Goal: Task Accomplishment & Management: Complete application form

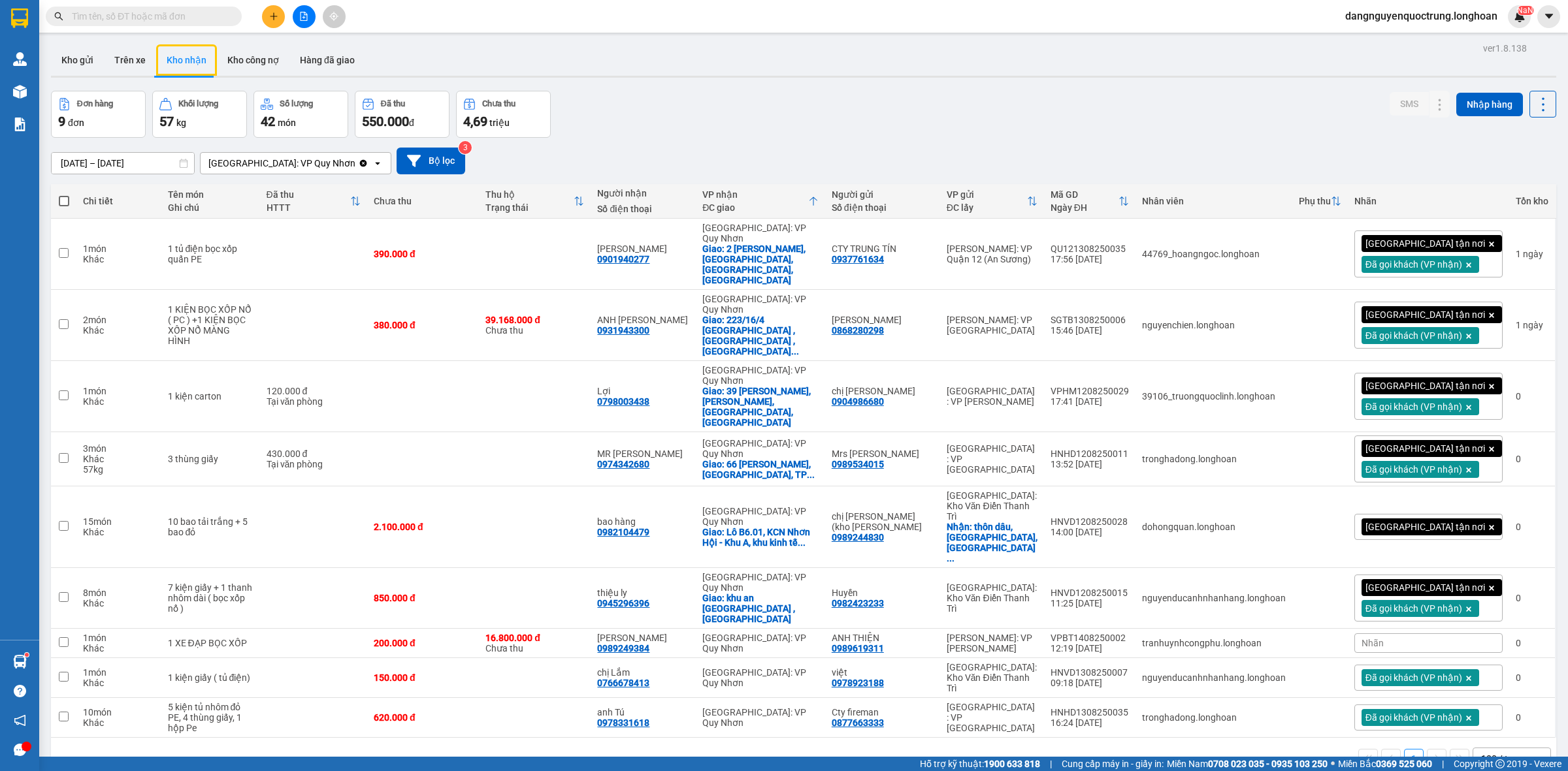
click at [1392, 738] on div "ver 1.8.138 Kho gửi Trên xe Kho nhận Kho công nợ Hàng đã giao Đơn hàng 9 đơn Kh…" at bounding box center [803, 424] width 1516 height 771
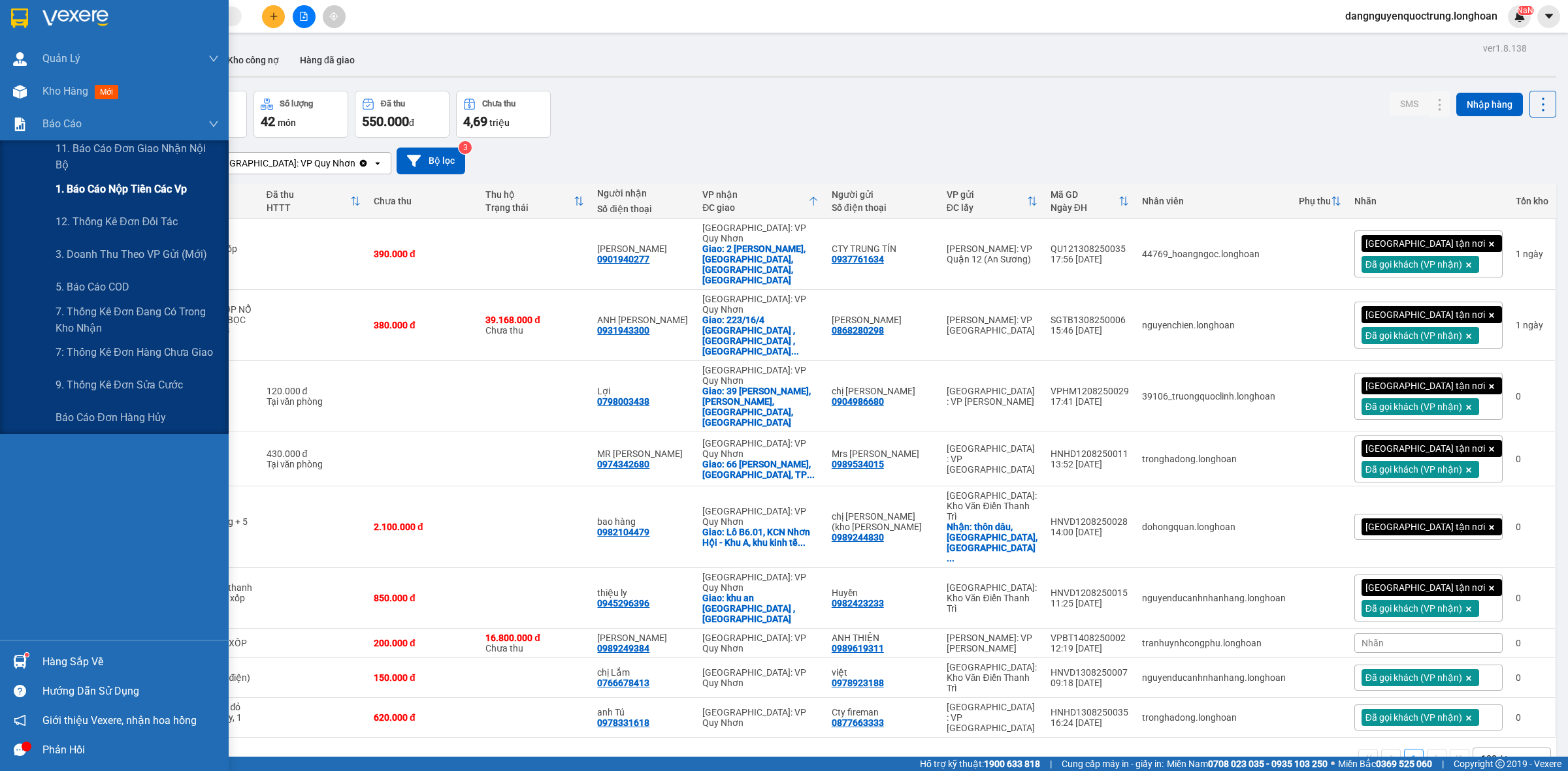
click at [107, 195] on span "1. Báo cáo nộp tiền các vp" at bounding box center [121, 189] width 131 height 16
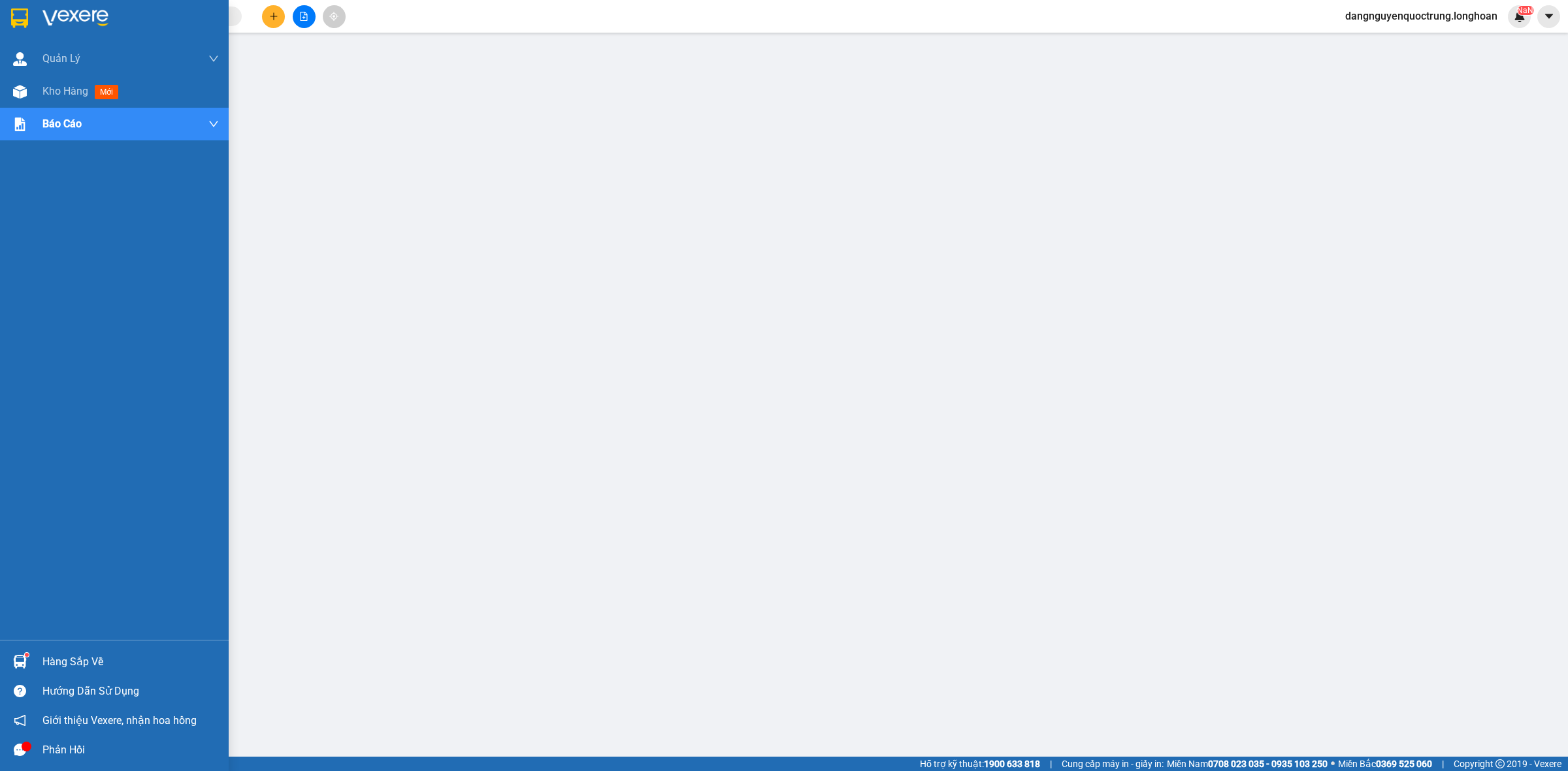
click at [18, 661] on img at bounding box center [20, 662] width 14 height 14
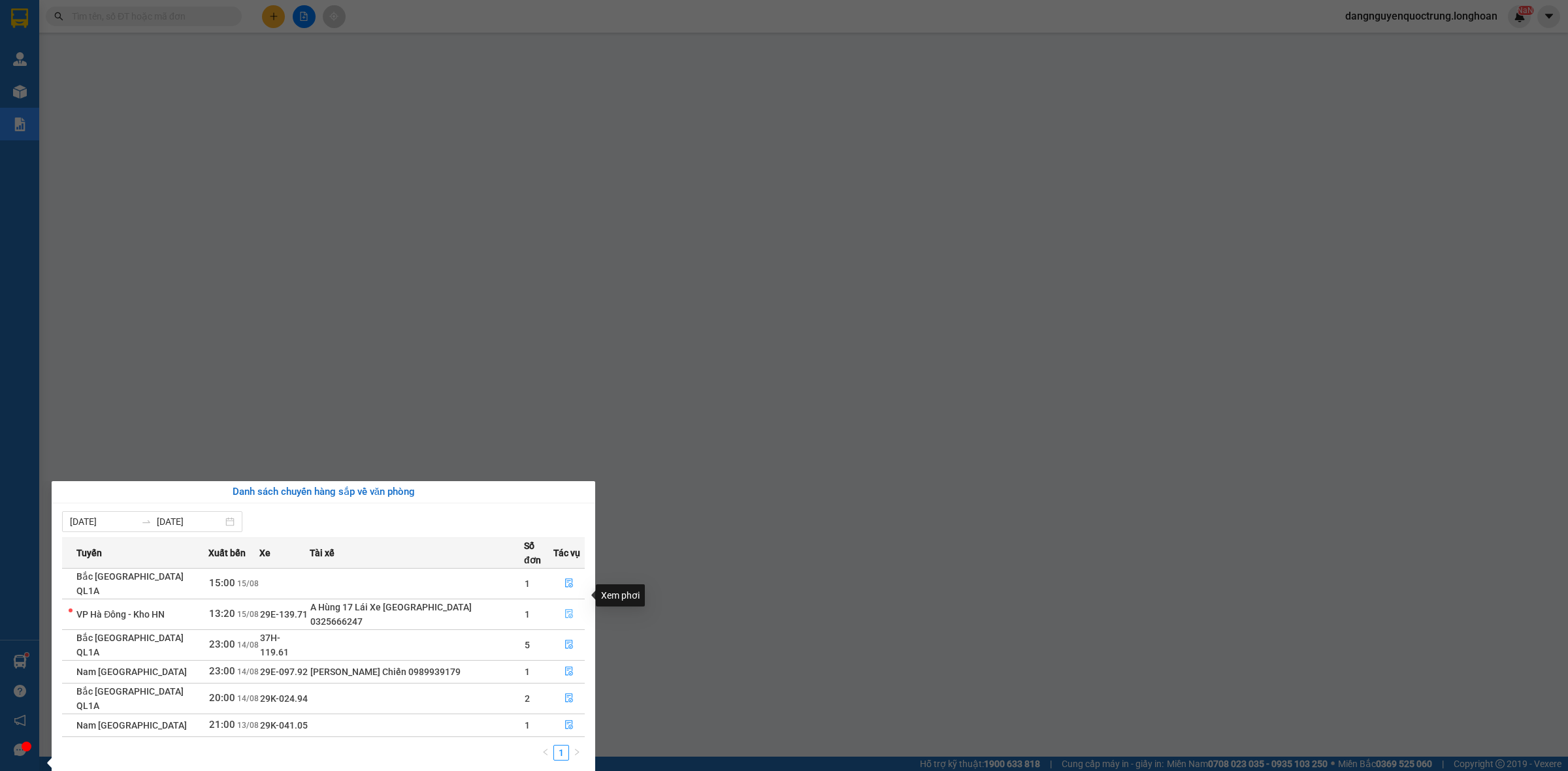
click at [564, 609] on icon "file-done" at bounding box center [569, 613] width 9 height 9
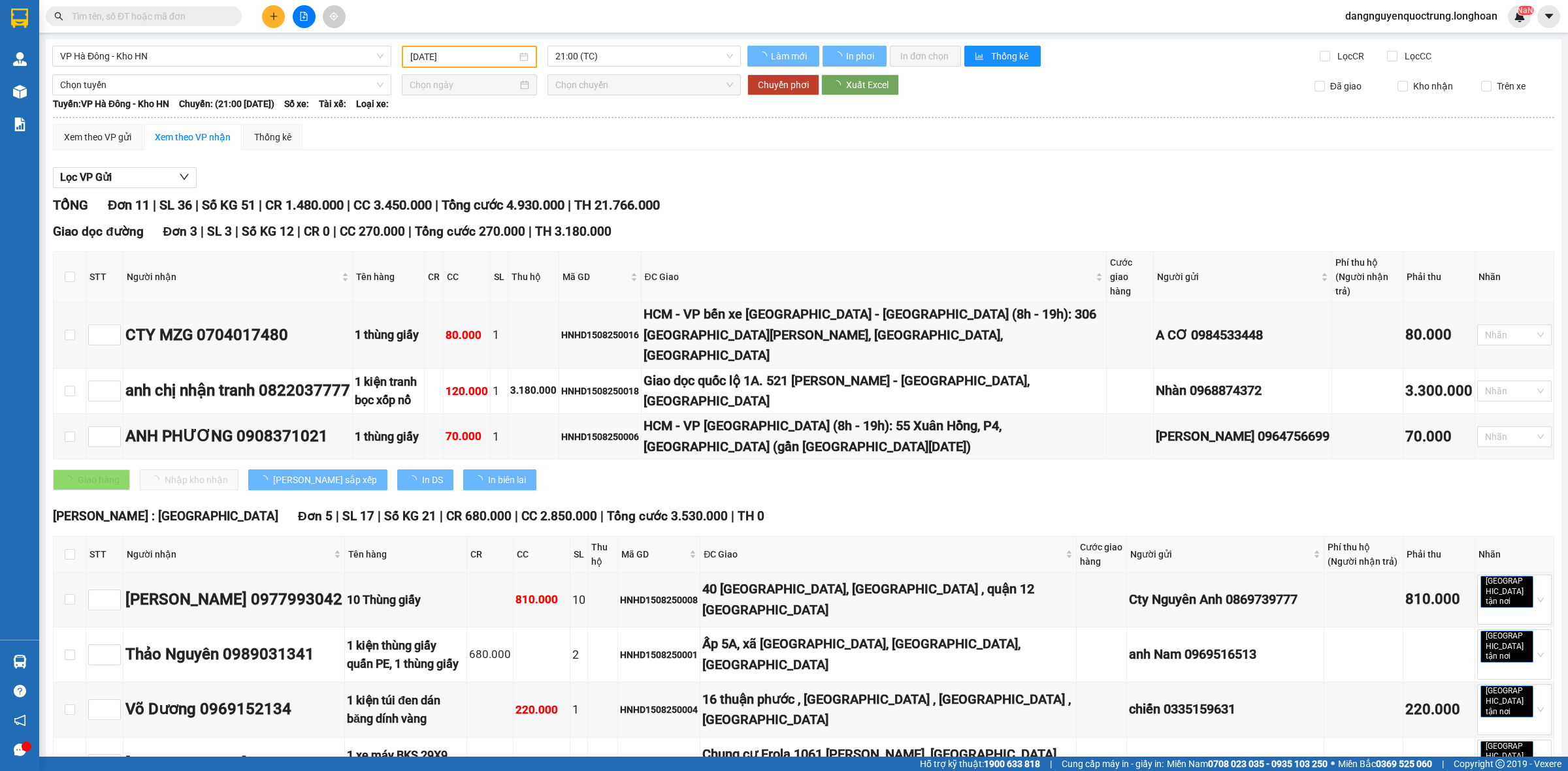
type input "[DATE]"
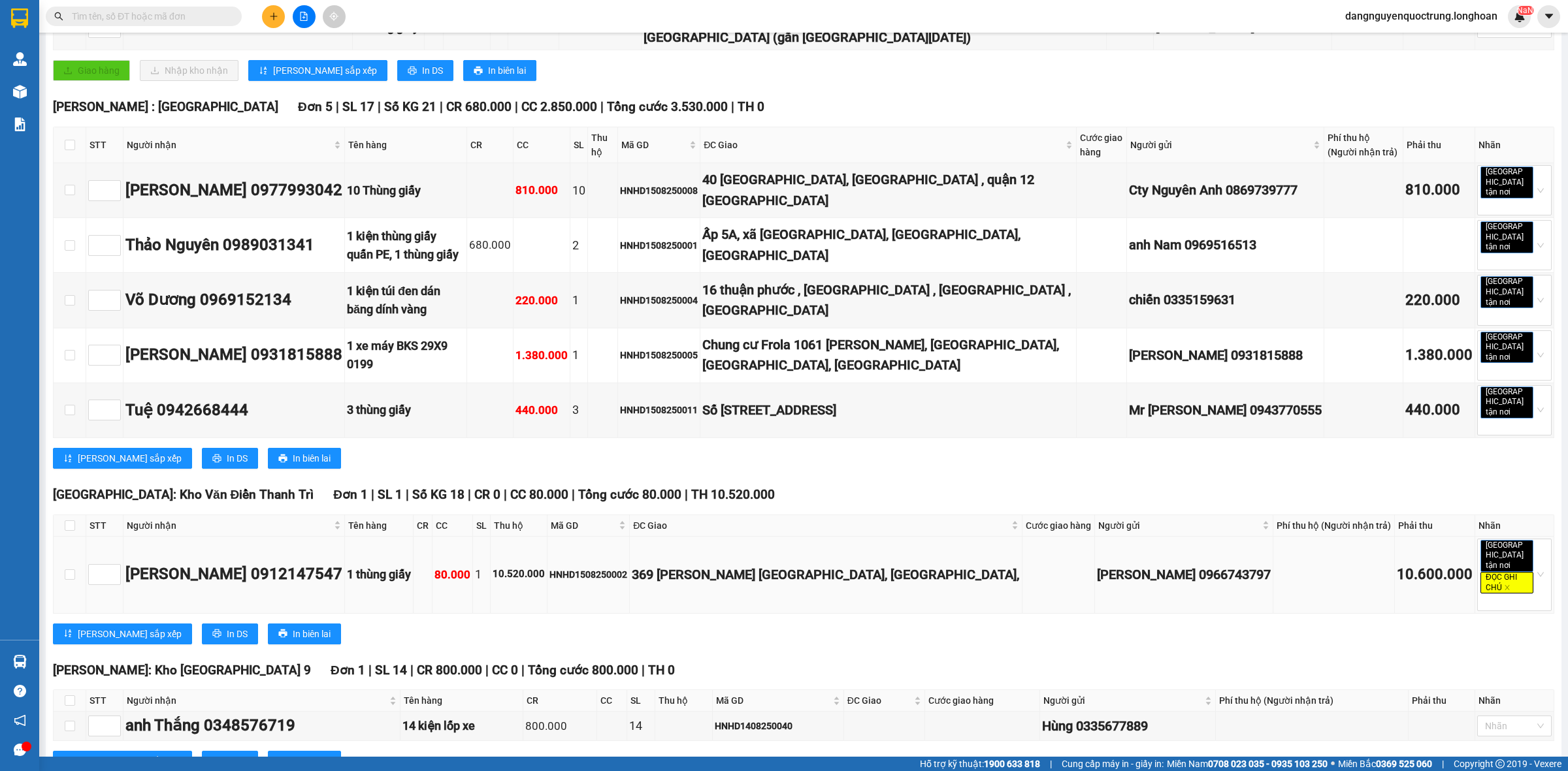
scroll to position [532, 0]
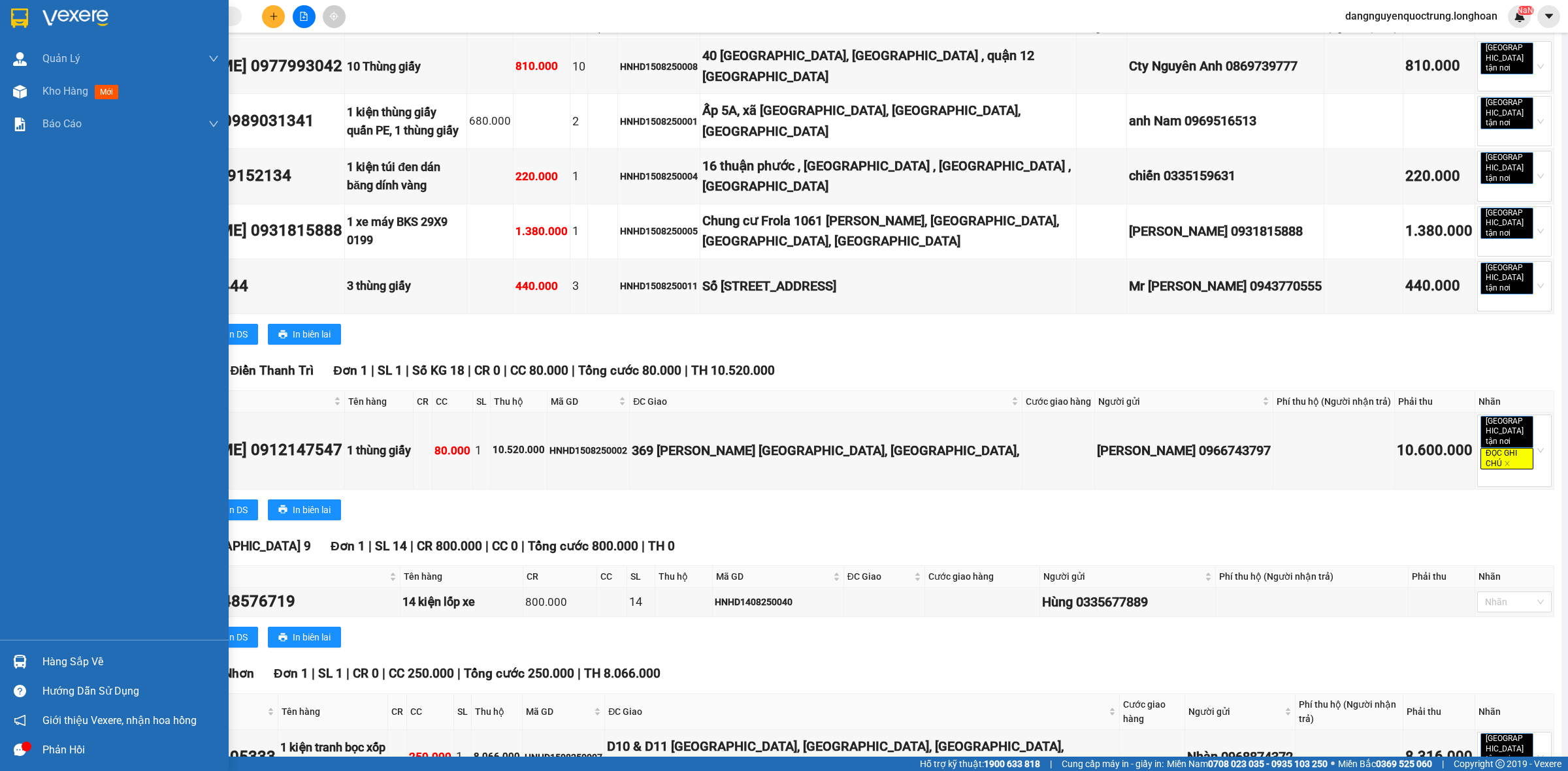
click at [15, 15] on img at bounding box center [20, 18] width 17 height 20
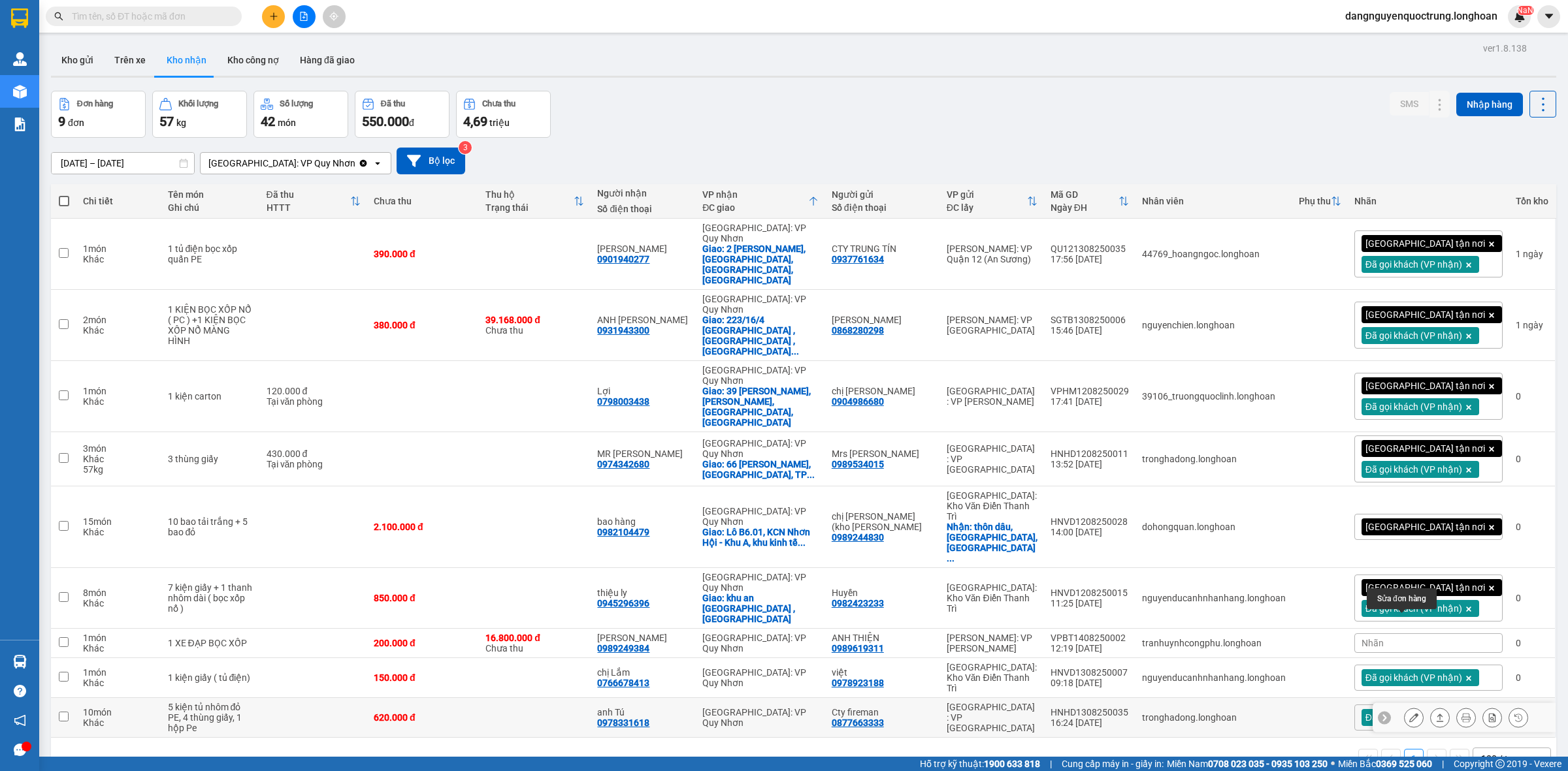
click at [1409, 713] on icon at bounding box center [1413, 717] width 9 height 9
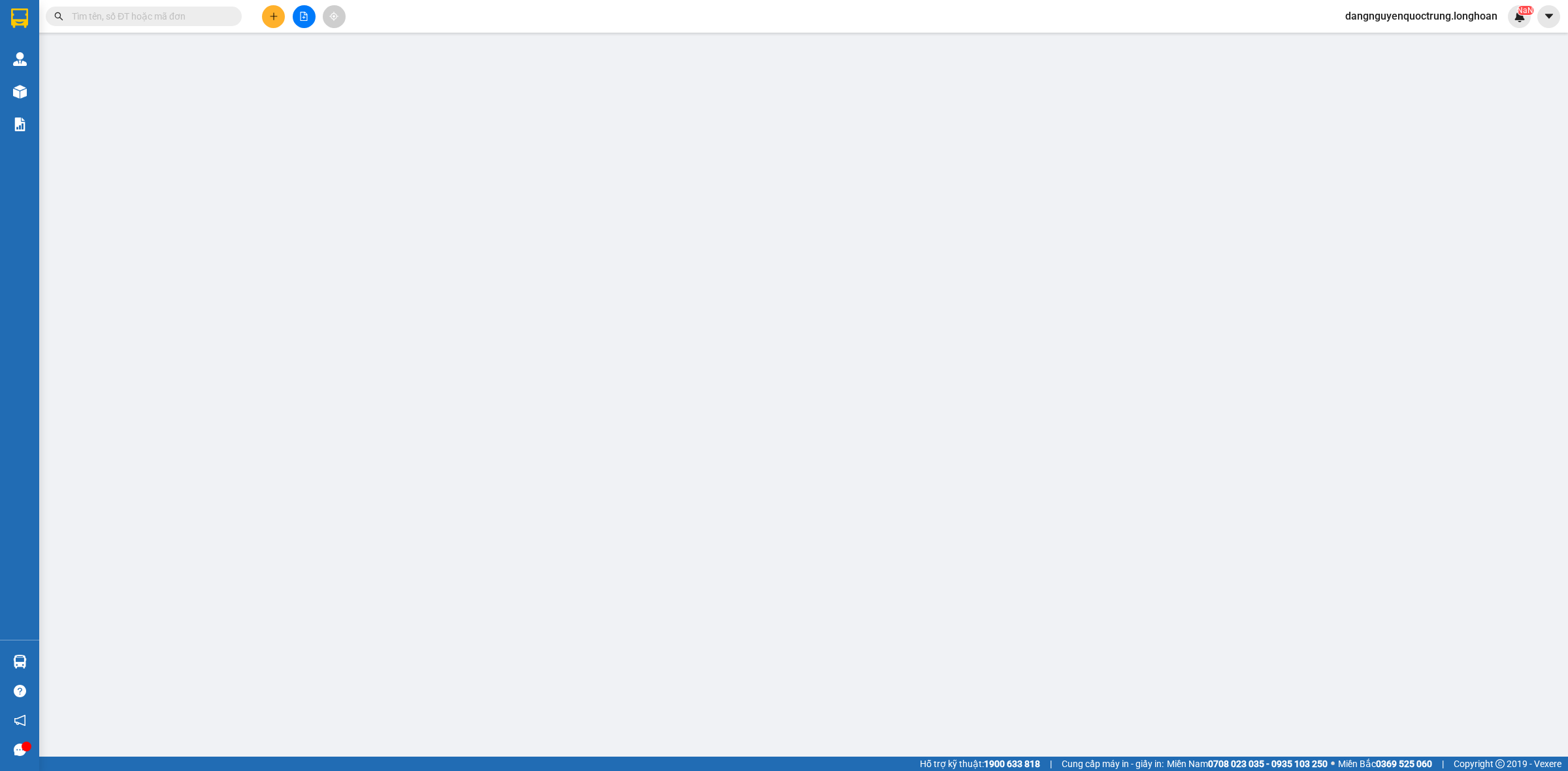
type input "0877663333"
type input "Cty fireman"
type input "0978331618"
type input "anh Tú"
type input "620.000"
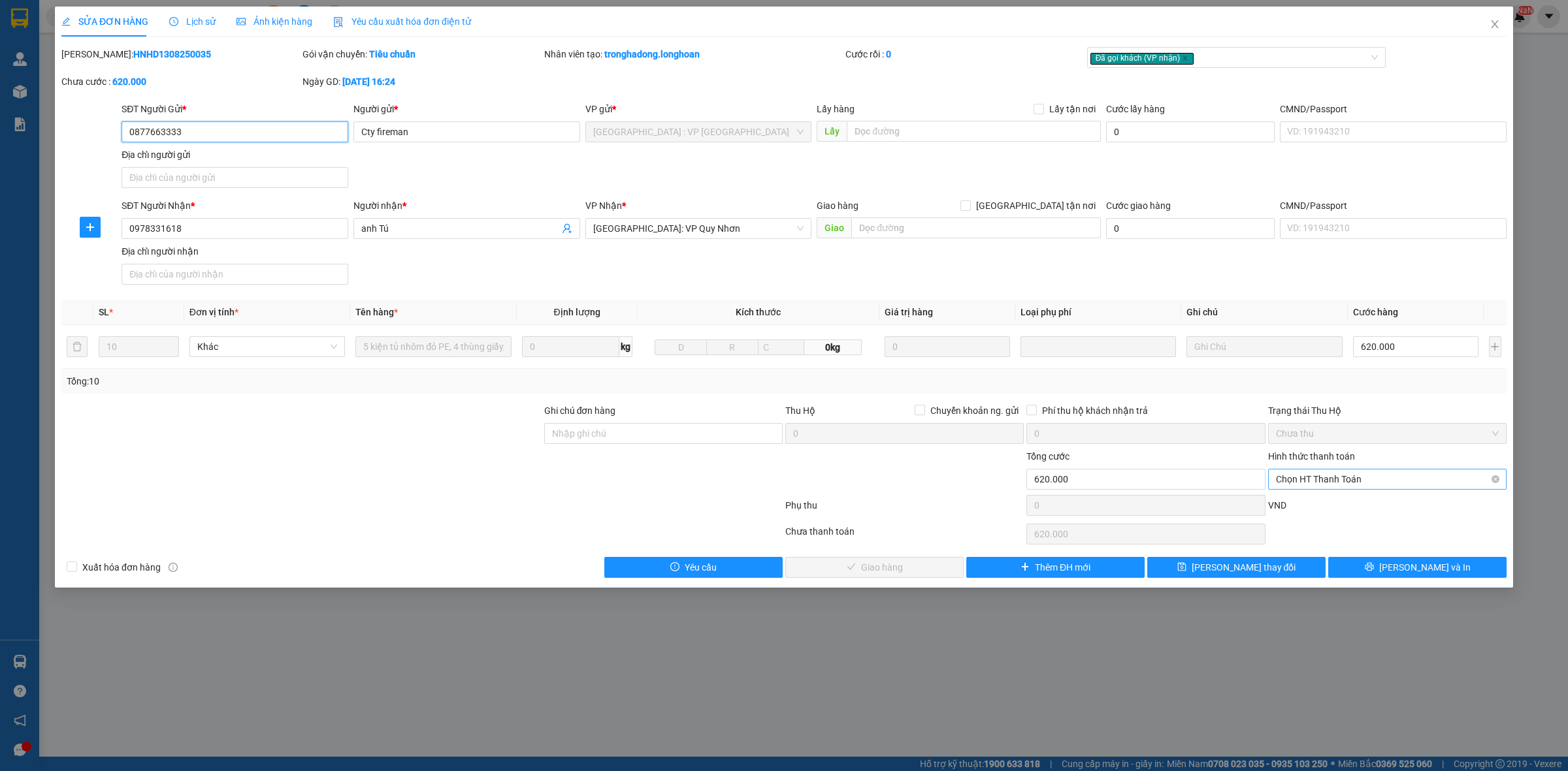
click at [1326, 478] on span "Chọn HT Thanh Toán" at bounding box center [1388, 480] width 223 height 20
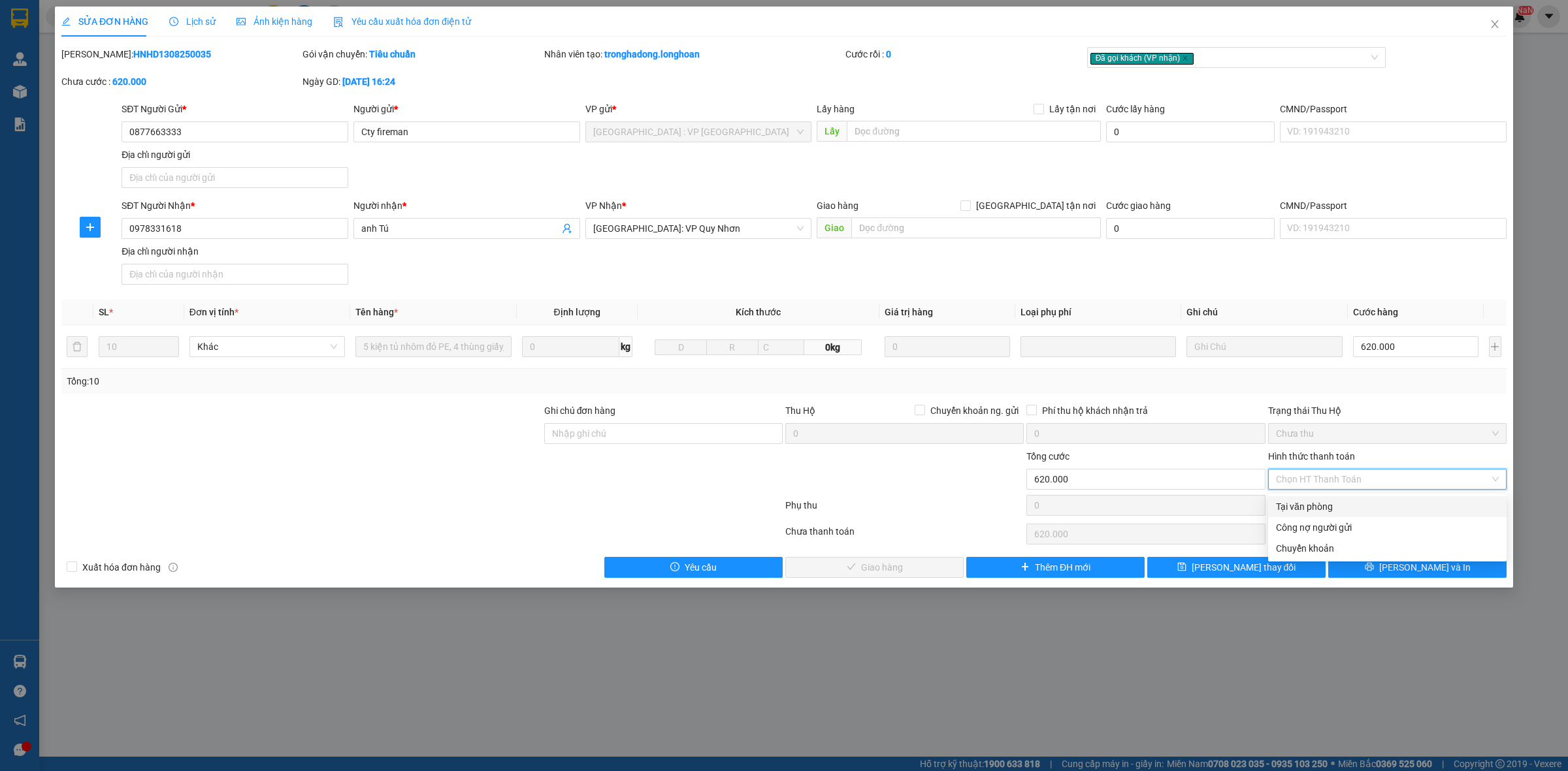
click at [1338, 505] on div "Tại văn phòng" at bounding box center [1388, 507] width 223 height 15
type input "0"
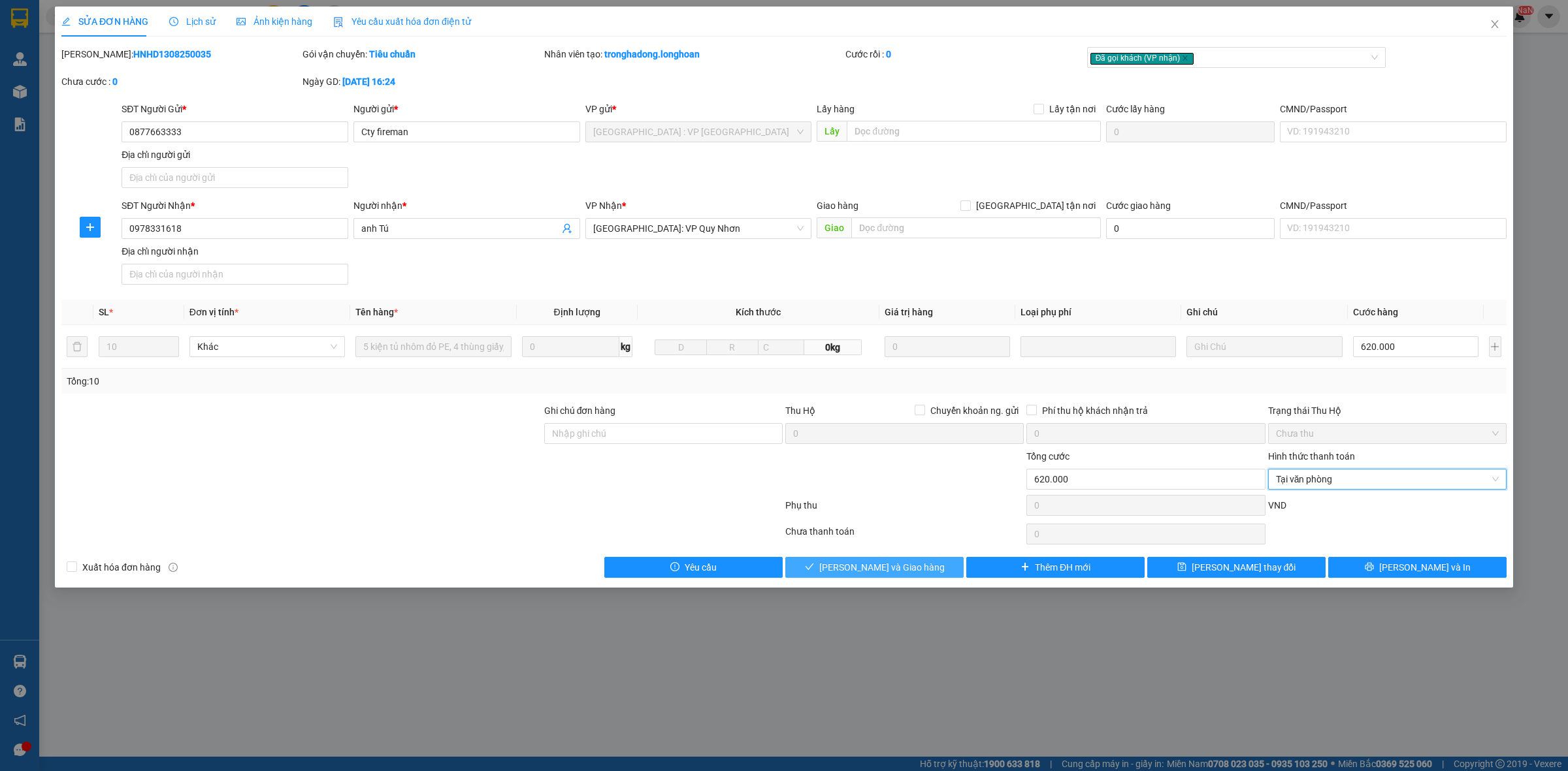
click at [886, 565] on span "[PERSON_NAME] và Giao hàng" at bounding box center [882, 567] width 125 height 15
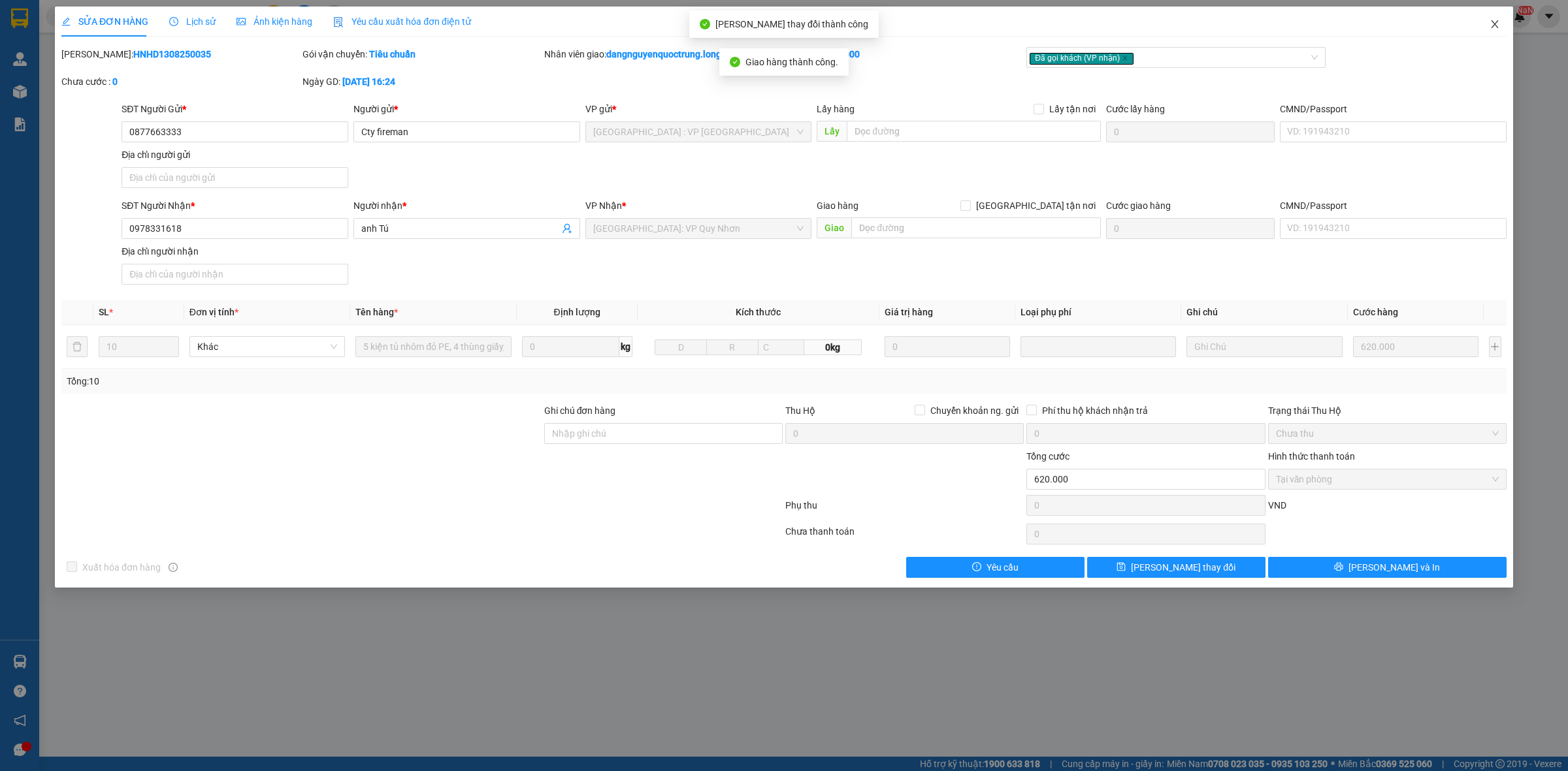
click at [1491, 24] on icon "close" at bounding box center [1495, 24] width 11 height 11
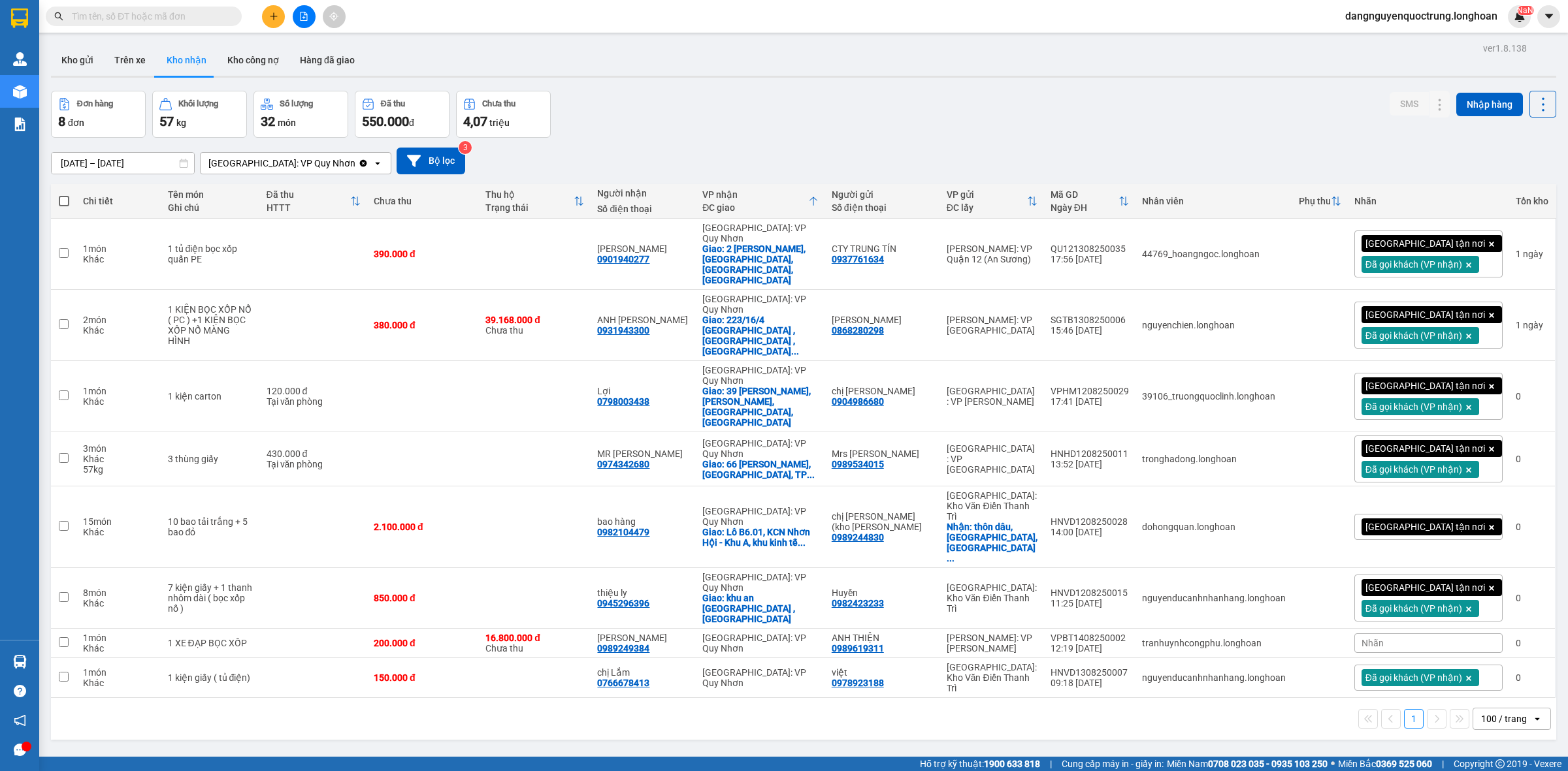
click at [1434, 633] on div "Nhãn" at bounding box center [1429, 643] width 148 height 20
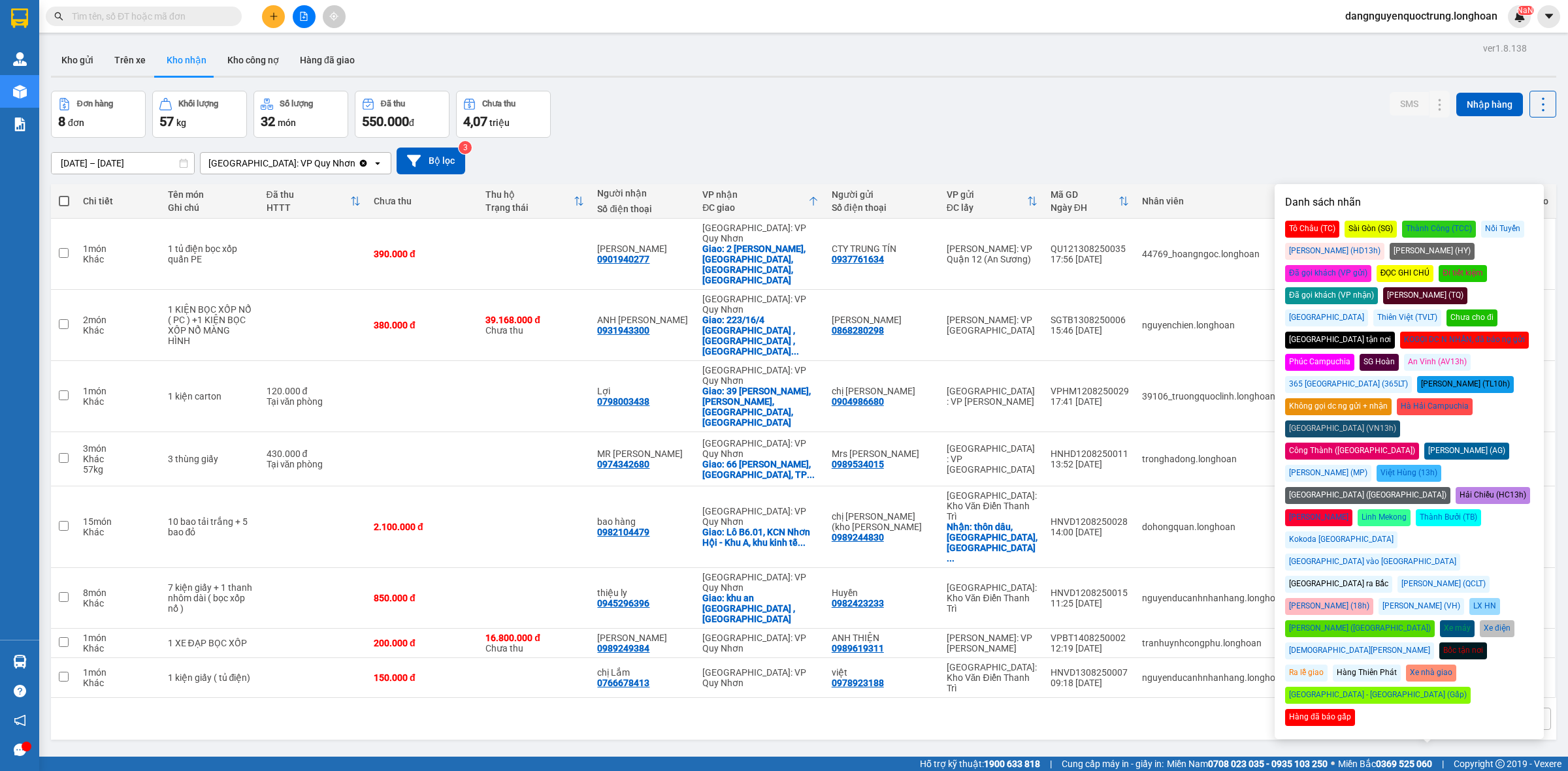
click at [1378, 287] on div "Đã gọi khách (VP nhận)" at bounding box center [1332, 296] width 93 height 17
click at [1207, 691] on div "ver 1.8.138 Kho gửi Trên xe Kho nhận Kho công nợ Hàng đã giao Đơn hàng 8 đơn Kh…" at bounding box center [803, 424] width 1516 height 771
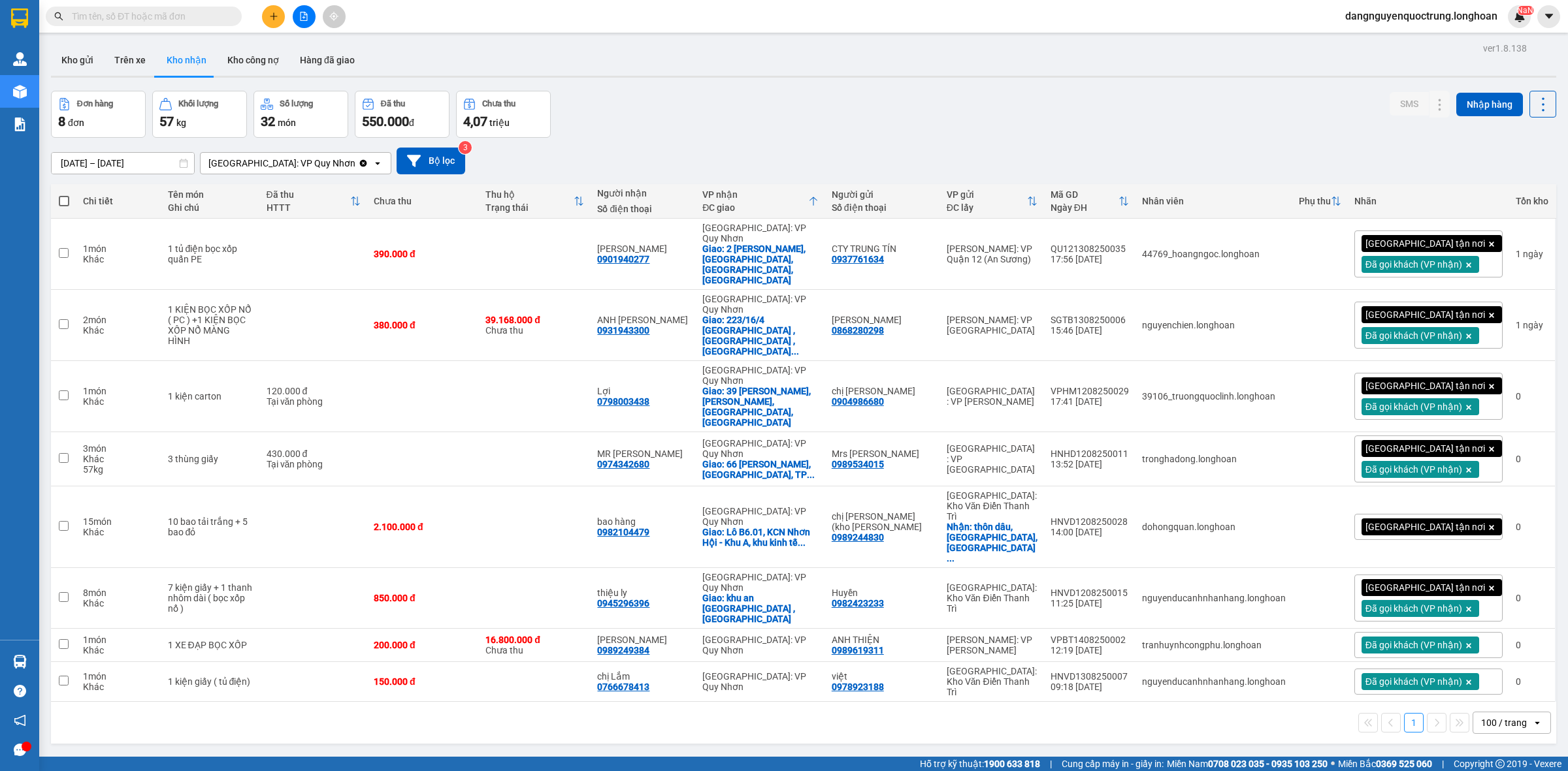
click at [1468, 514] on div "[GEOGRAPHIC_DATA] tận nơi" at bounding box center [1429, 527] width 148 height 26
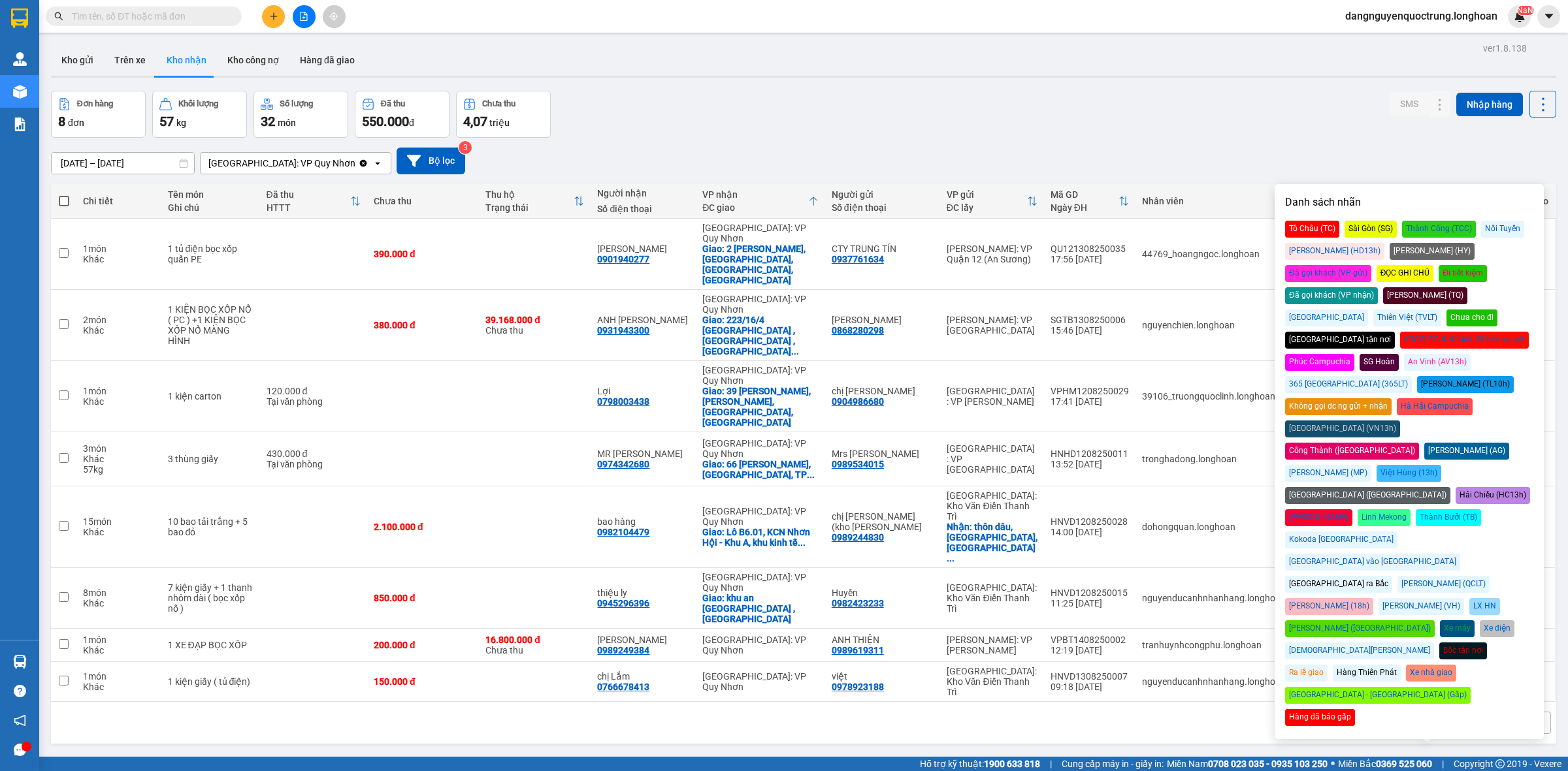
click at [1378, 287] on div "Đã gọi khách (VP nhận)" at bounding box center [1332, 296] width 93 height 17
click at [1313, 734] on div "ver 1.8.138 Kho gửi Trên xe Kho nhận Kho công nợ Hàng đã giao Đơn hàng 8 đơn Kh…" at bounding box center [803, 424] width 1516 height 771
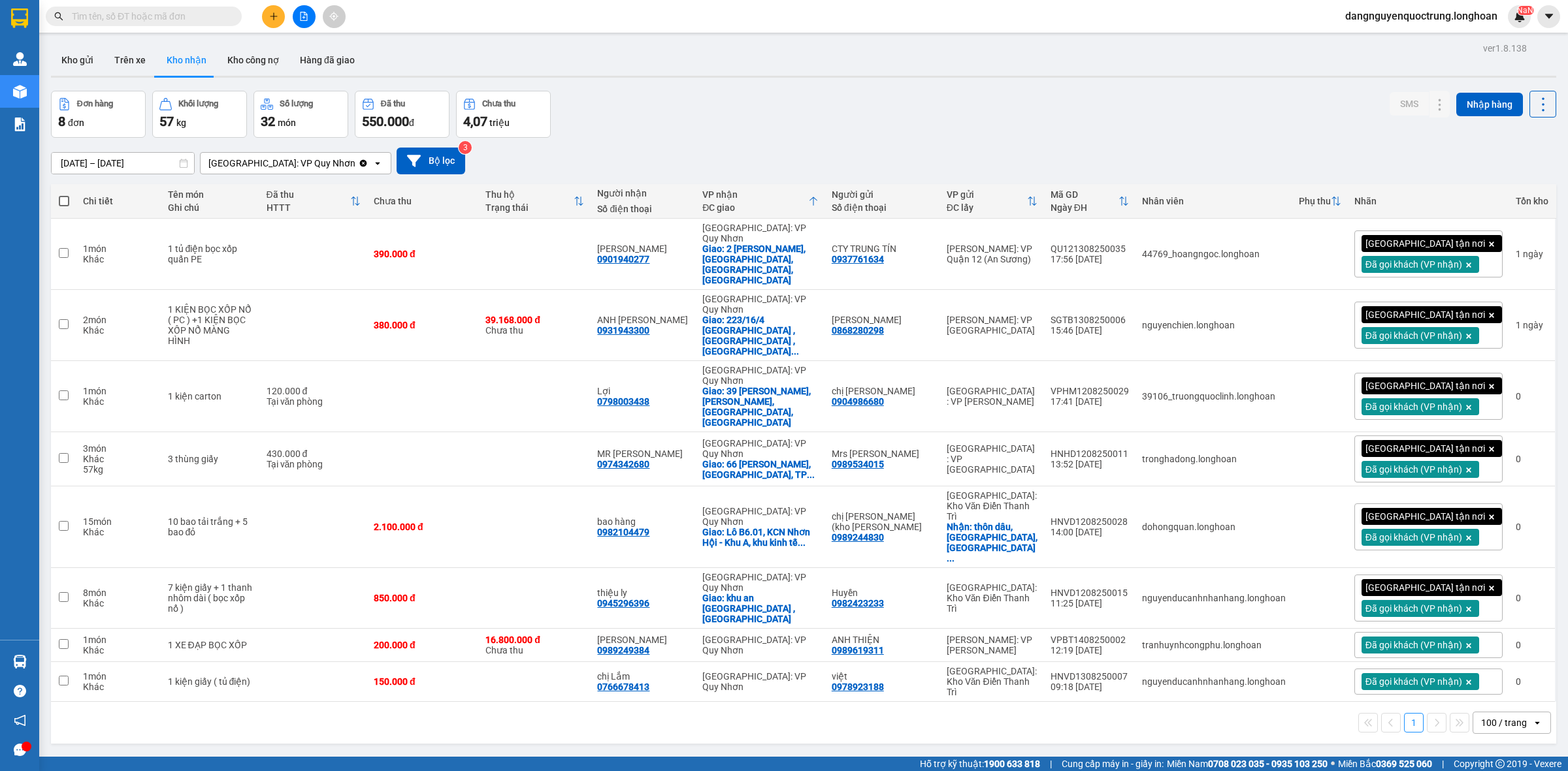
click at [24, 751] on div at bounding box center [26, 747] width 10 height 10
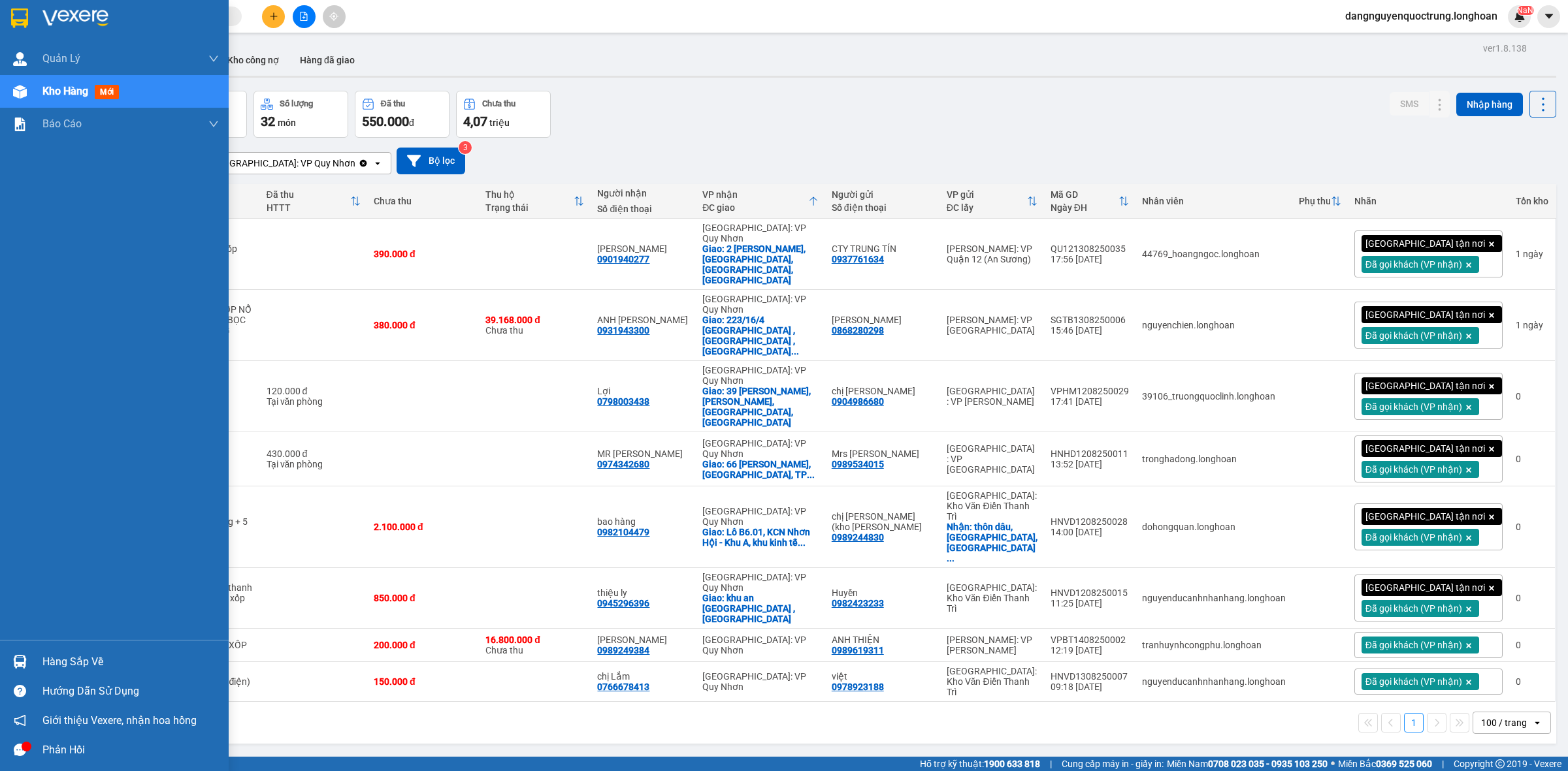
click at [15, 748] on icon "message" at bounding box center [20, 750] width 12 height 12
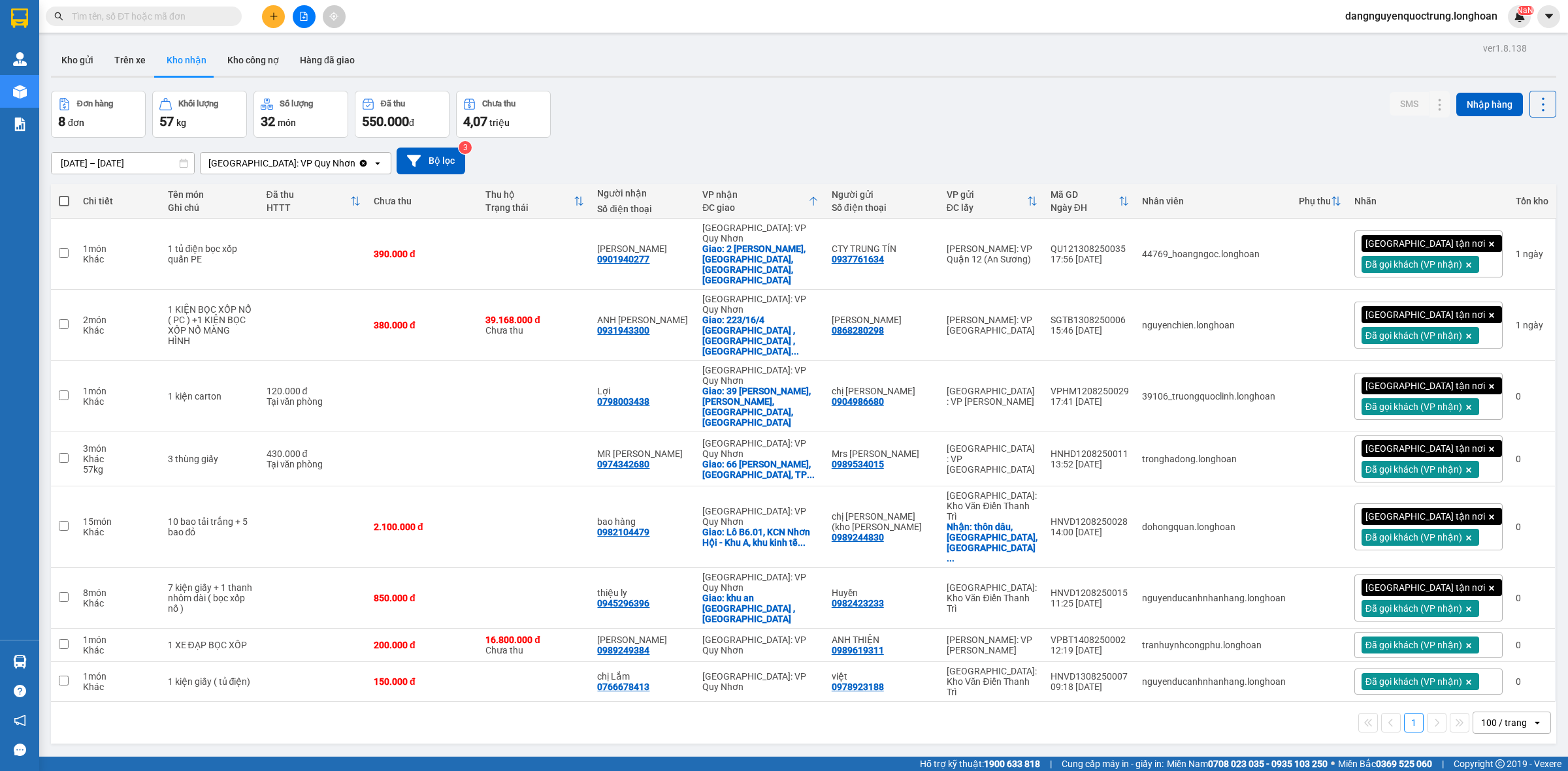
click at [482, 722] on div "ver 1.8.138 Kho gửi Trên xe Kho nhận Kho công nợ Hàng đã giao Đơn hàng 8 đơn Kh…" at bounding box center [803, 424] width 1516 height 771
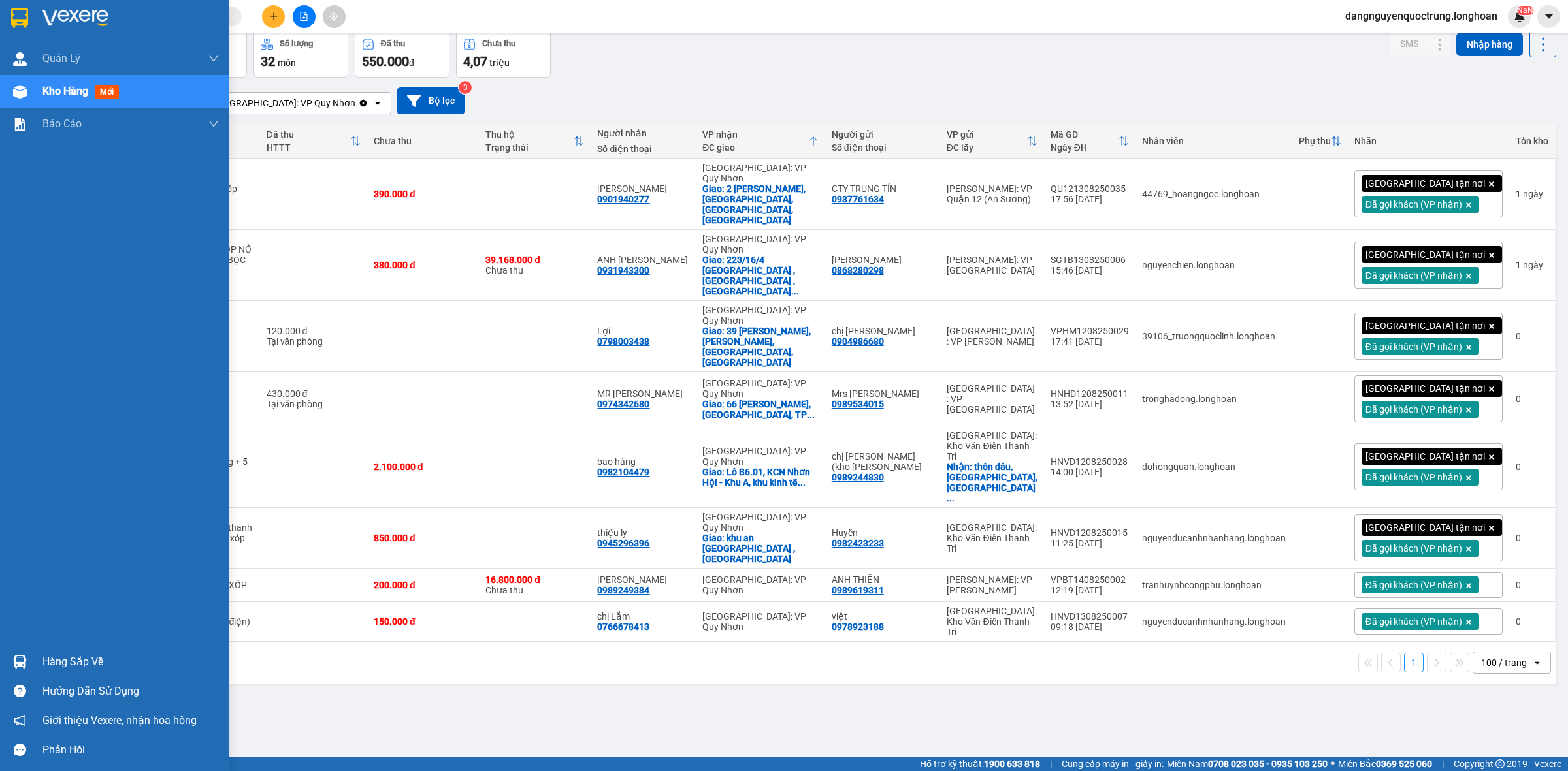
click at [18, 664] on img at bounding box center [20, 662] width 14 height 14
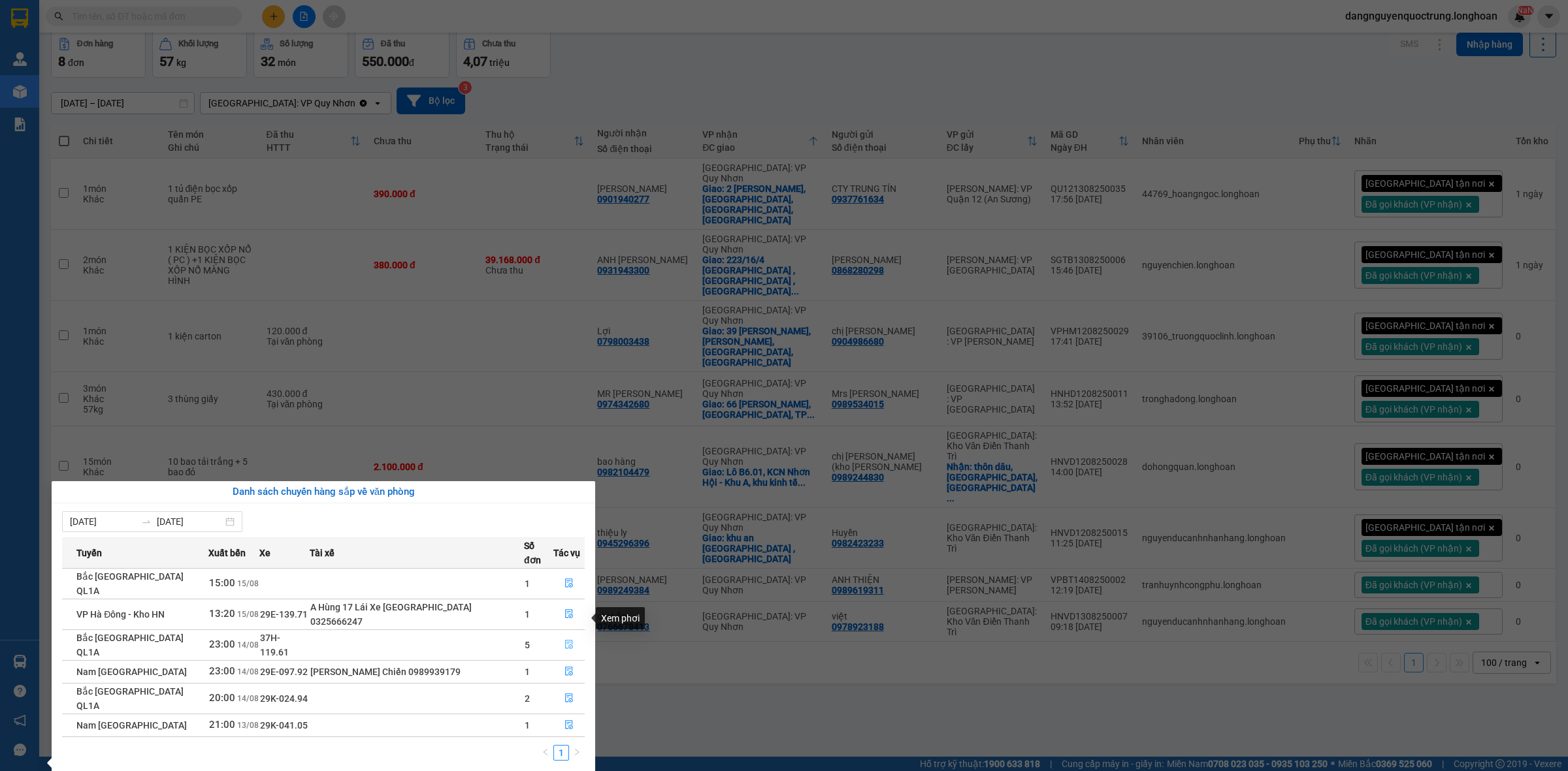
click at [564, 640] on icon "file-done" at bounding box center [569, 644] width 9 height 9
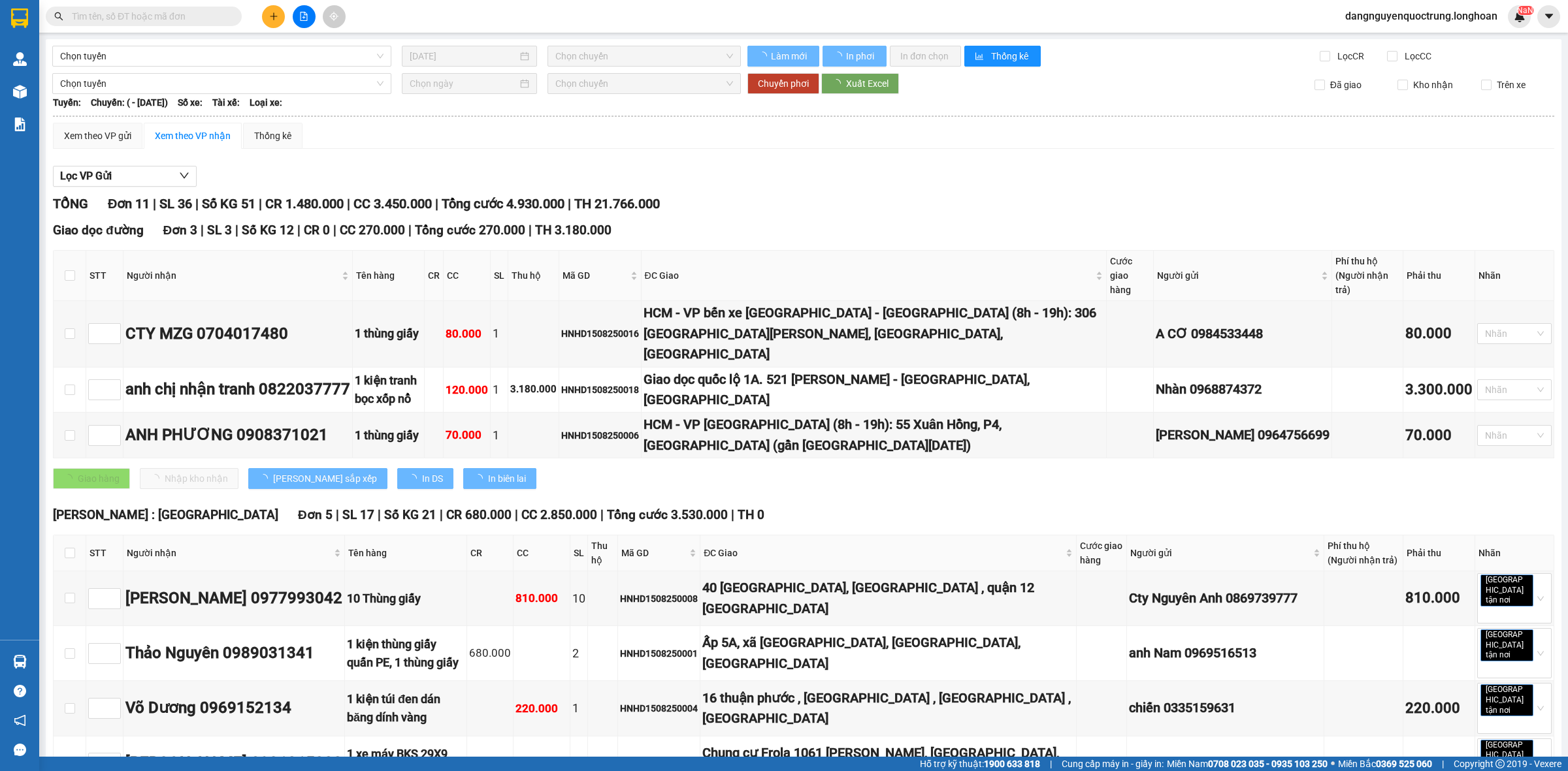
scroll to position [71, 0]
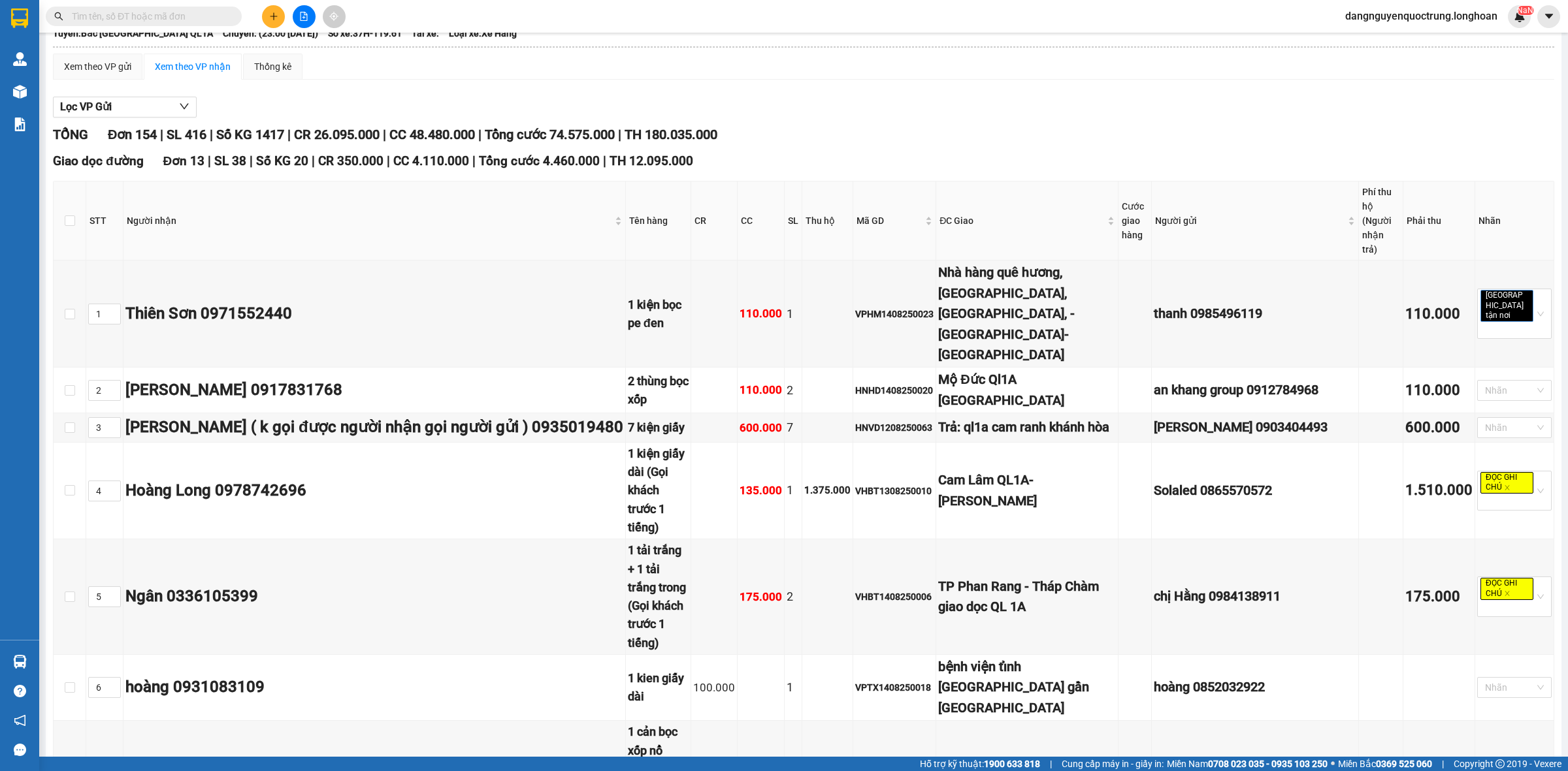
type input "[DATE]"
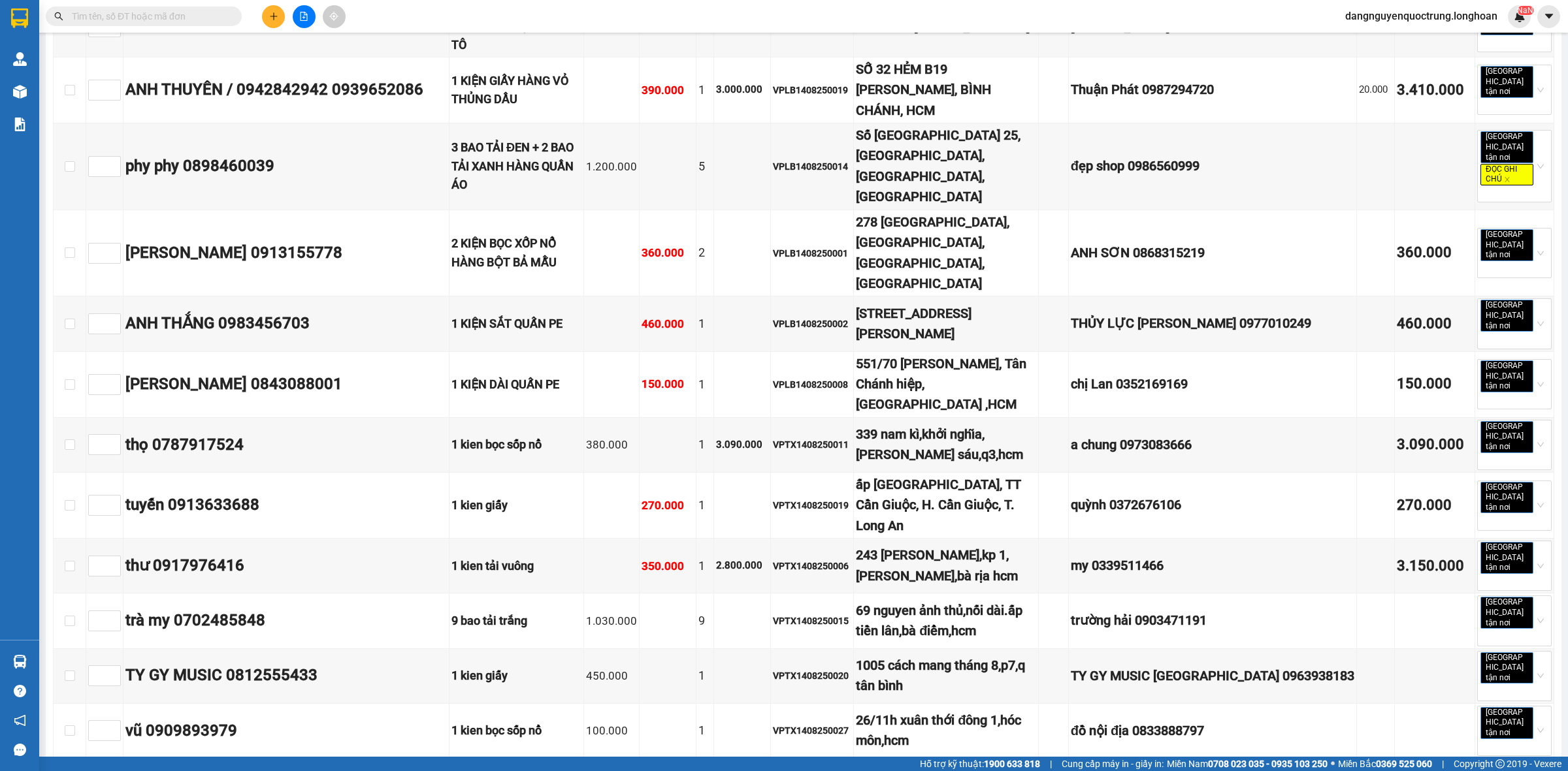
scroll to position [6981, 0]
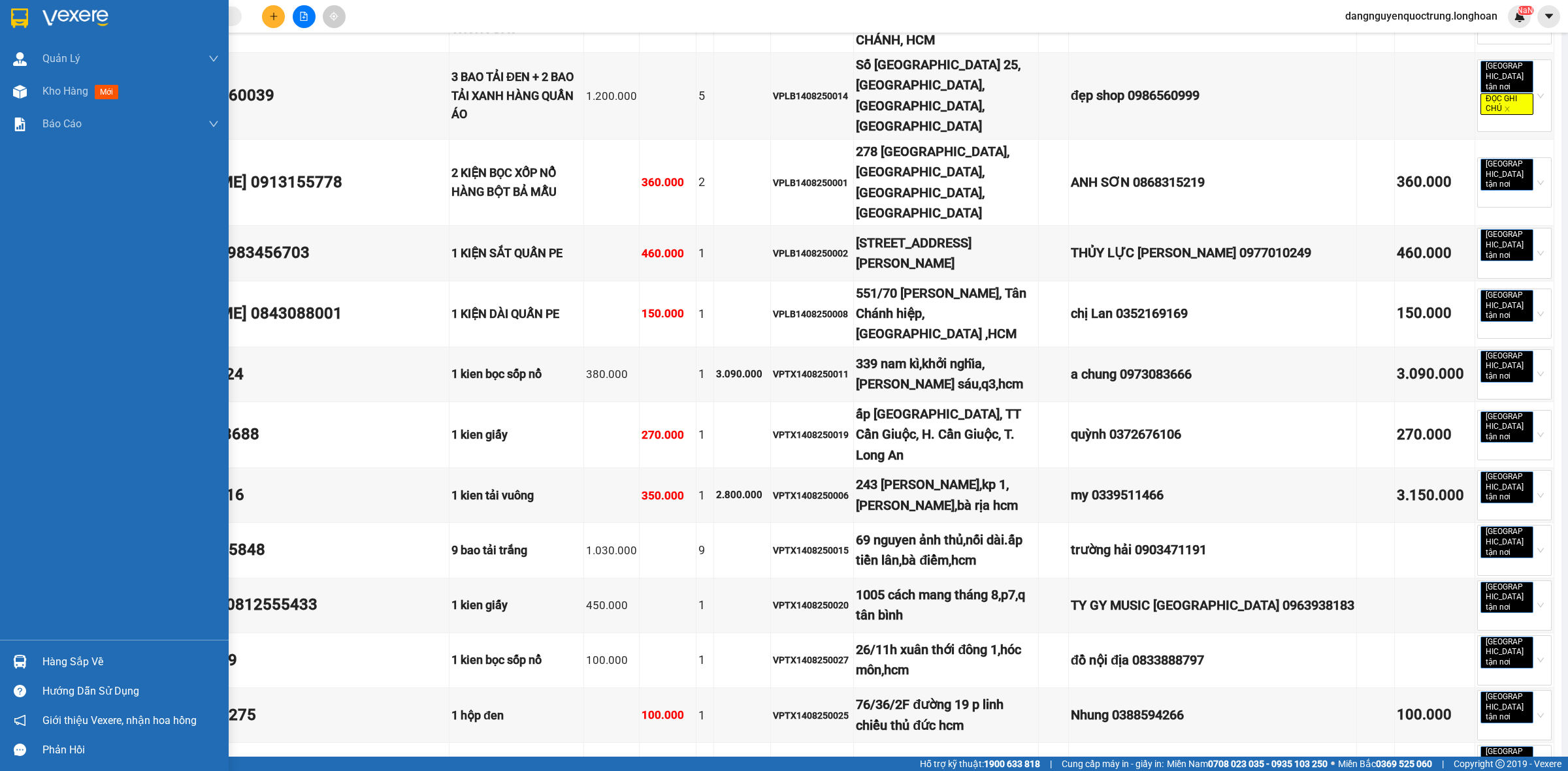
click at [31, 660] on div "Hàng sắp về" at bounding box center [114, 662] width 229 height 29
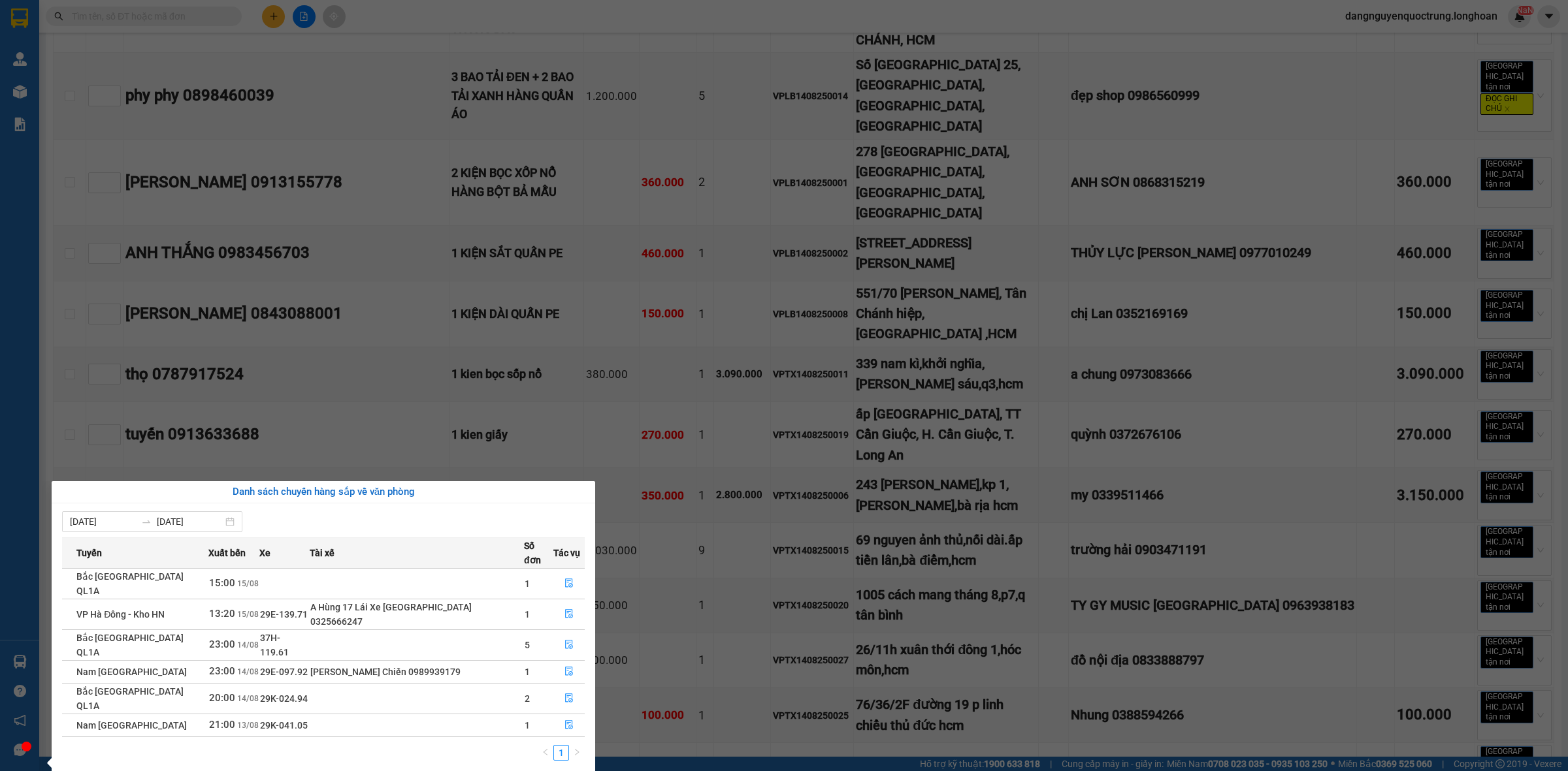
click at [889, 553] on section "Kết quả tìm kiếm ( 0 ) Bộ lọc No Data dangnguyenquoctrung.[PERSON_NAME] lý giao…" at bounding box center [784, 385] width 1568 height 771
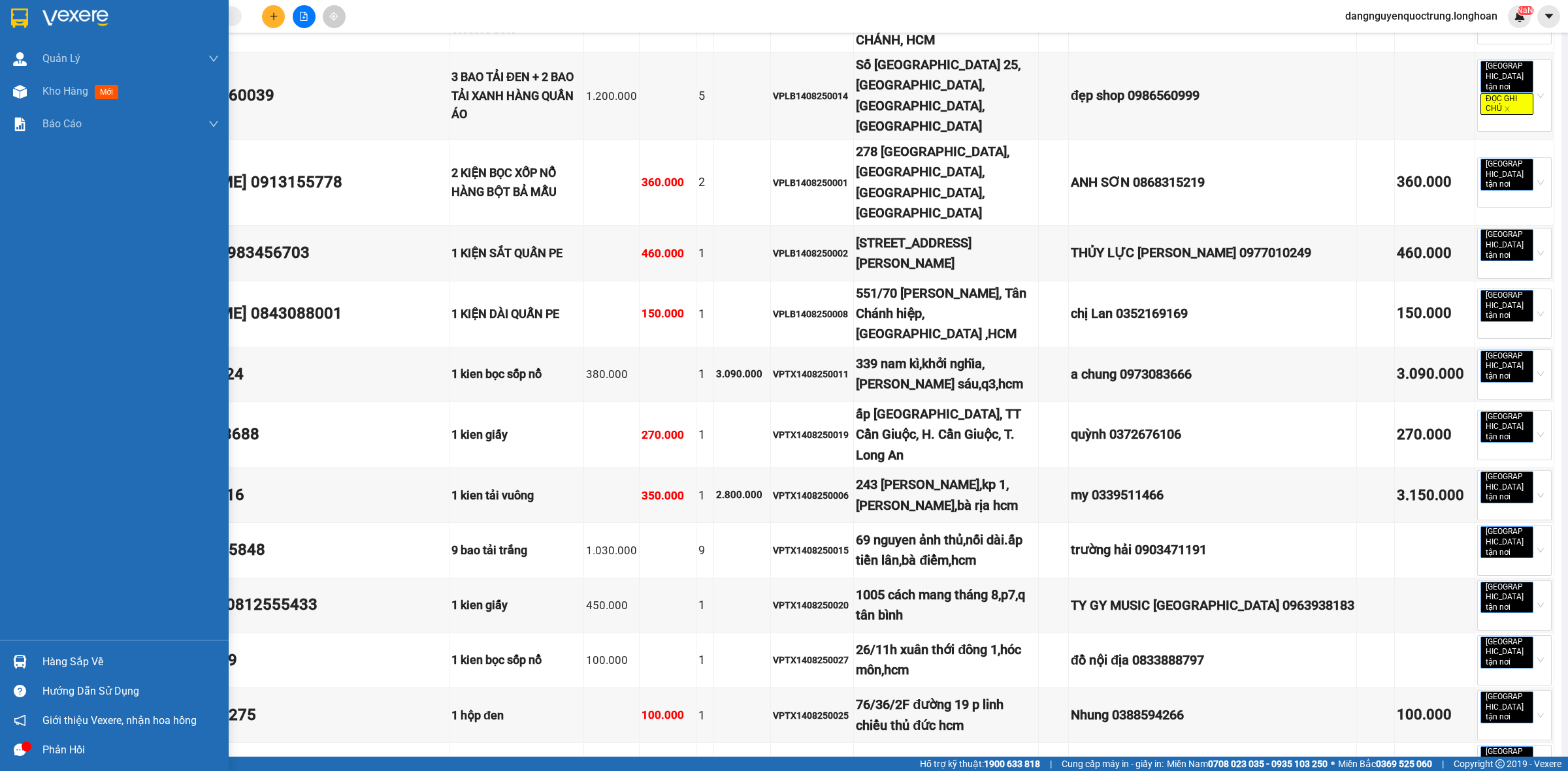
click at [18, 11] on img at bounding box center [20, 18] width 17 height 20
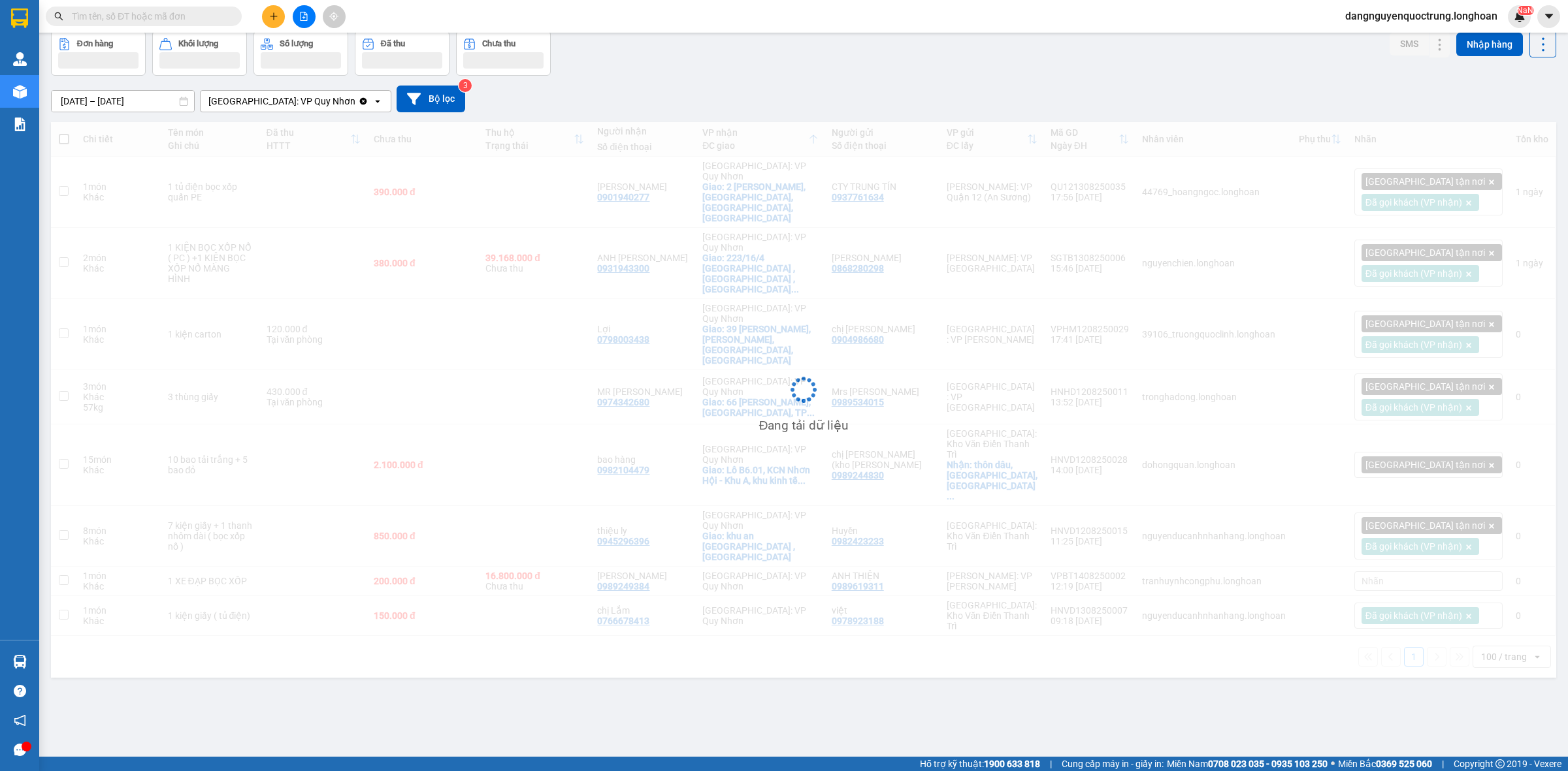
scroll to position [60, 0]
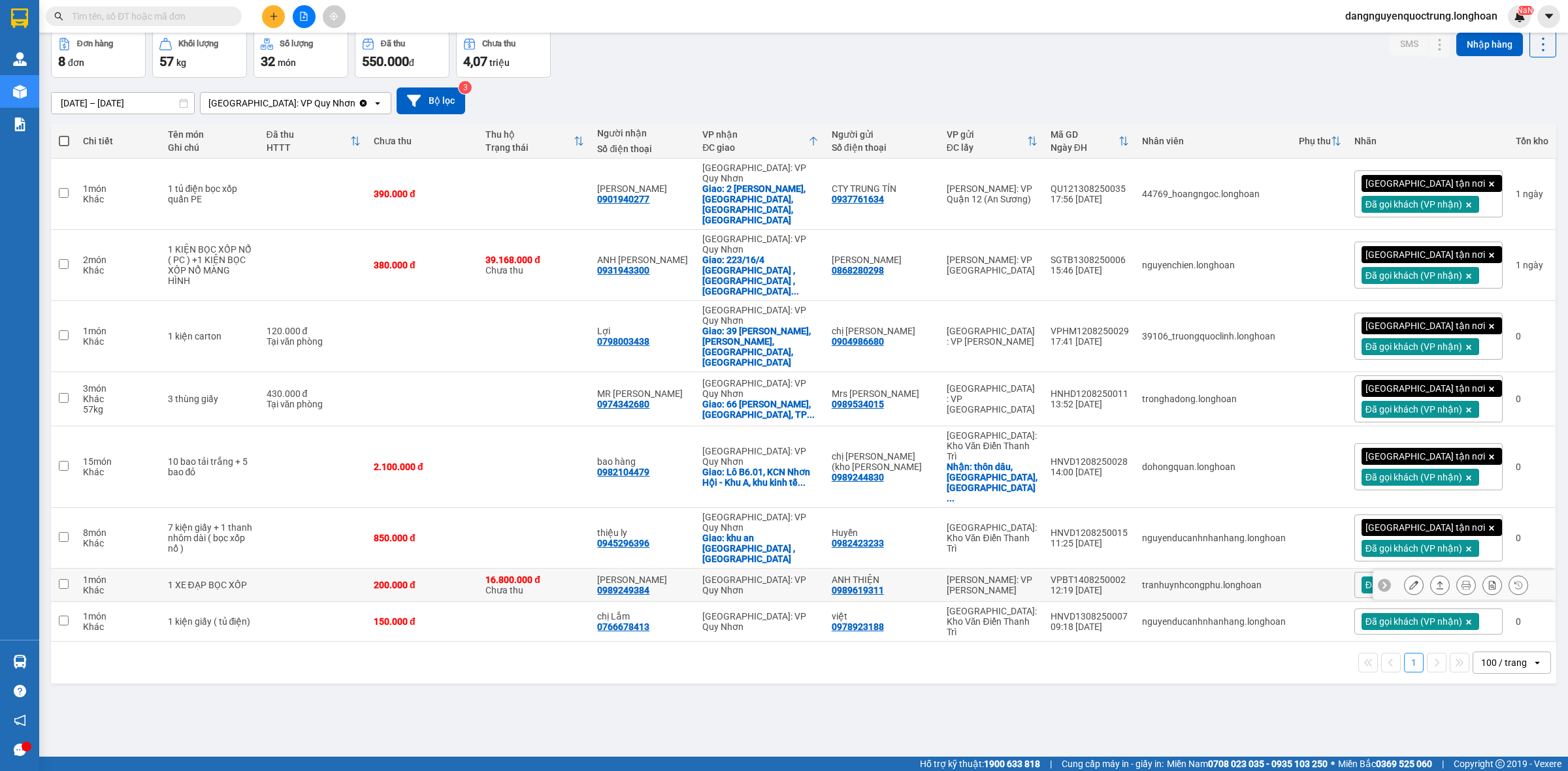
click at [1409, 580] on icon at bounding box center [1413, 585] width 9 height 9
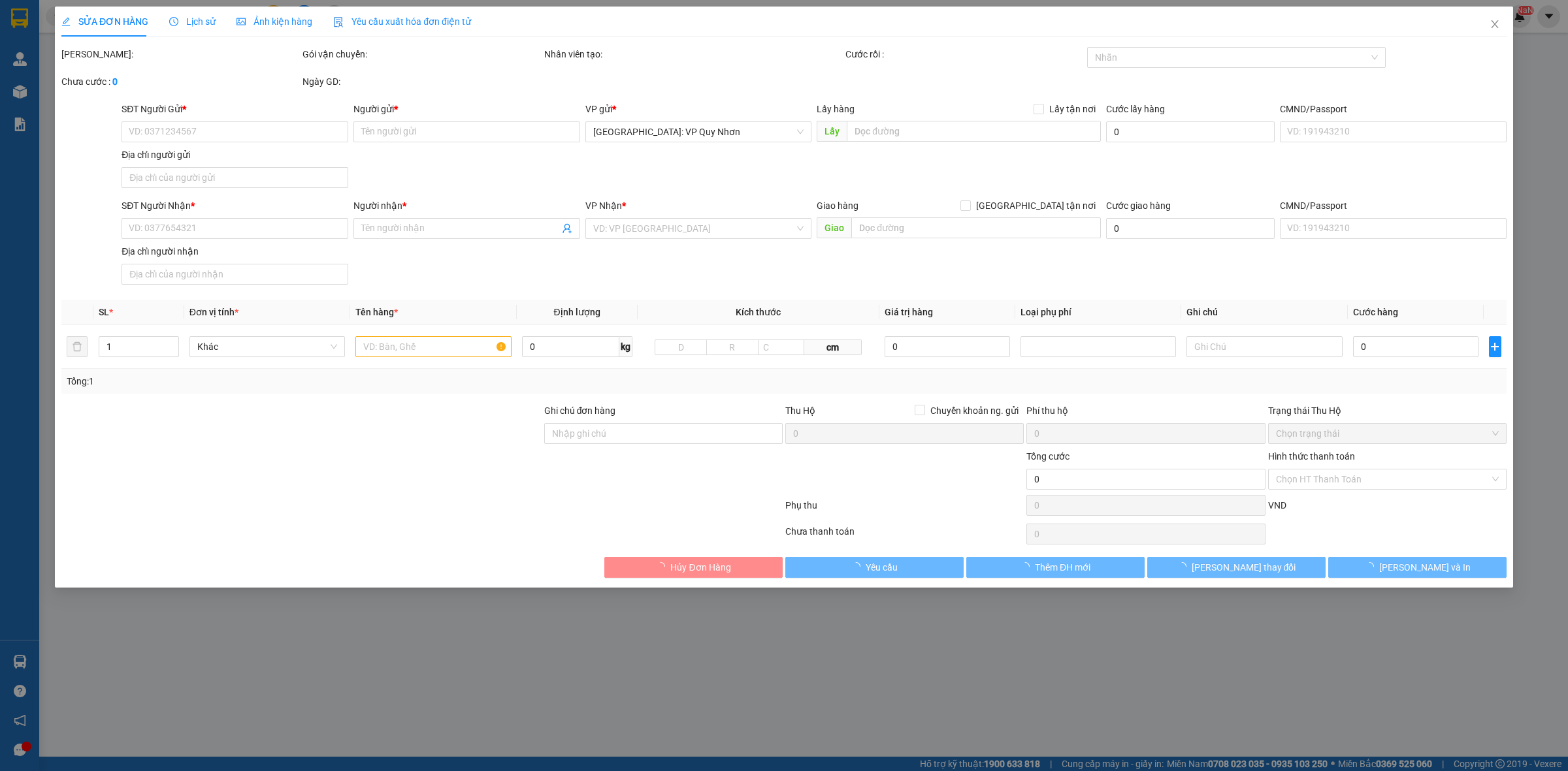
type input "0989619311"
type input "ANH THIỆN"
type input "0989249384"
type input "[PERSON_NAME]"
type input "200.000"
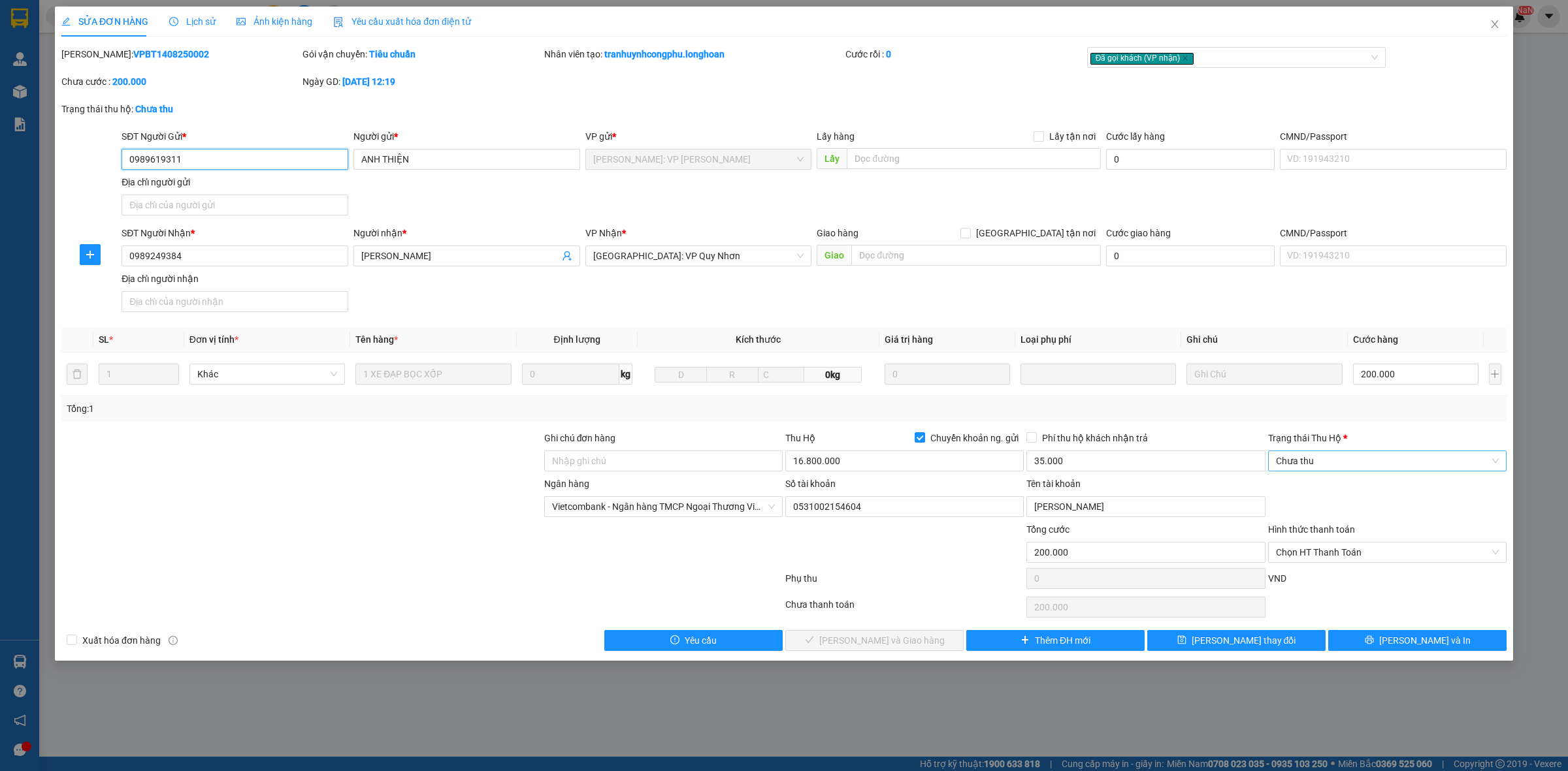
click at [1366, 464] on span "Chưa thu" at bounding box center [1388, 461] width 223 height 20
click at [1329, 528] on div "VP đã thu" at bounding box center [1388, 530] width 223 height 15
click at [1376, 552] on span "Chọn HT Thanh Toán" at bounding box center [1388, 553] width 223 height 20
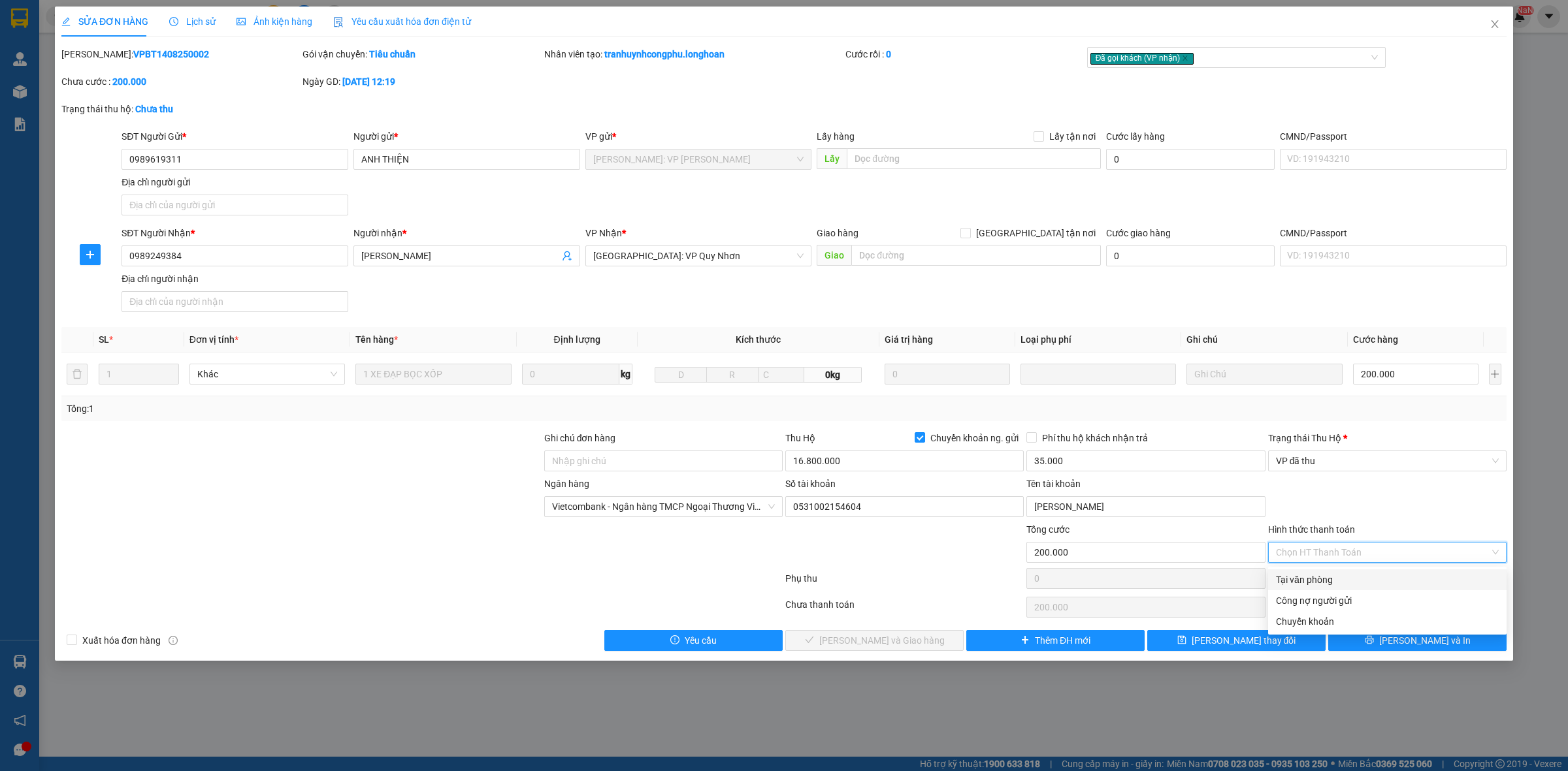
click at [1348, 583] on div "Tại văn phòng" at bounding box center [1388, 580] width 223 height 15
type input "0"
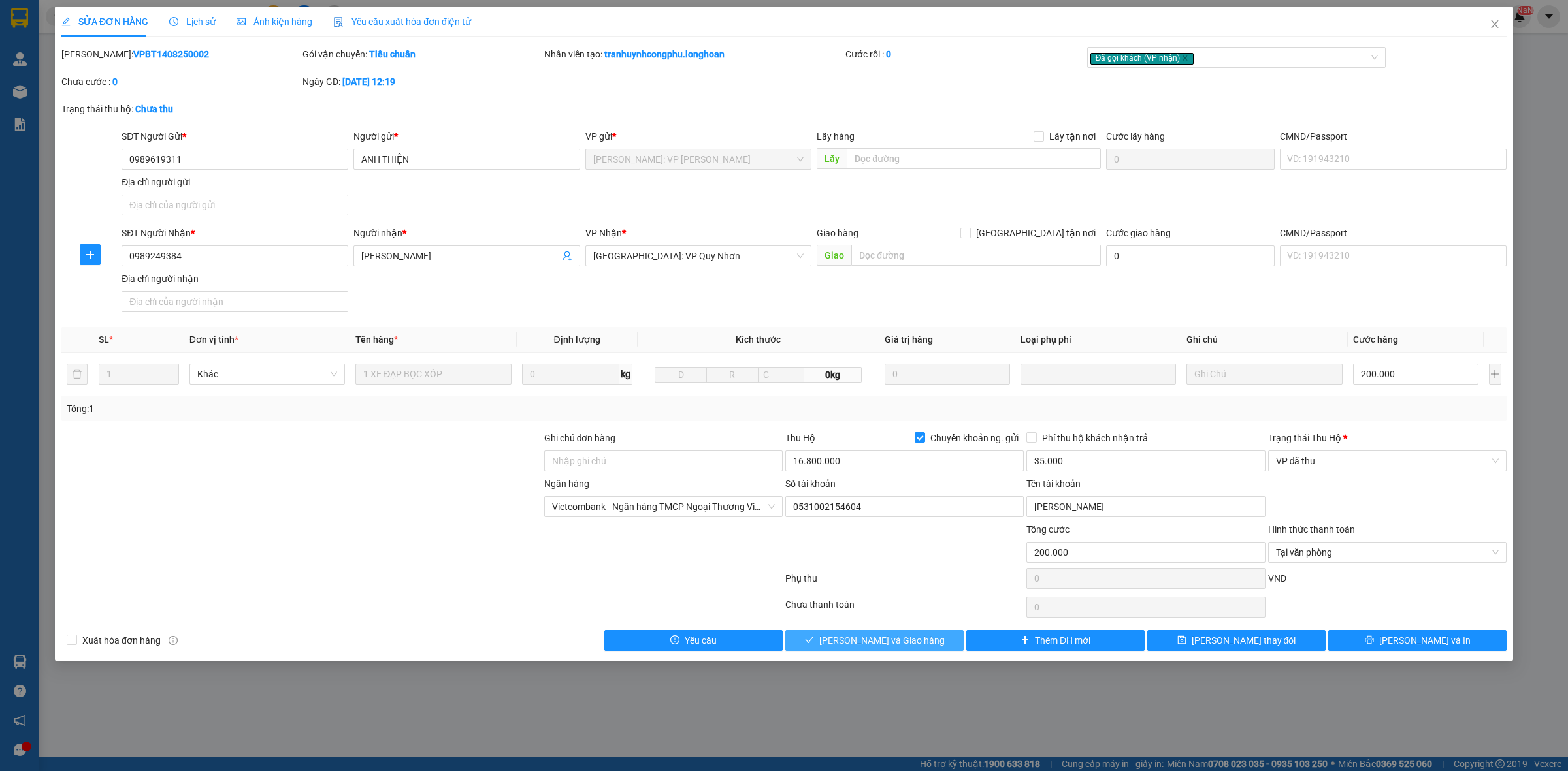
click at [864, 647] on span "[PERSON_NAME] và Giao hàng" at bounding box center [882, 641] width 125 height 15
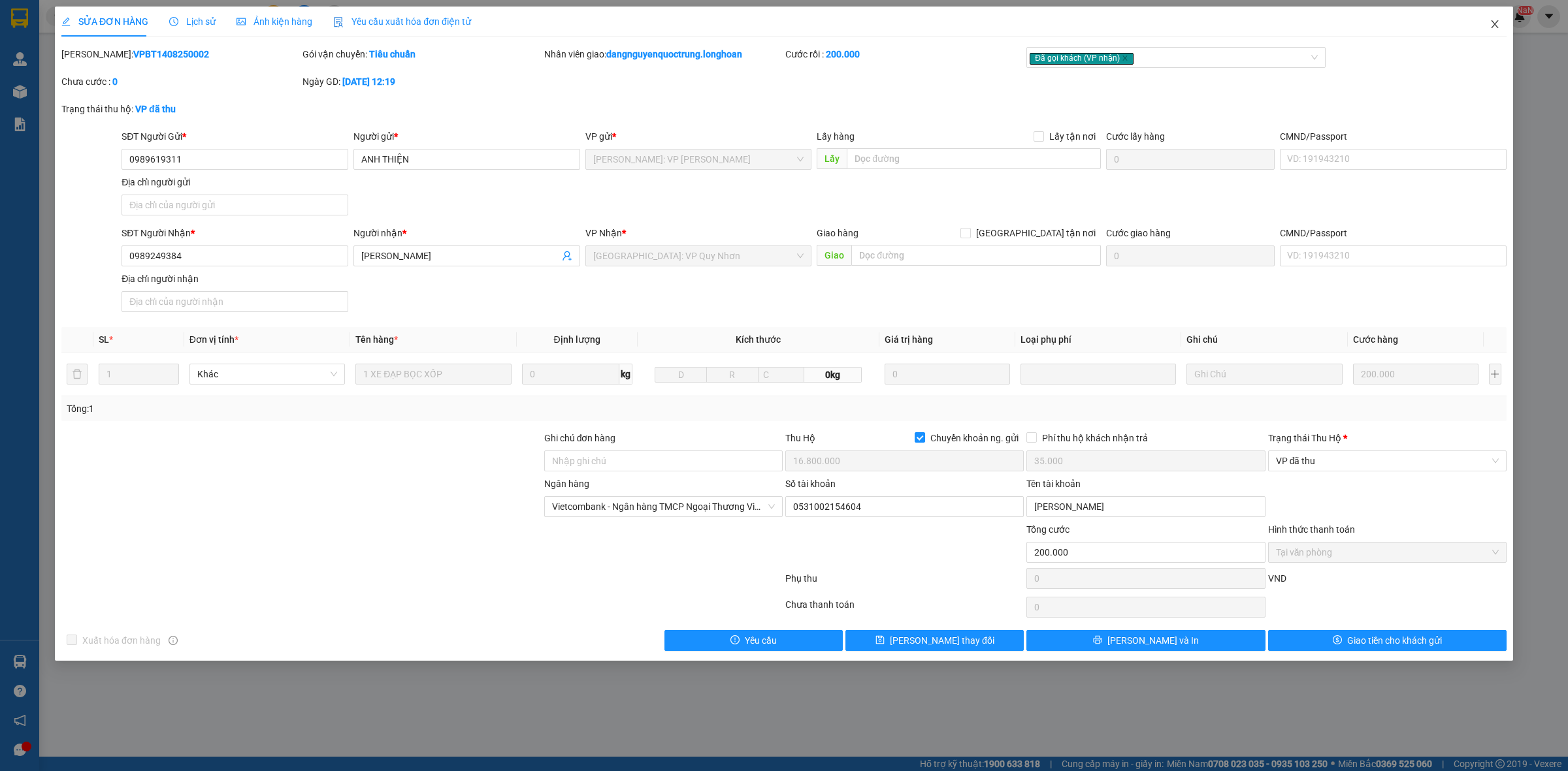
click at [1500, 24] on span "Close" at bounding box center [1495, 24] width 37 height 37
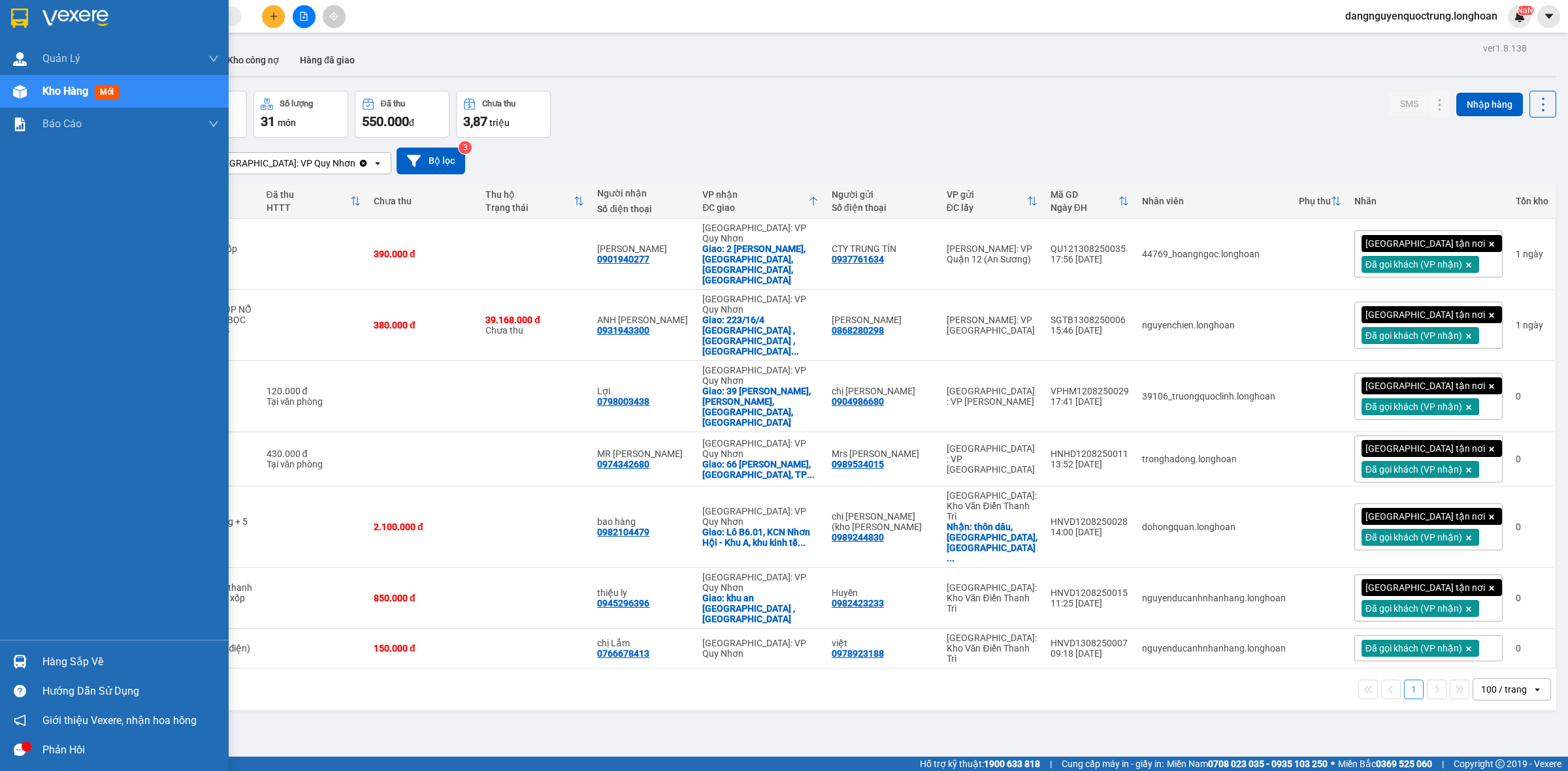
click at [14, 744] on icon "message" at bounding box center [20, 750] width 12 height 12
click at [15, 650] on div "Hàng sắp về" at bounding box center [114, 662] width 229 height 29
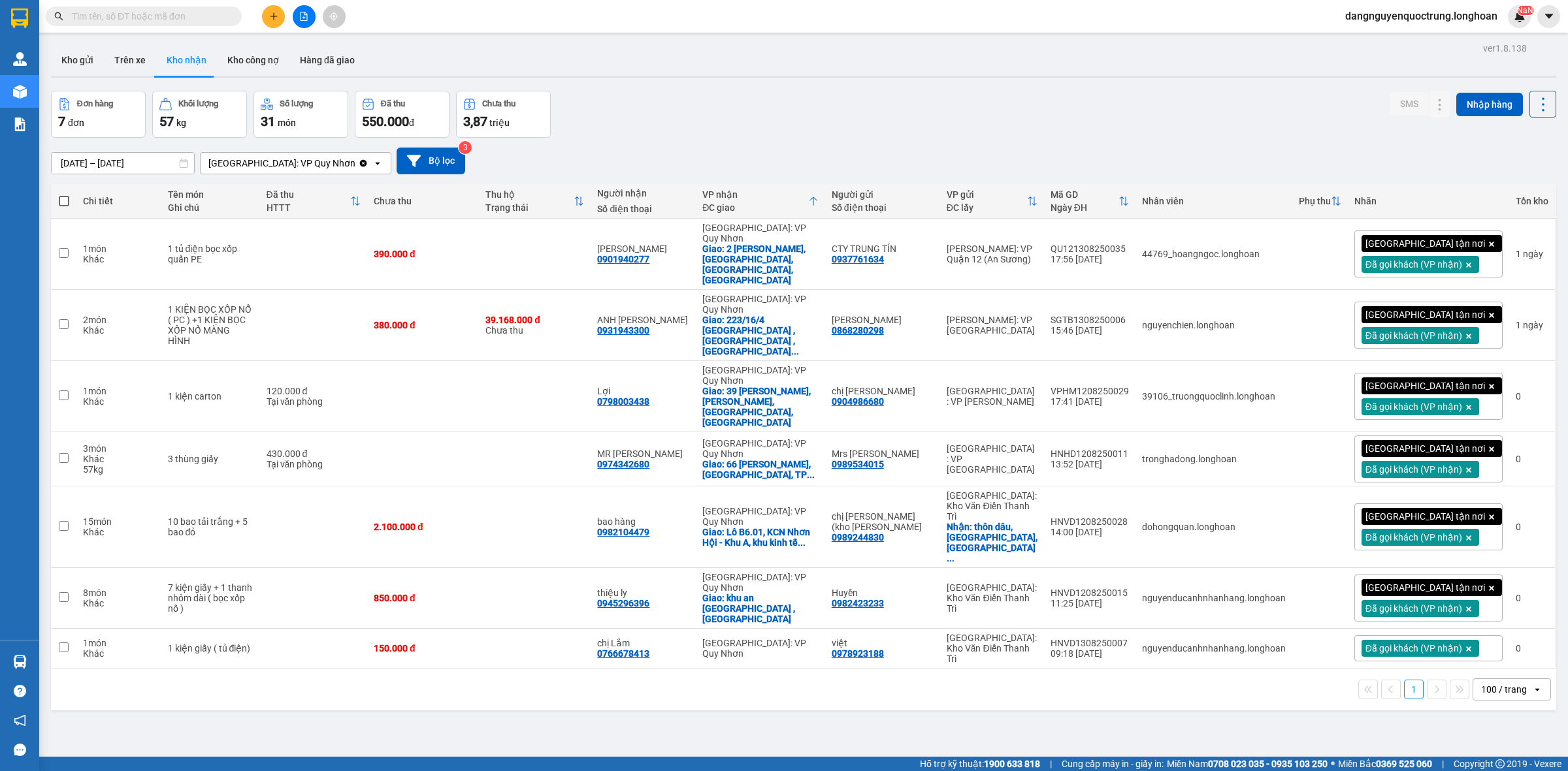
click at [798, 669] on section "Kết quả tìm kiếm ( 0 ) Bộ lọc No Data dangnguyenquoctrung.[PERSON_NAME] lý giao…" at bounding box center [784, 385] width 1568 height 771
click at [821, 713] on div "ver 1.8.138 Kho gửi Trên xe Kho nhận Kho công nợ Hàng đã giao Đơn hàng 7 đơn Kh…" at bounding box center [803, 424] width 1516 height 771
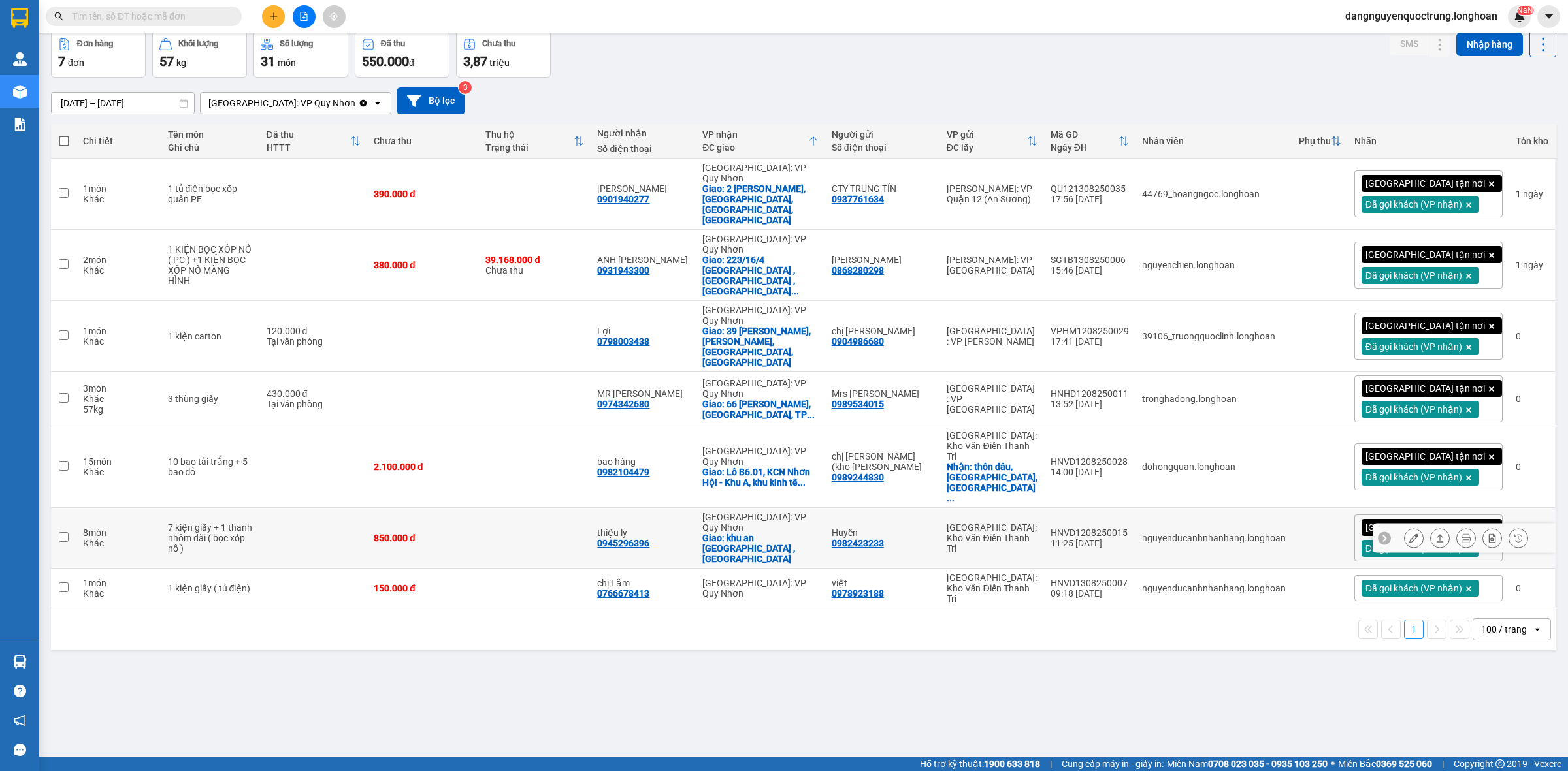
click at [649, 538] on div "0945296396" at bounding box center [623, 543] width 52 height 11
copy div "0945296396"
click at [649, 194] on div "0901940277" at bounding box center [623, 199] width 52 height 11
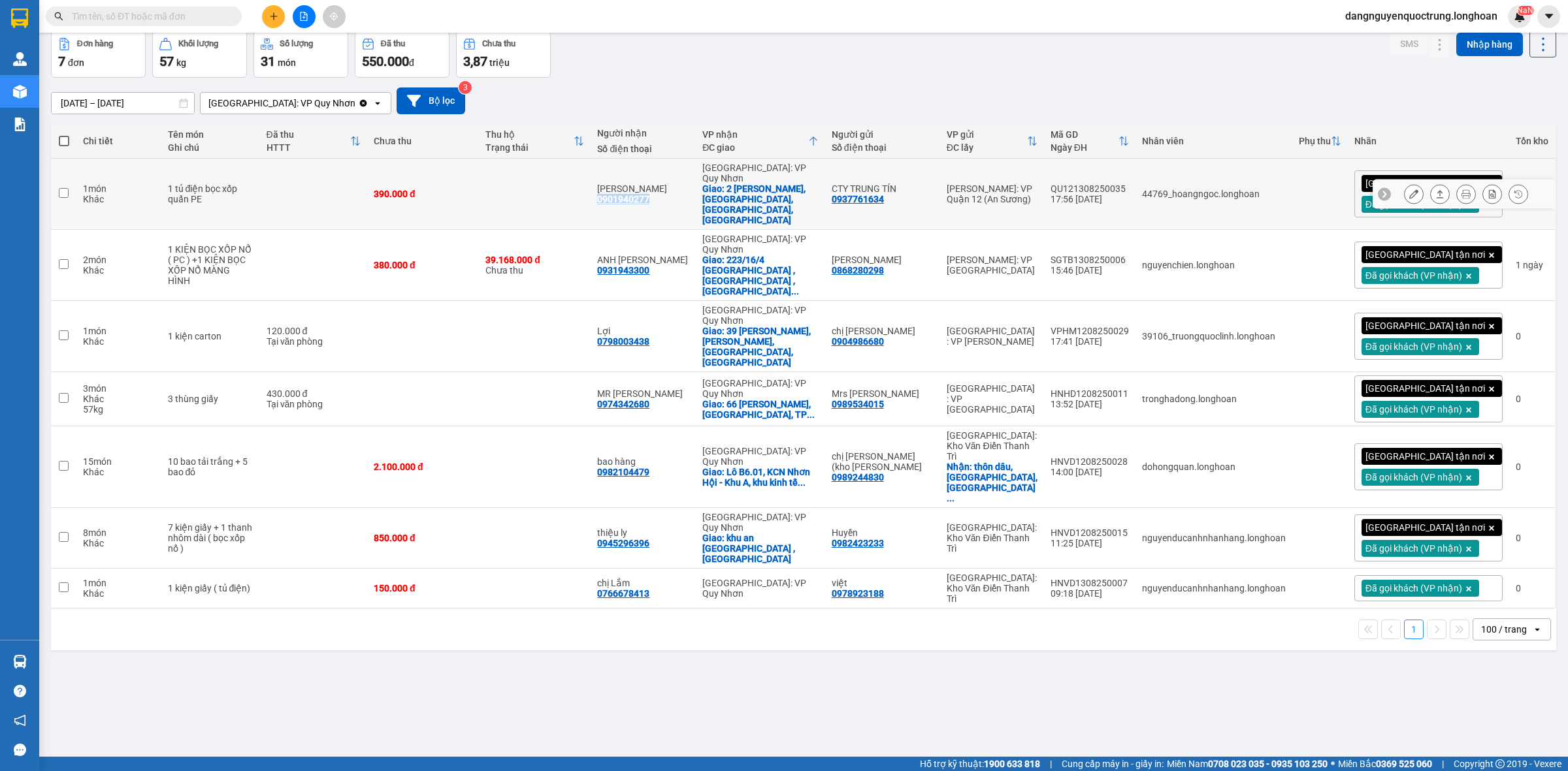
copy div "0901940277"
click at [1457, 183] on button at bounding box center [1466, 195] width 18 height 23
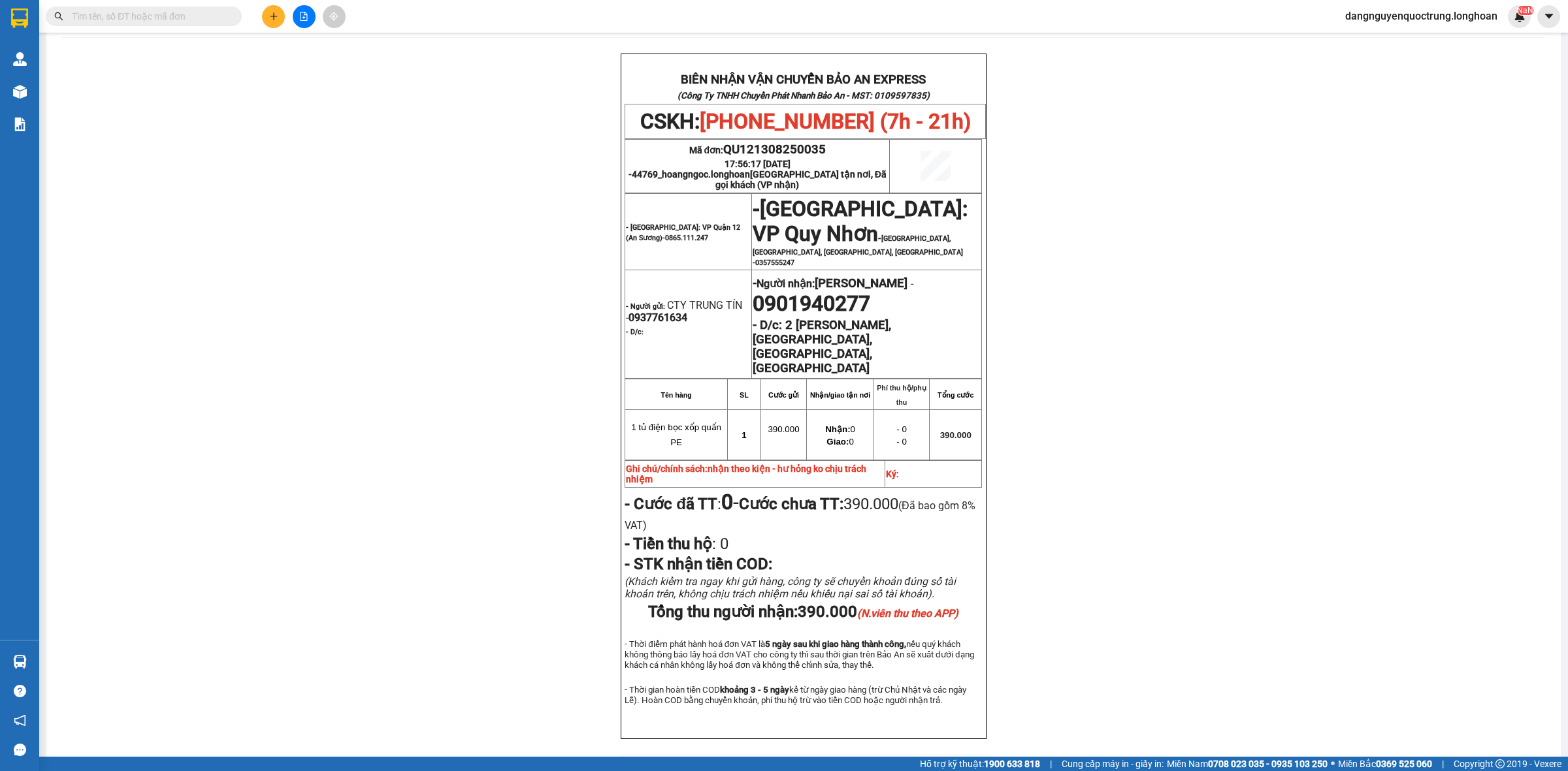
click at [1382, 388] on div "BIÊN NHẬN VẬN CHUYỂN BẢO AN EXPRESS (Công Ty TNHH Chuyển Phát Nhanh Bảo An - MS…" at bounding box center [803, 413] width 1483 height 718
drag, startPoint x: 751, startPoint y: 305, endPoint x: 866, endPoint y: 313, distance: 115.3
click at [866, 313] on span "0901940277" at bounding box center [811, 304] width 117 height 24
click at [667, 312] on span "0937761634" at bounding box center [658, 318] width 59 height 12
drag, startPoint x: 679, startPoint y: 304, endPoint x: 619, endPoint y: 304, distance: 60.0
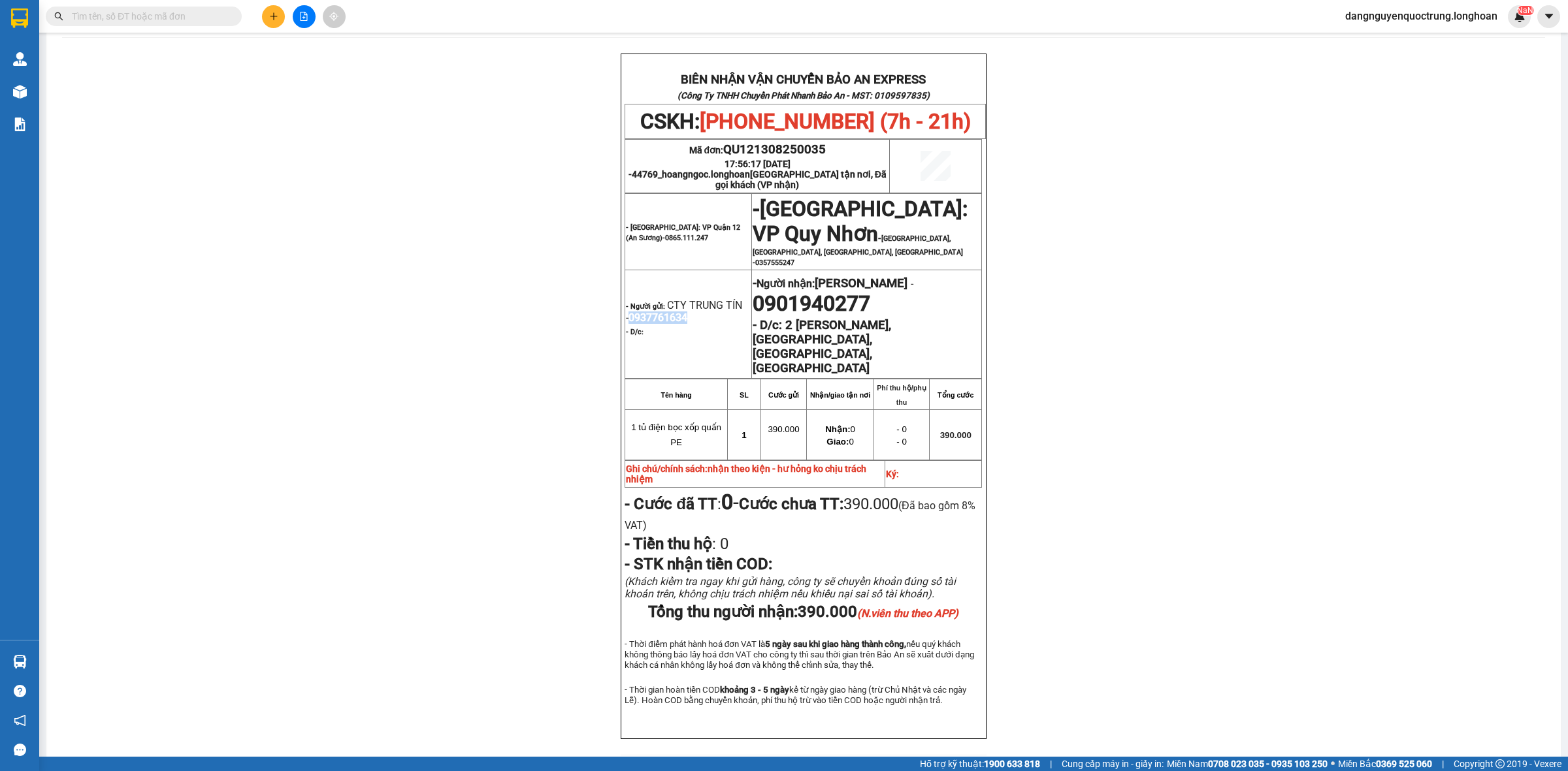
click at [629, 312] on span "0937761634" at bounding box center [658, 318] width 59 height 12
copy span "0937761634"
click at [492, 117] on div "BIÊN NHẬN VẬN CHUYỂN BẢO AN EXPRESS (Công Ty TNHH Chuyển Phát Nhanh Bảo An - MS…" at bounding box center [803, 413] width 1483 height 718
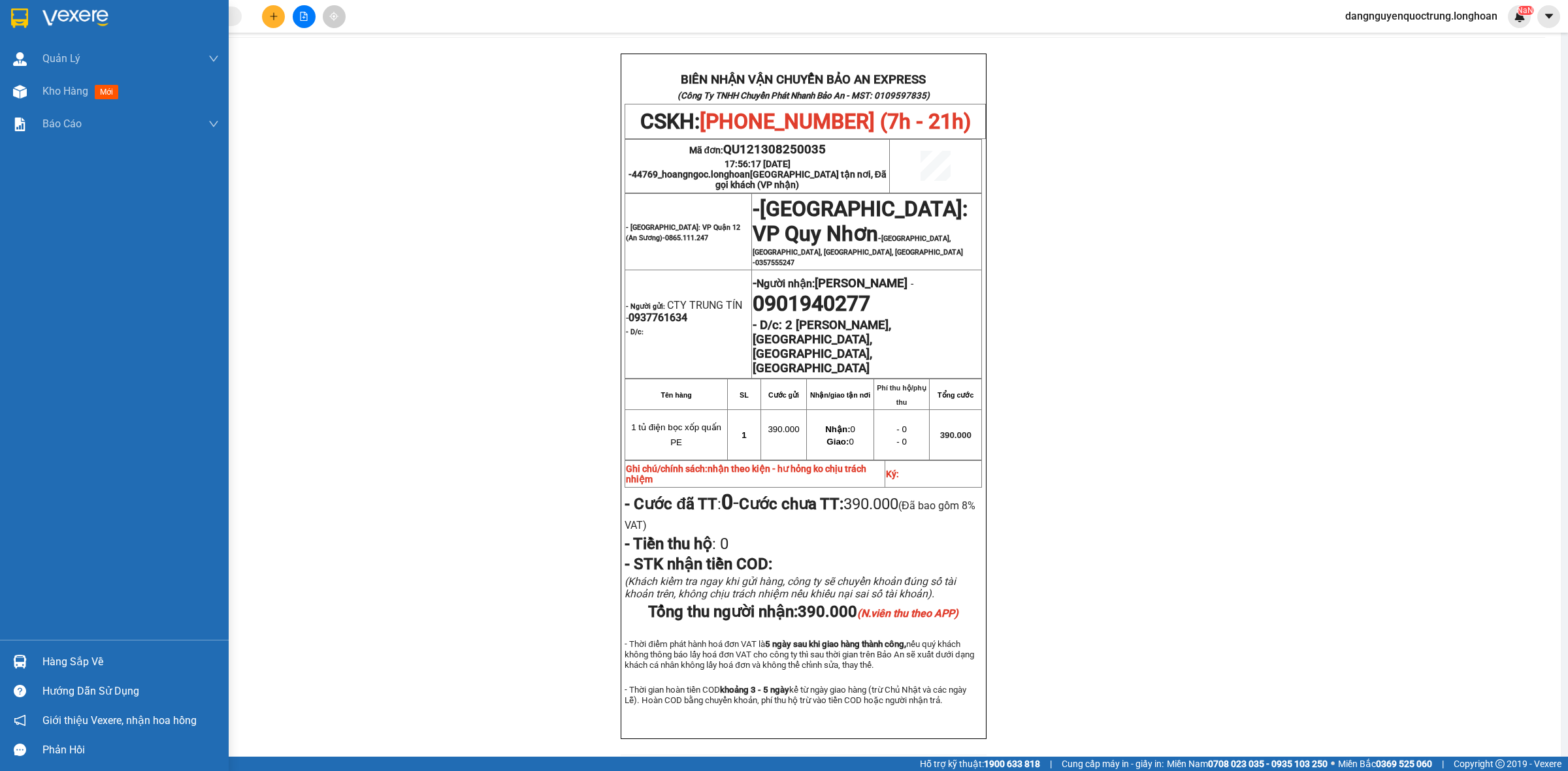
click at [5, 20] on div at bounding box center [114, 21] width 229 height 42
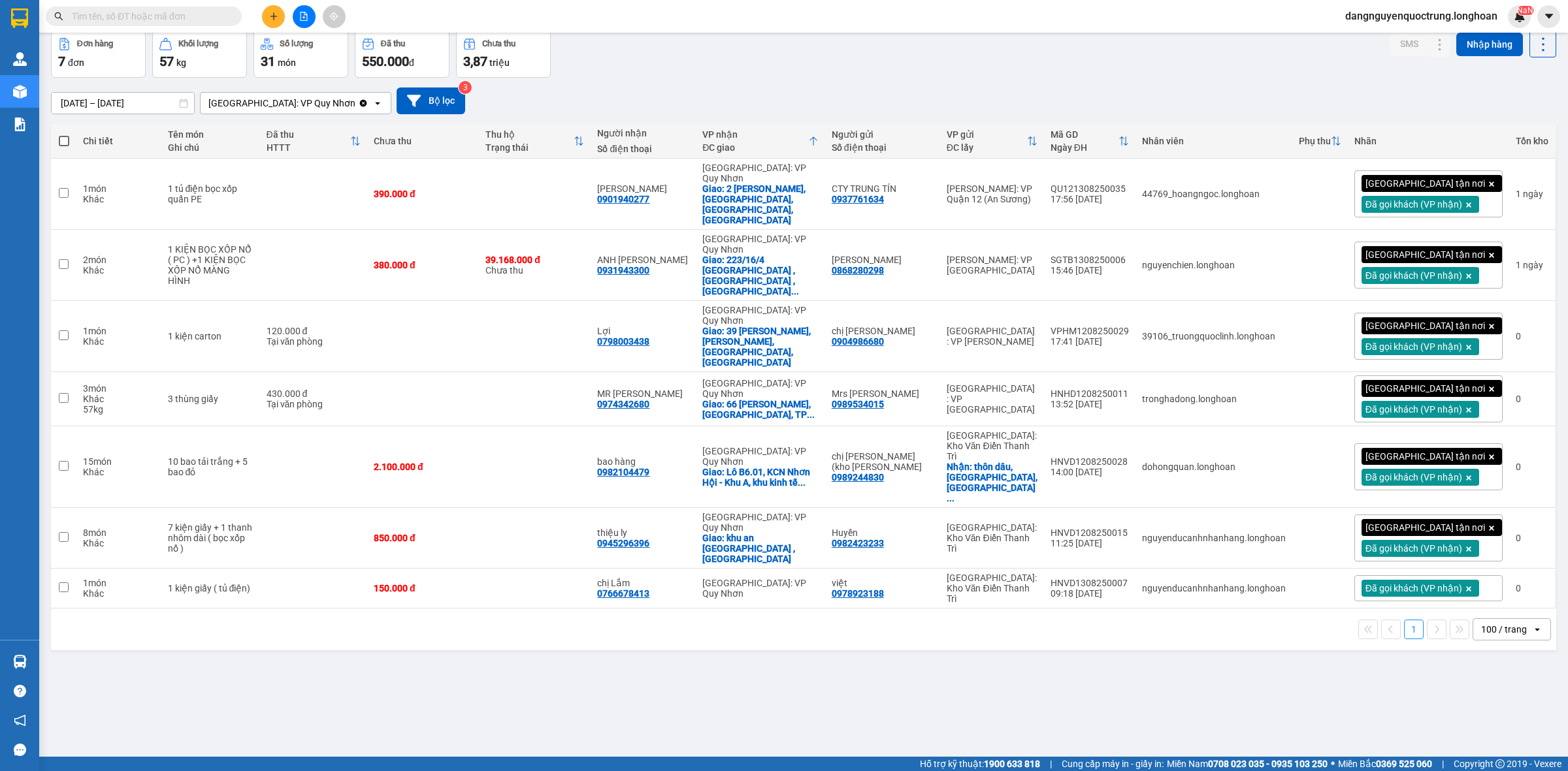
click at [273, 14] on icon "plus" at bounding box center [273, 15] width 9 height 9
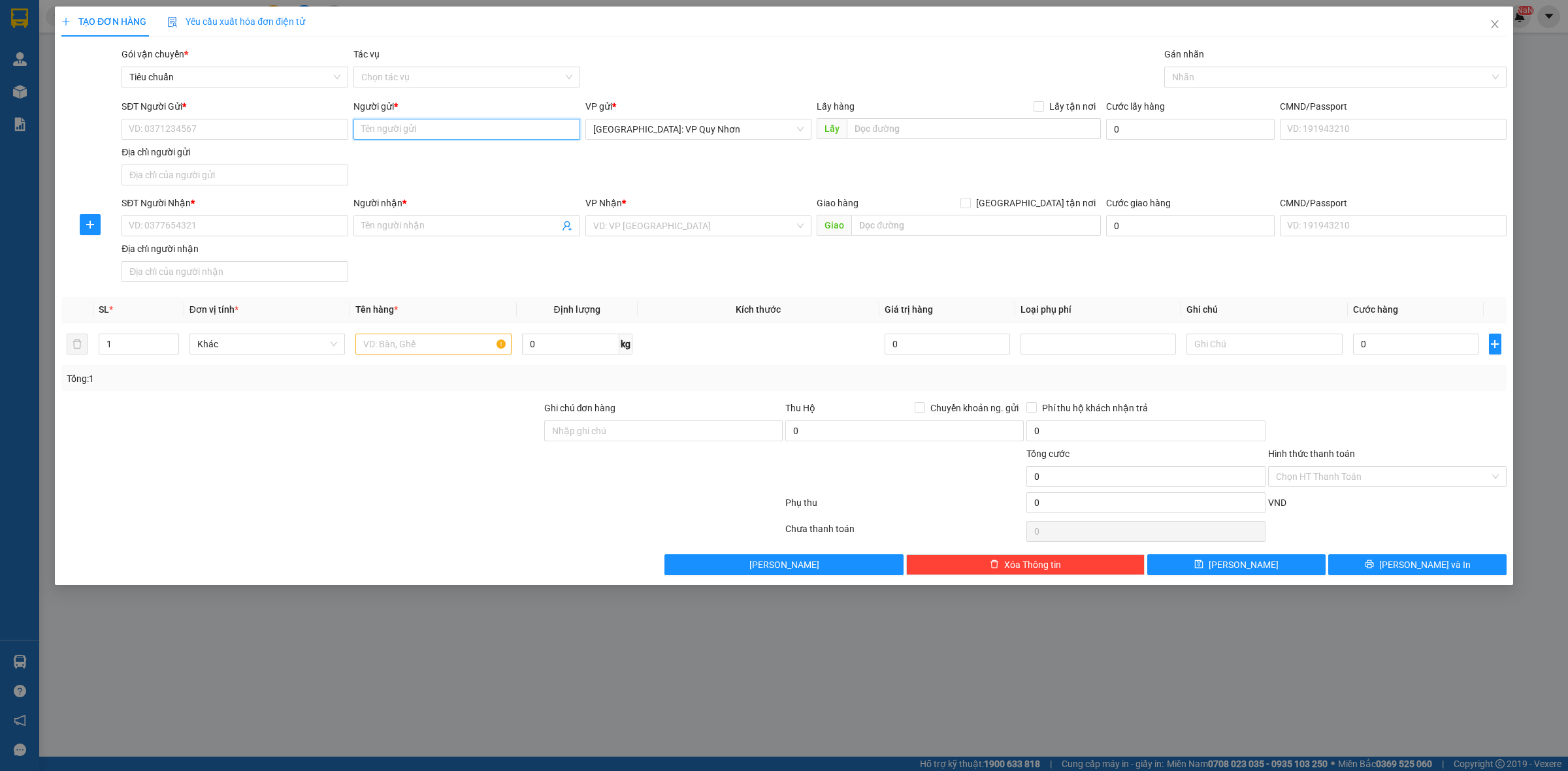
click at [442, 133] on input "Người gửi *" at bounding box center [467, 129] width 226 height 21
click at [734, 227] on input "search" at bounding box center [694, 226] width 202 height 20
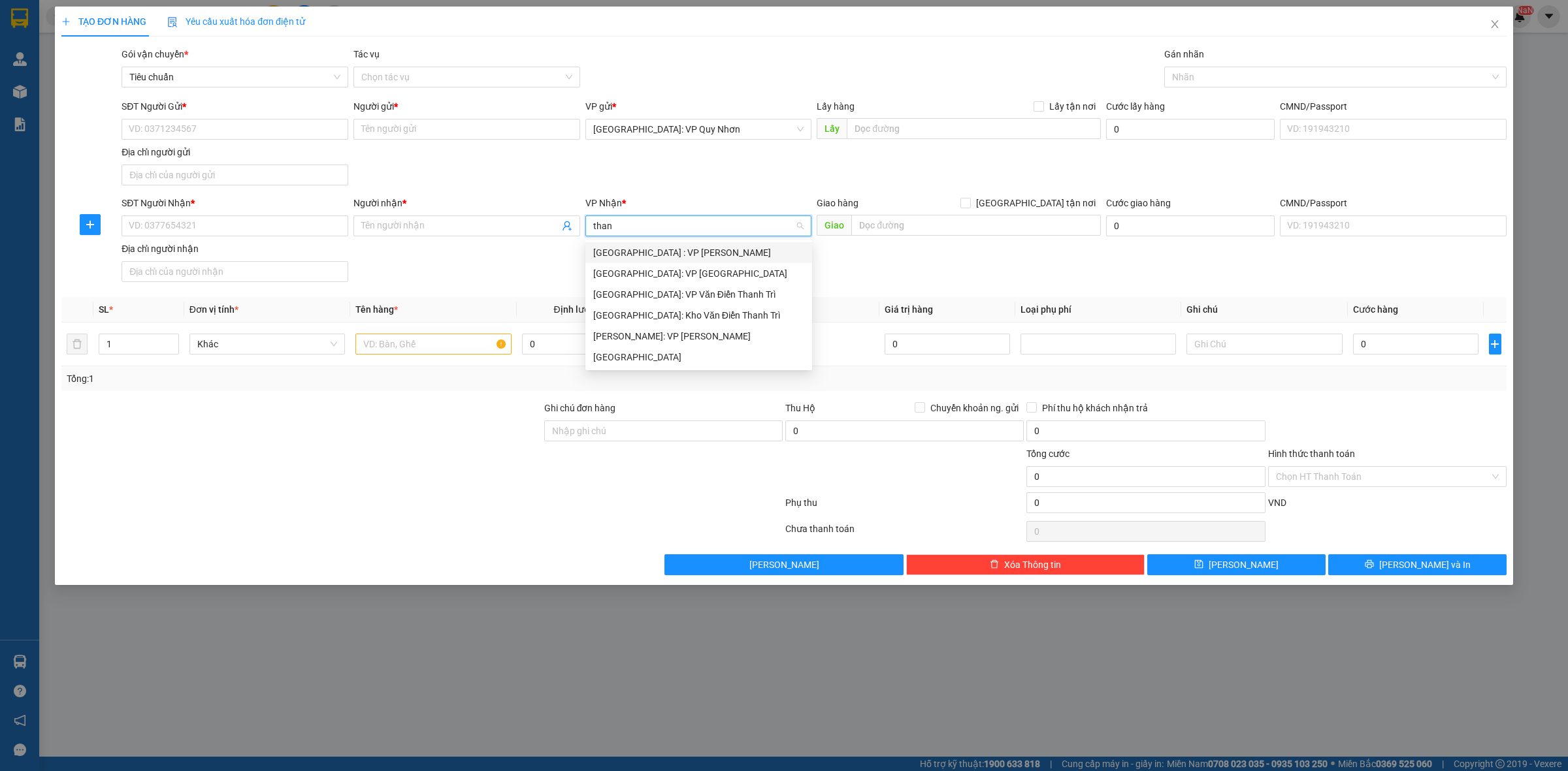
type input "thanh"
click at [681, 357] on div "[GEOGRAPHIC_DATA]" at bounding box center [698, 357] width 211 height 15
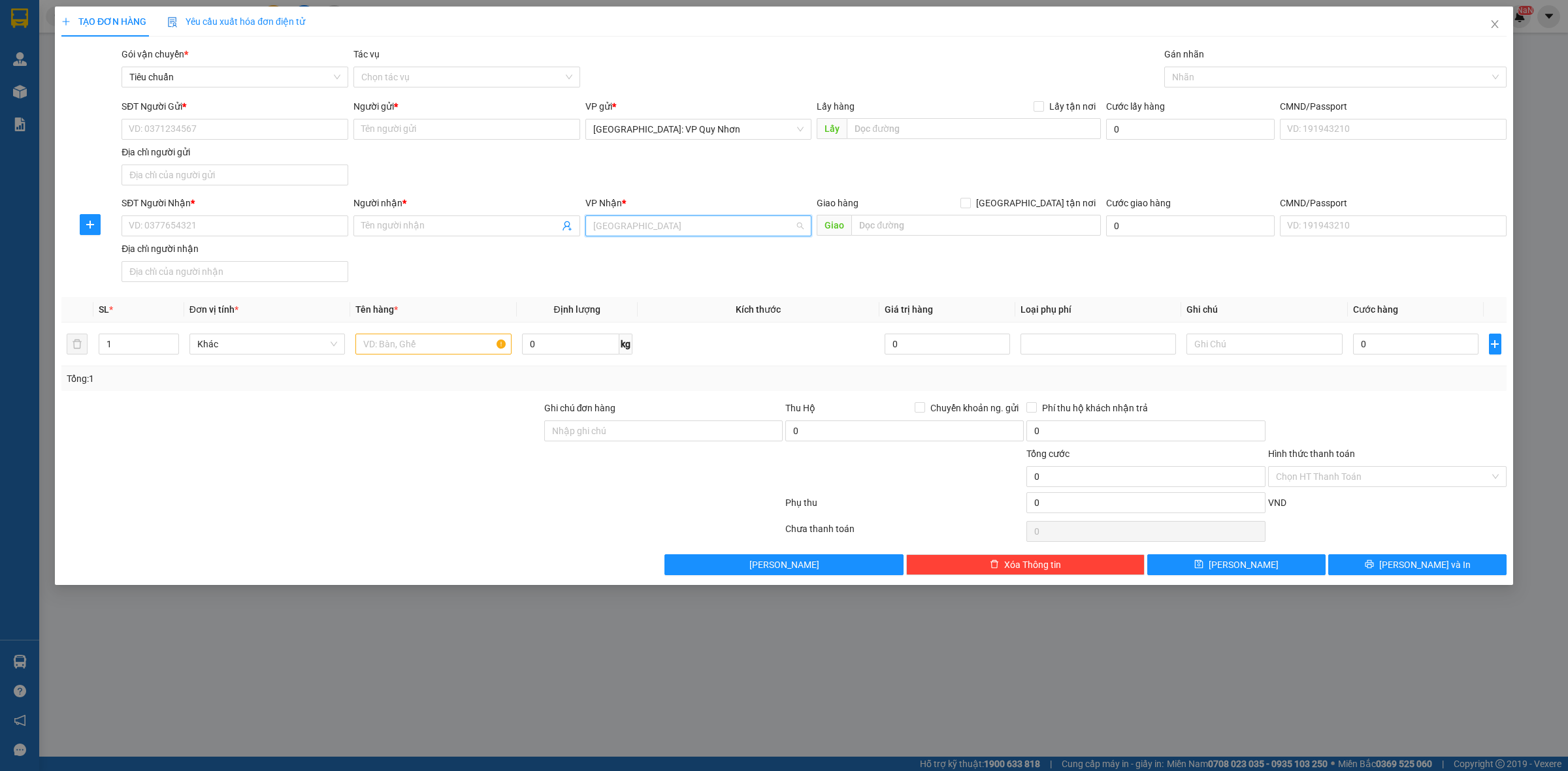
scroll to position [962, 0]
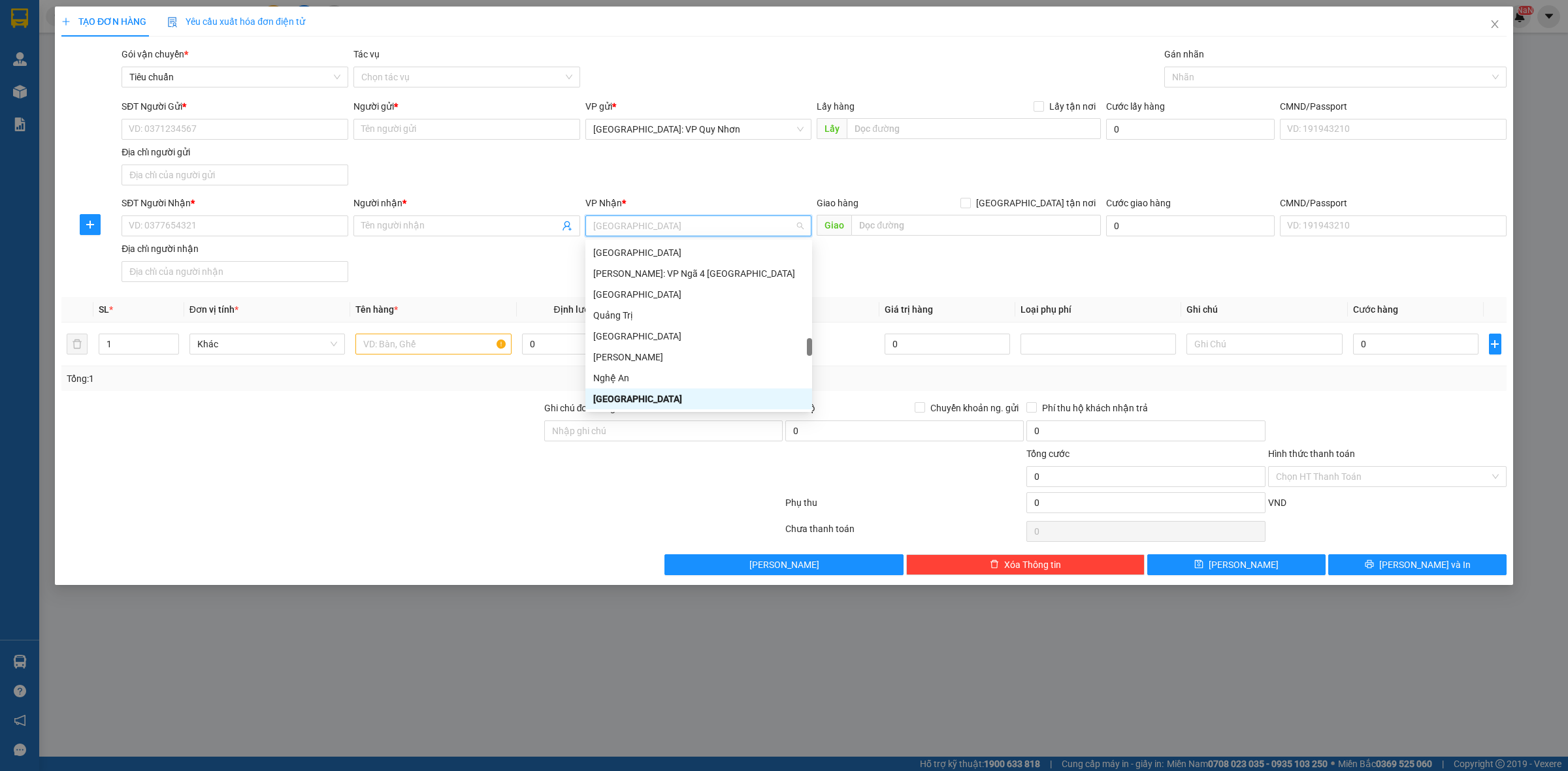
click at [632, 399] on div "[GEOGRAPHIC_DATA]" at bounding box center [698, 399] width 211 height 15
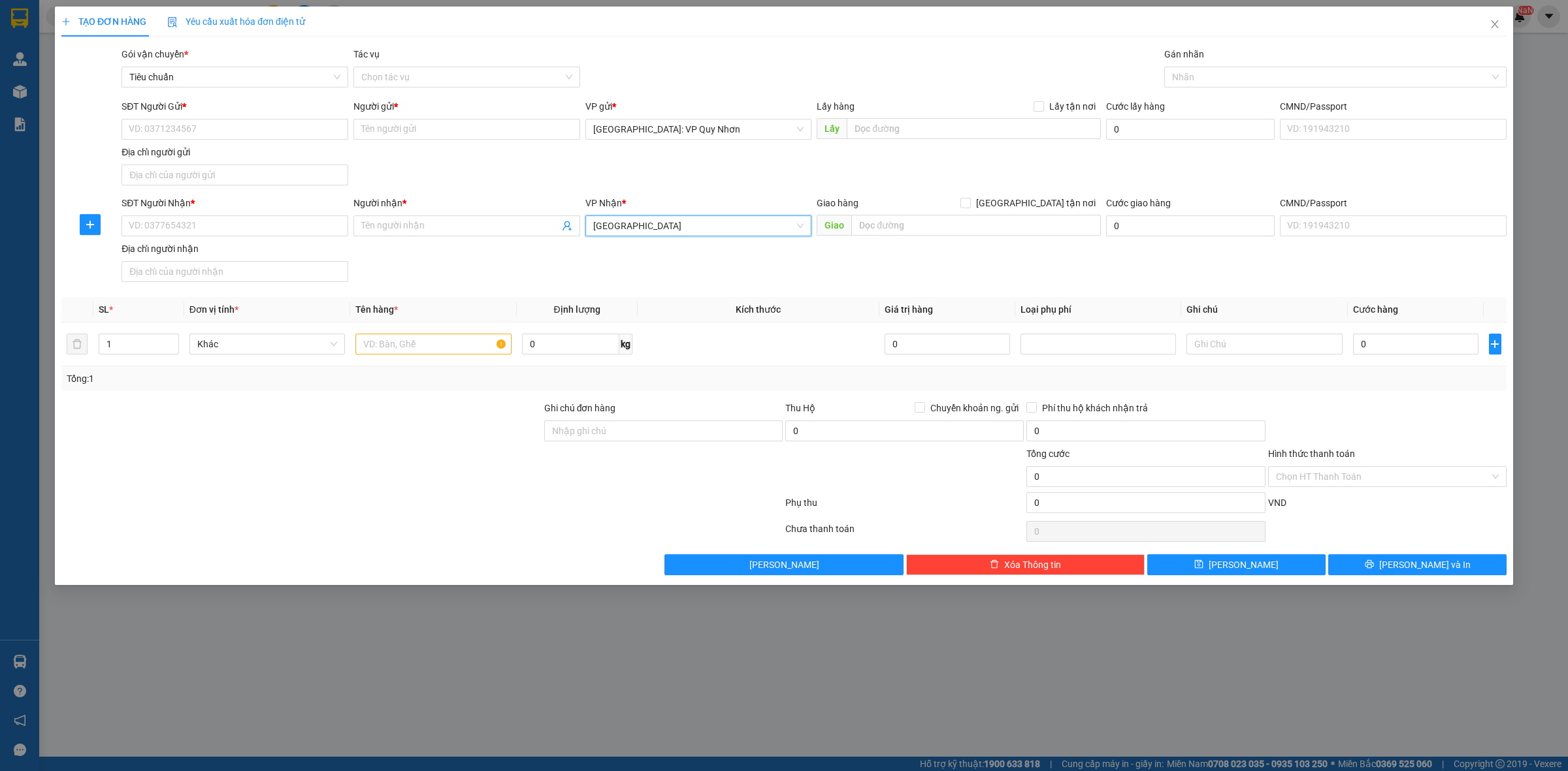
click at [977, 239] on div "Giao hàng [GEOGRAPHIC_DATA] tận nơi [GEOGRAPHIC_DATA]" at bounding box center [959, 219] width 284 height 46
click at [980, 226] on input "text" at bounding box center [976, 226] width 249 height 21
type input "Chợ Trường Lâm"
click at [1220, 76] on div at bounding box center [1329, 77] width 323 height 15
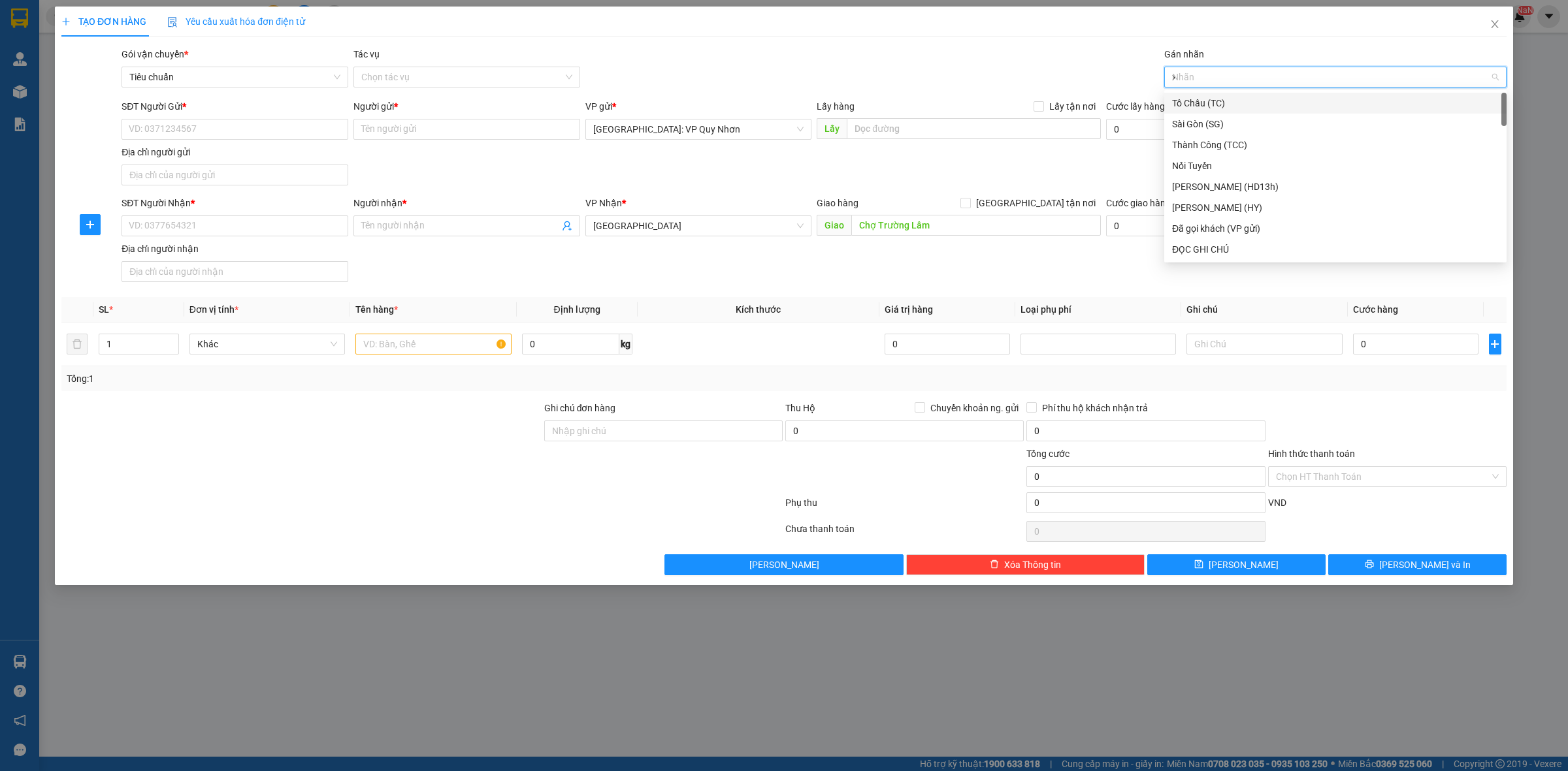
type input "xe"
click at [1212, 102] on div "Xe máy" at bounding box center [1335, 103] width 327 height 15
click at [1029, 55] on div "Gói vận chuyển * Tiêu chuẩn Tác vụ Chọn tác vụ Gán nhãn Xe máy" at bounding box center [814, 70] width 1390 height 46
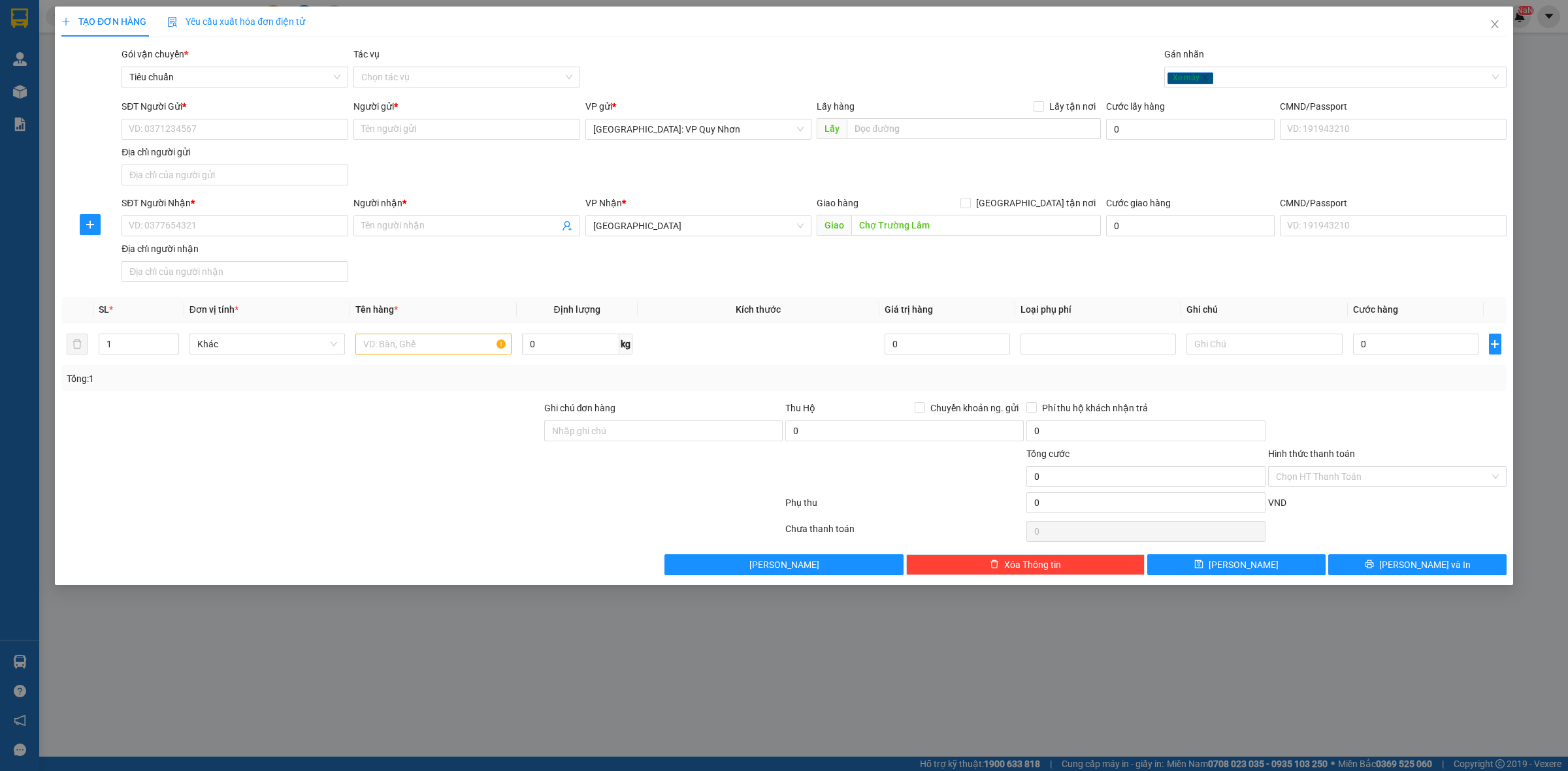
drag, startPoint x: 78, startPoint y: 646, endPoint x: 68, endPoint y: 647, distance: 10.0
click at [79, 646] on div "TẠO ĐƠN HÀNG Yêu cầu xuất hóa đơn điện tử Transit Pickup Surcharge Ids Transit …" at bounding box center [784, 385] width 1568 height 771
click at [478, 122] on input "Người gửi *" at bounding box center [467, 129] width 226 height 21
click at [451, 229] on input "Người nhận *" at bounding box center [460, 226] width 198 height 15
click at [170, 226] on input "SĐT Người Nhận *" at bounding box center [235, 226] width 226 height 21
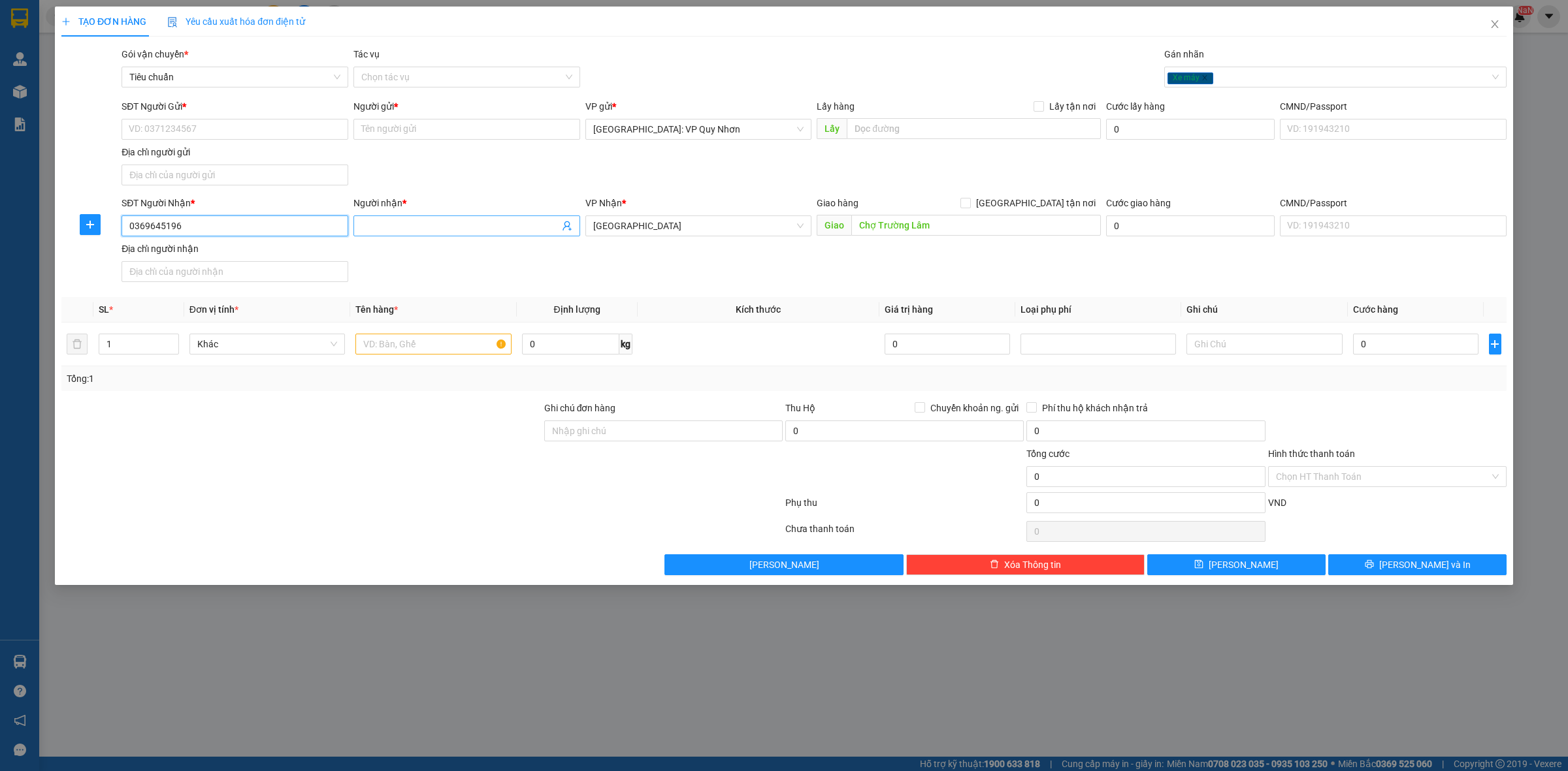
type input "0369645196"
click at [503, 230] on input "Người nhận *" at bounding box center [460, 226] width 198 height 15
type input "[PERSON_NAME]"
click at [860, 226] on input "Chợ Trường Lâm" at bounding box center [976, 226] width 249 height 21
click at [860, 227] on input "Chợ Trường Lâm" at bounding box center [976, 226] width 249 height 21
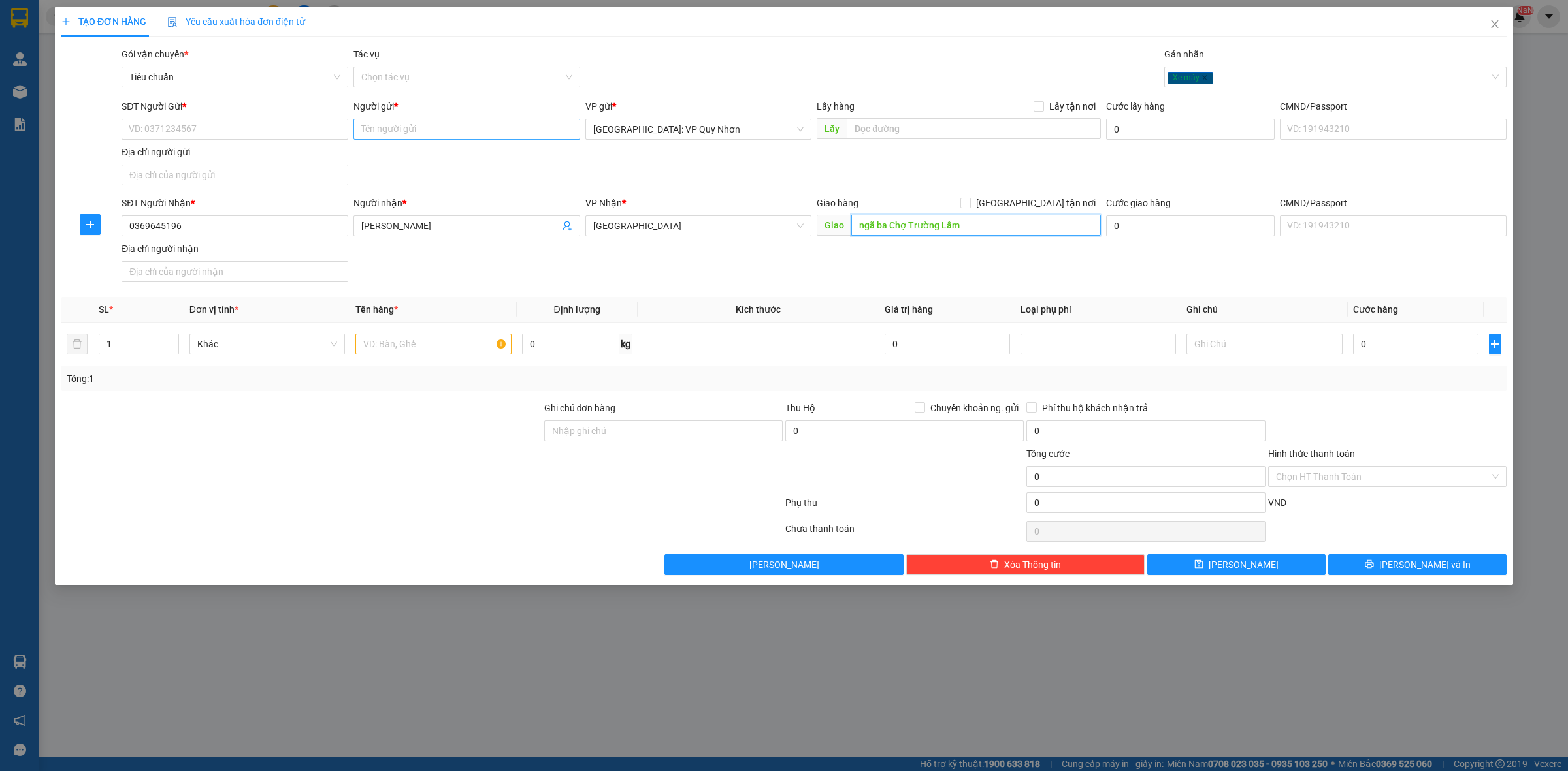
type input "ngã ba Chợ Trường Lâm"
click at [408, 129] on input "Người gửi *" at bounding box center [467, 129] width 226 height 21
type input "[PERSON_NAME]"
click at [305, 130] on input "SĐT Người Gửi *" at bounding box center [235, 129] width 226 height 21
type input "0905436300"
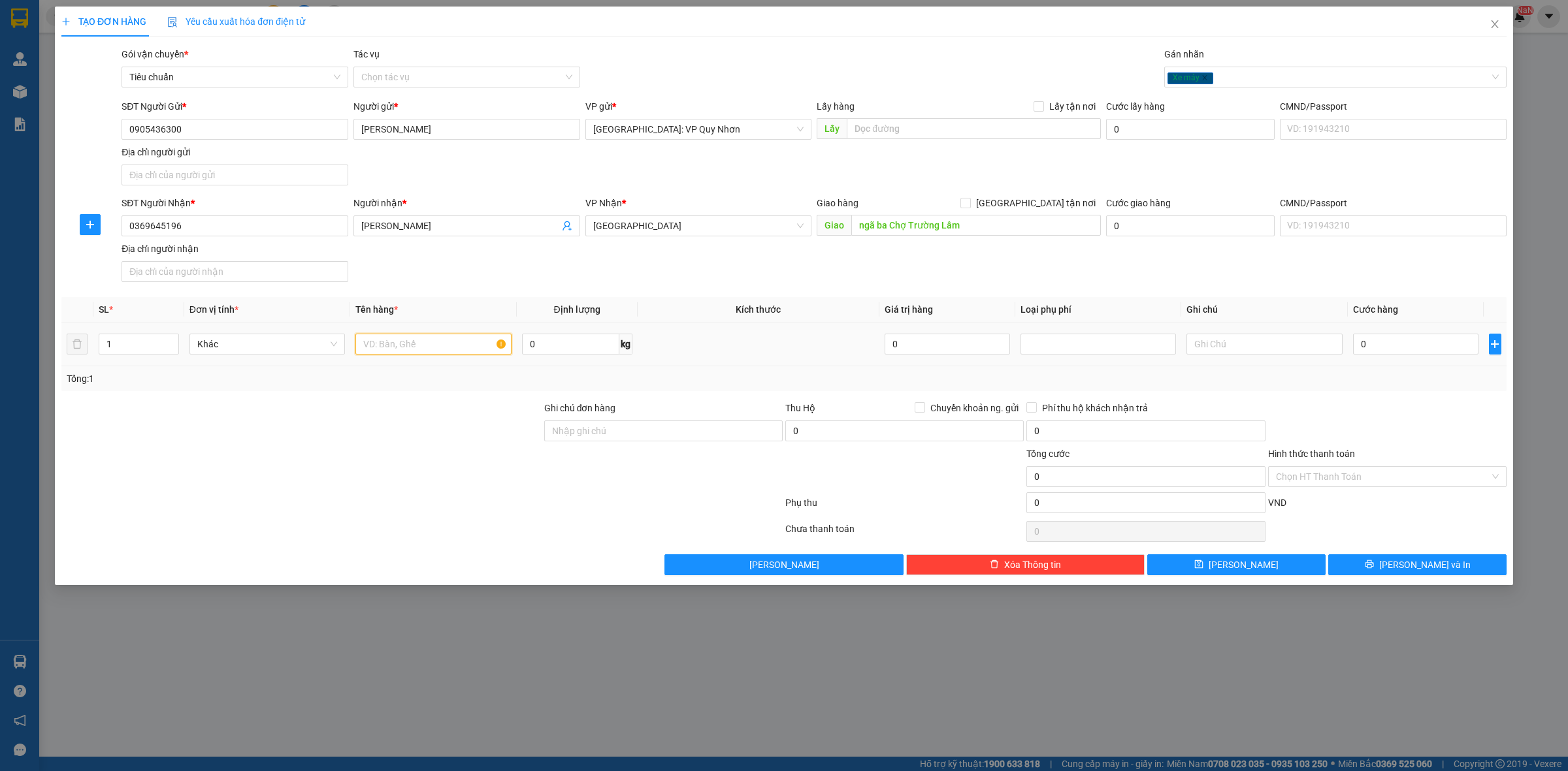
click at [381, 341] on input "text" at bounding box center [433, 344] width 156 height 21
type input "1 xe máy cup"
click at [1416, 353] on input "0" at bounding box center [1416, 344] width 125 height 21
type input "5"
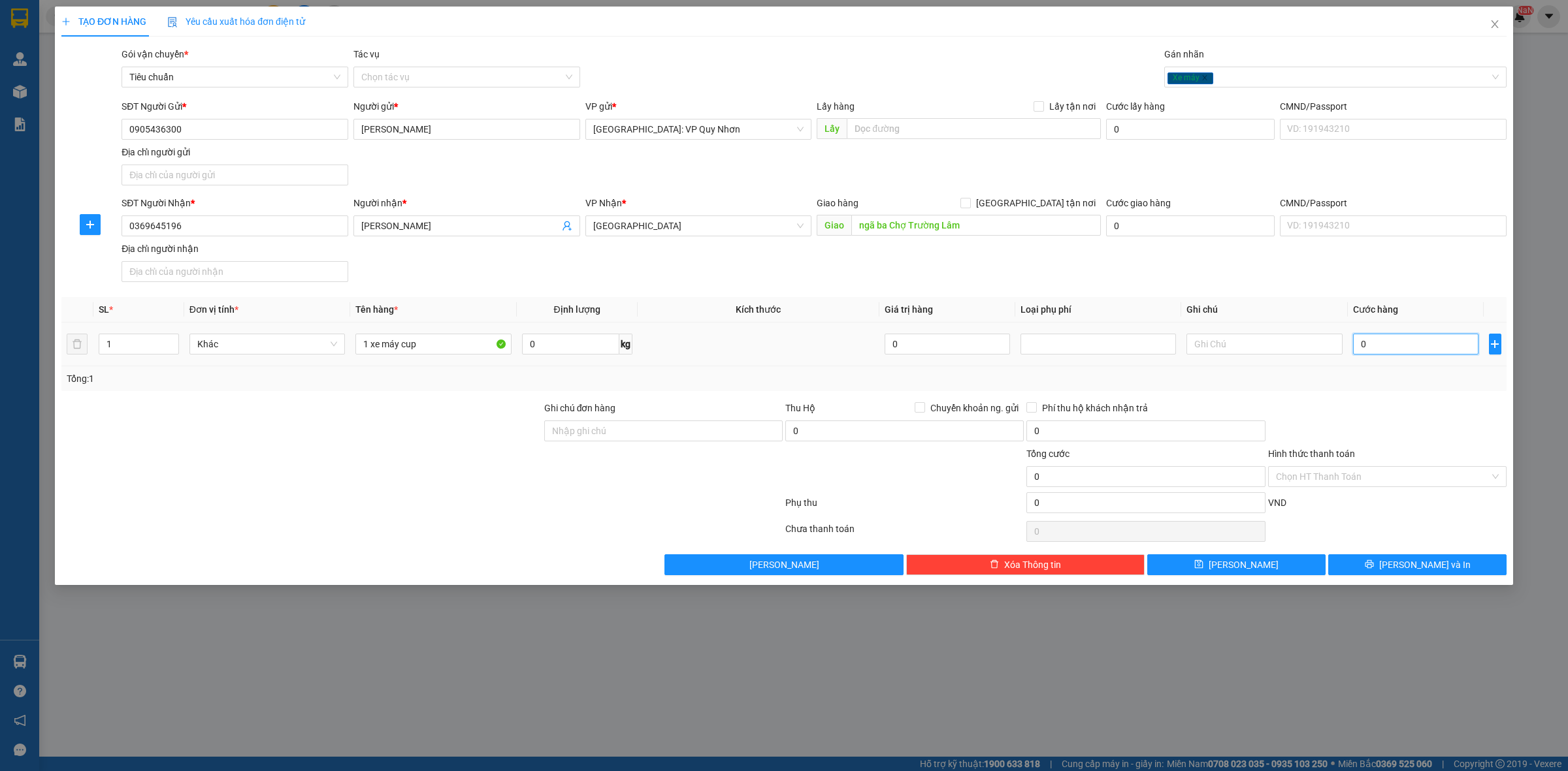
type input "5"
type input "52"
type input "520"
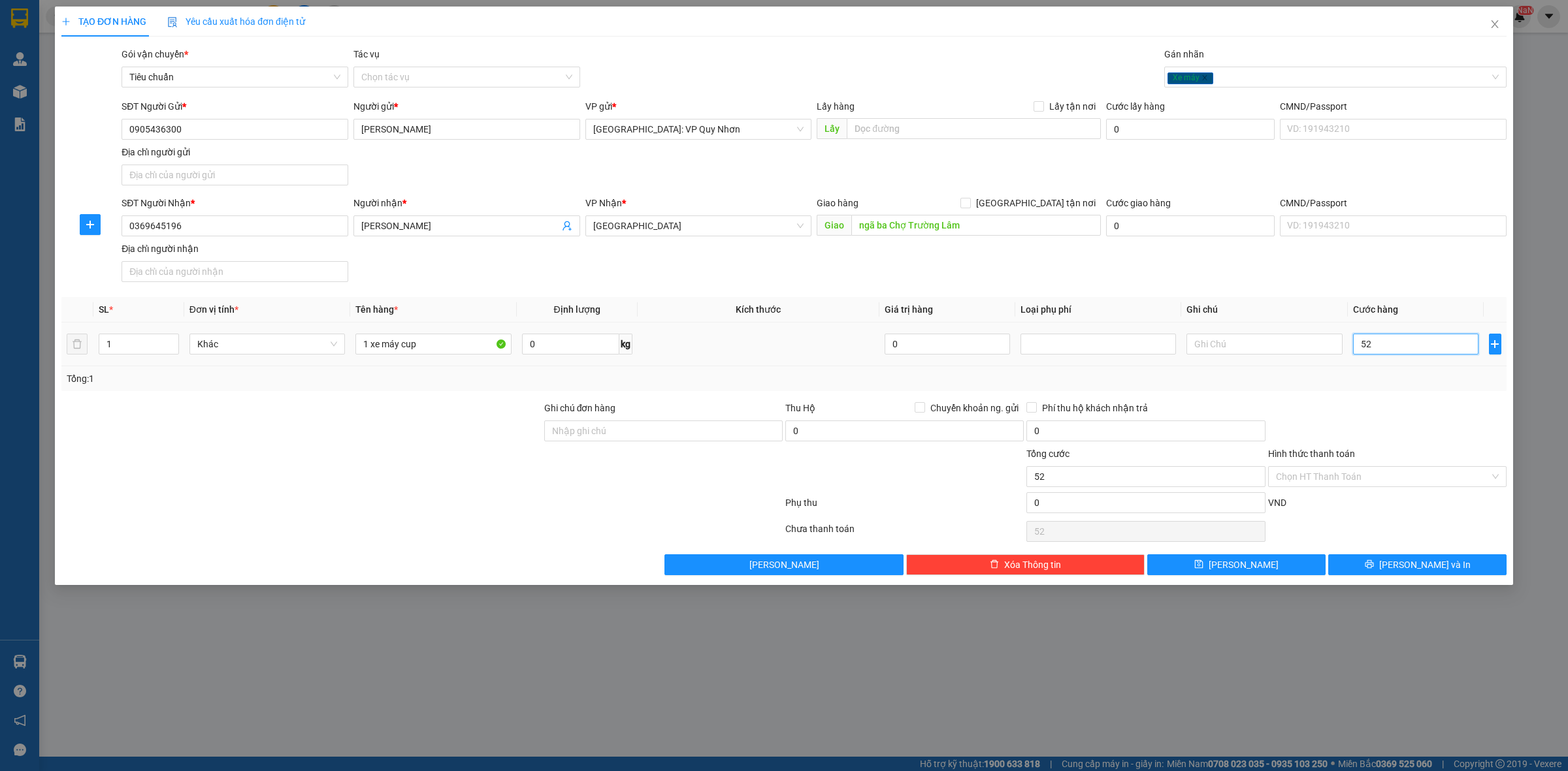
type input "520"
type input "5.200"
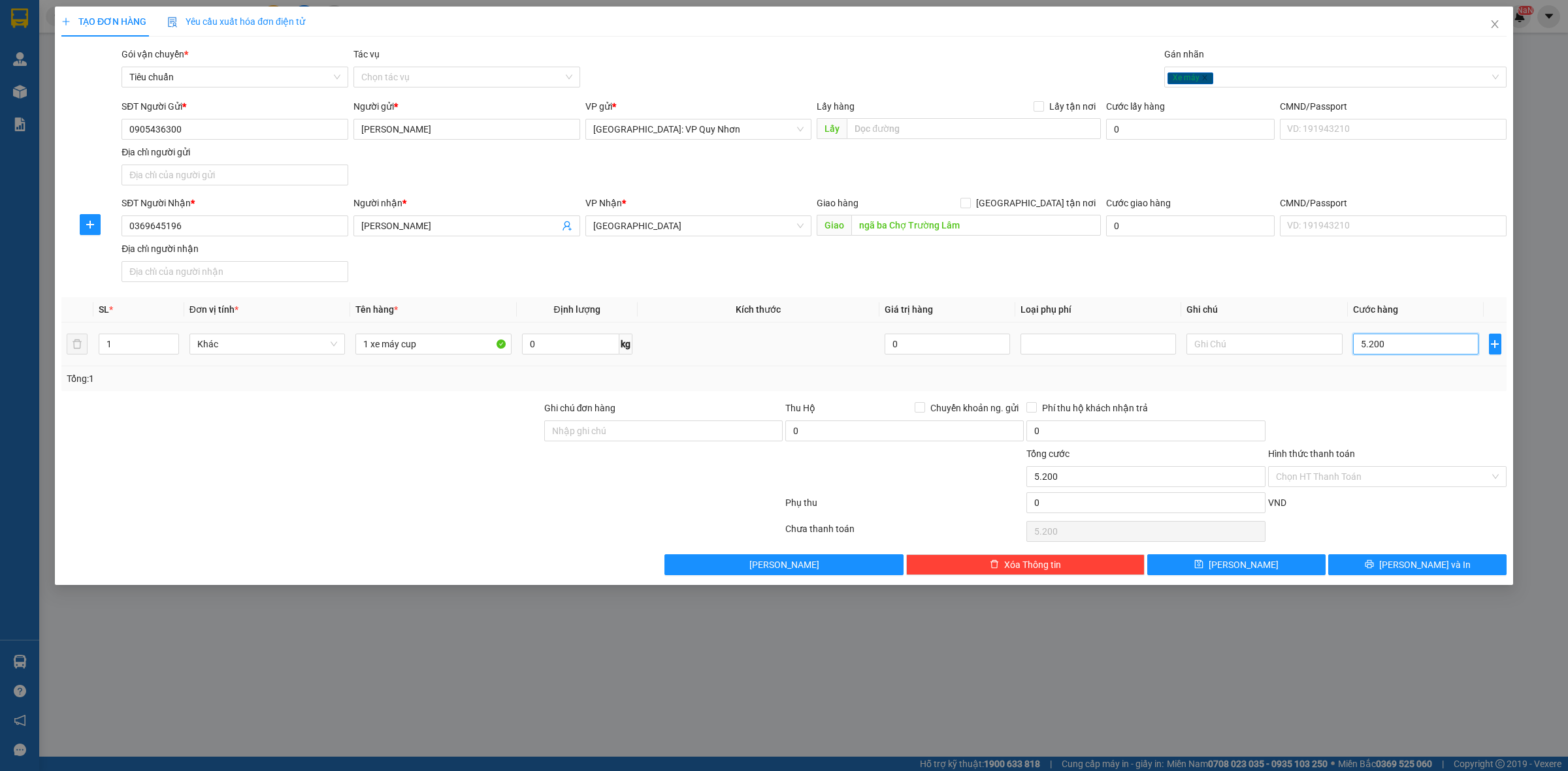
type input "52.000"
type input "520.000"
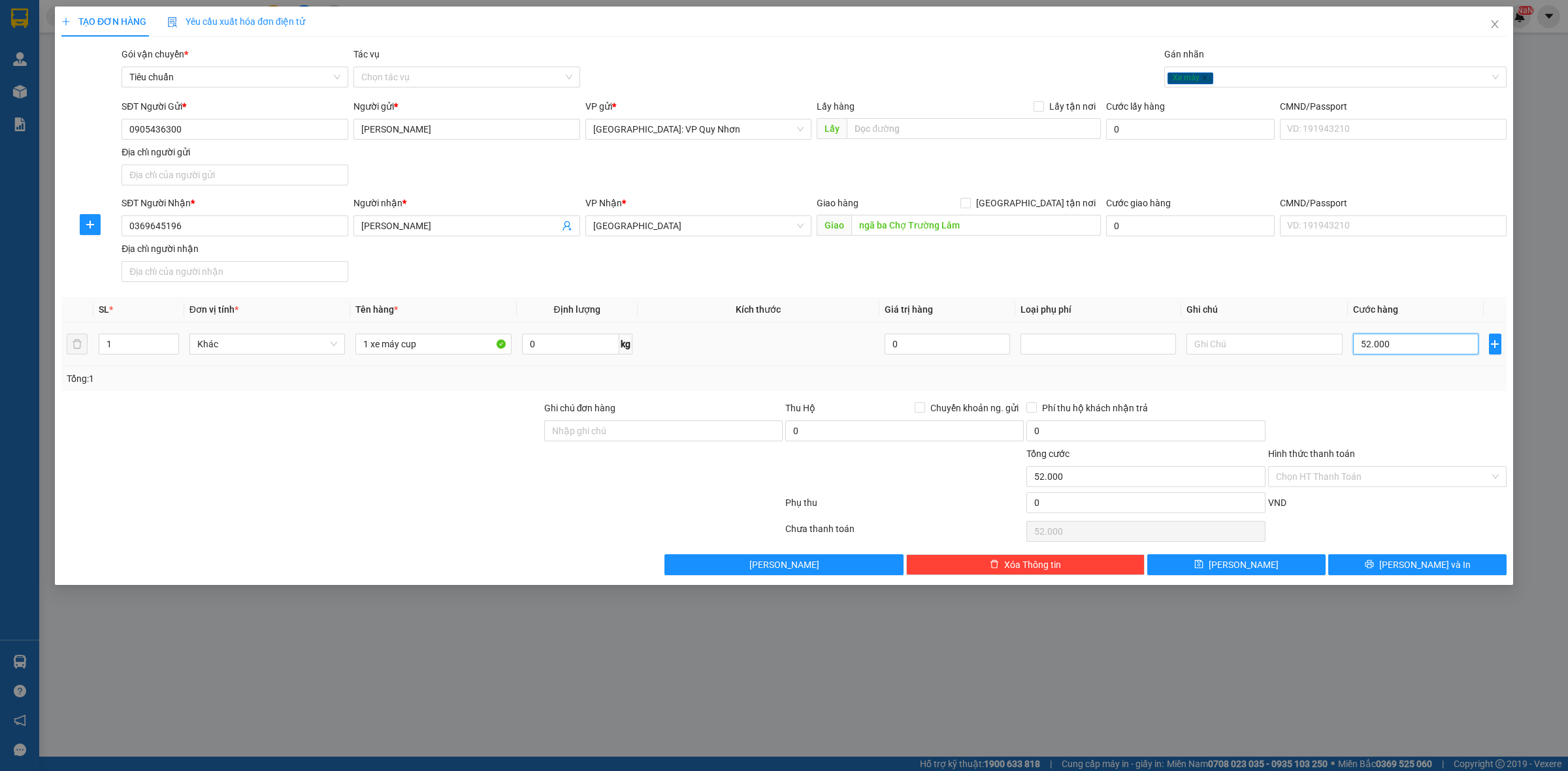
type input "520.000"
click at [450, 344] on input "1 xe máy cup" at bounding box center [433, 344] width 156 height 21
type input "1 xe máy cup 77 AA - 011.59"
click at [1373, 567] on icon "printer" at bounding box center [1369, 564] width 8 height 8
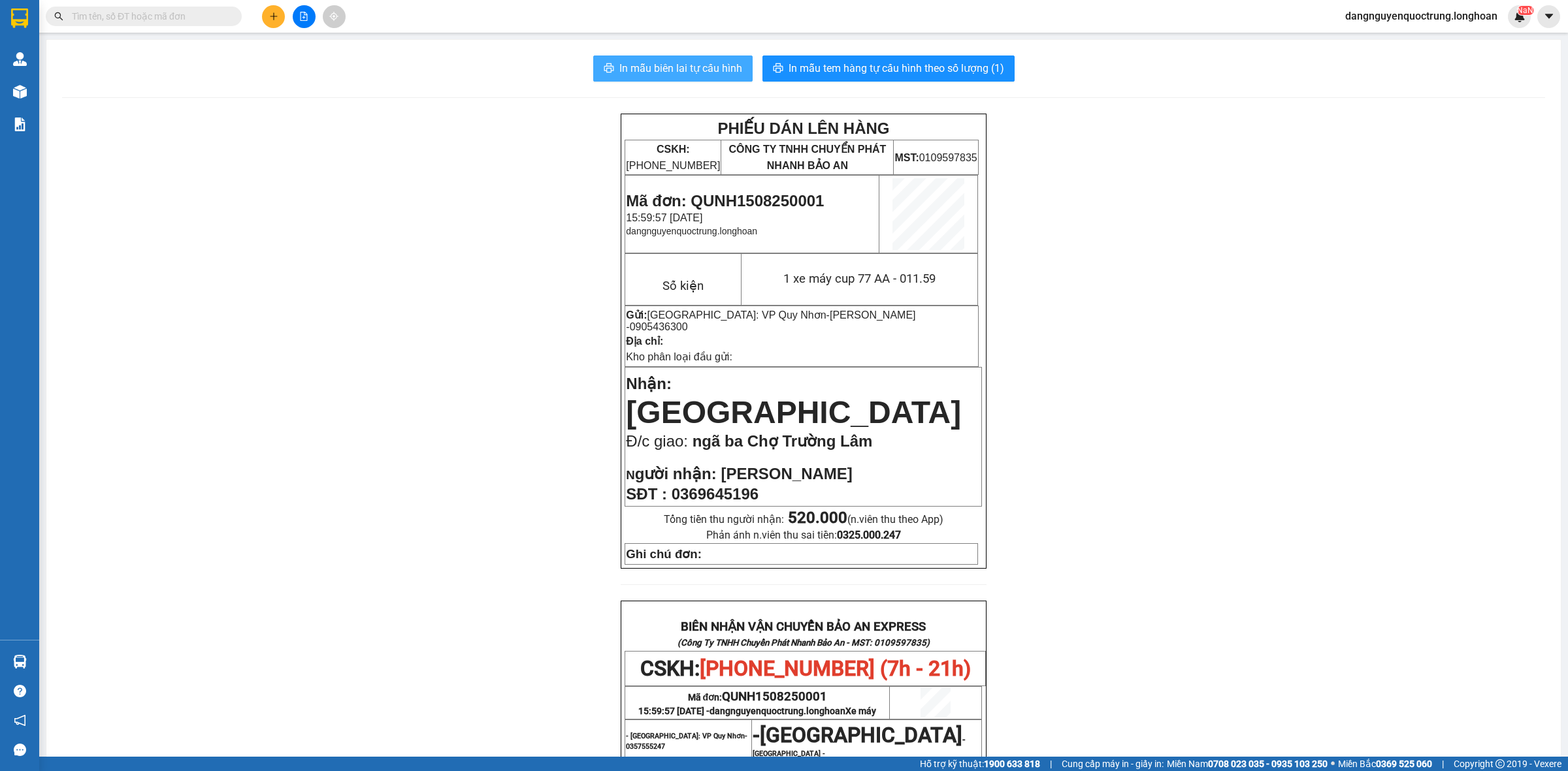
click at [672, 72] on span "In mẫu biên lai tự cấu hình" at bounding box center [680, 68] width 123 height 16
click at [837, 69] on span "In mẫu tem hàng tự cấu hình theo số lượng (1)" at bounding box center [896, 68] width 216 height 16
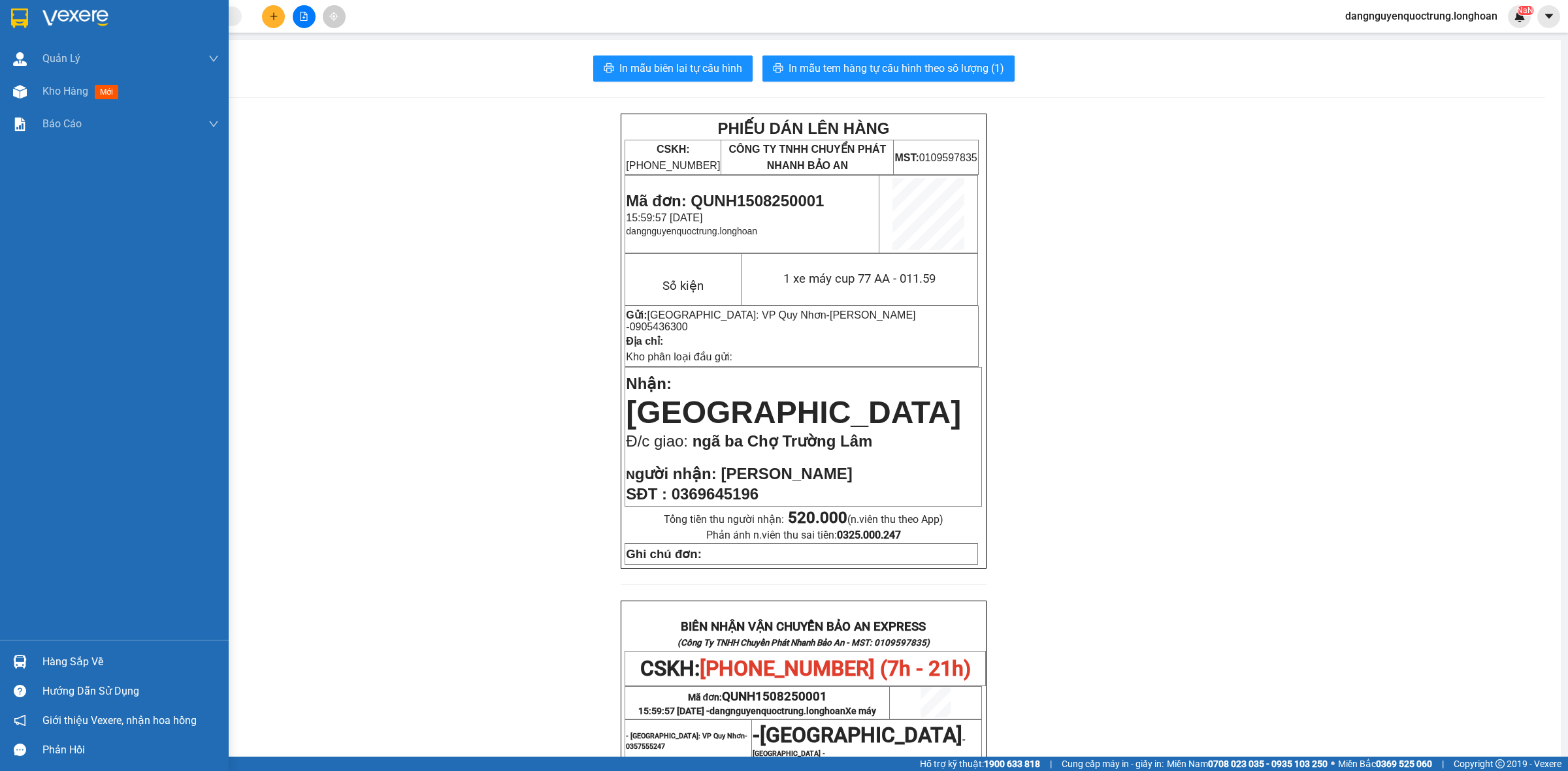
click at [23, 15] on img at bounding box center [20, 18] width 17 height 20
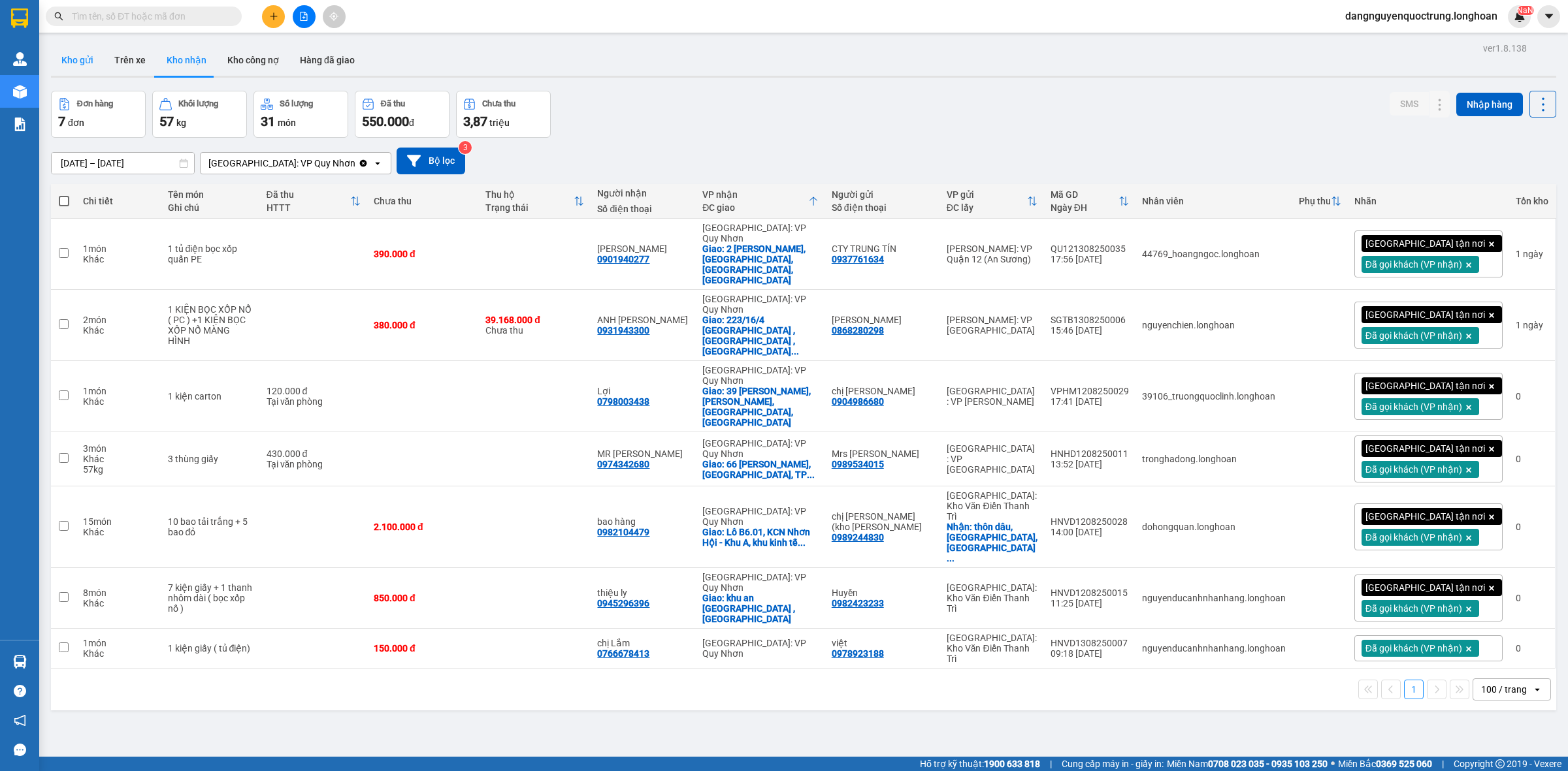
click at [77, 53] on button "Kho gửi" at bounding box center [77, 60] width 53 height 32
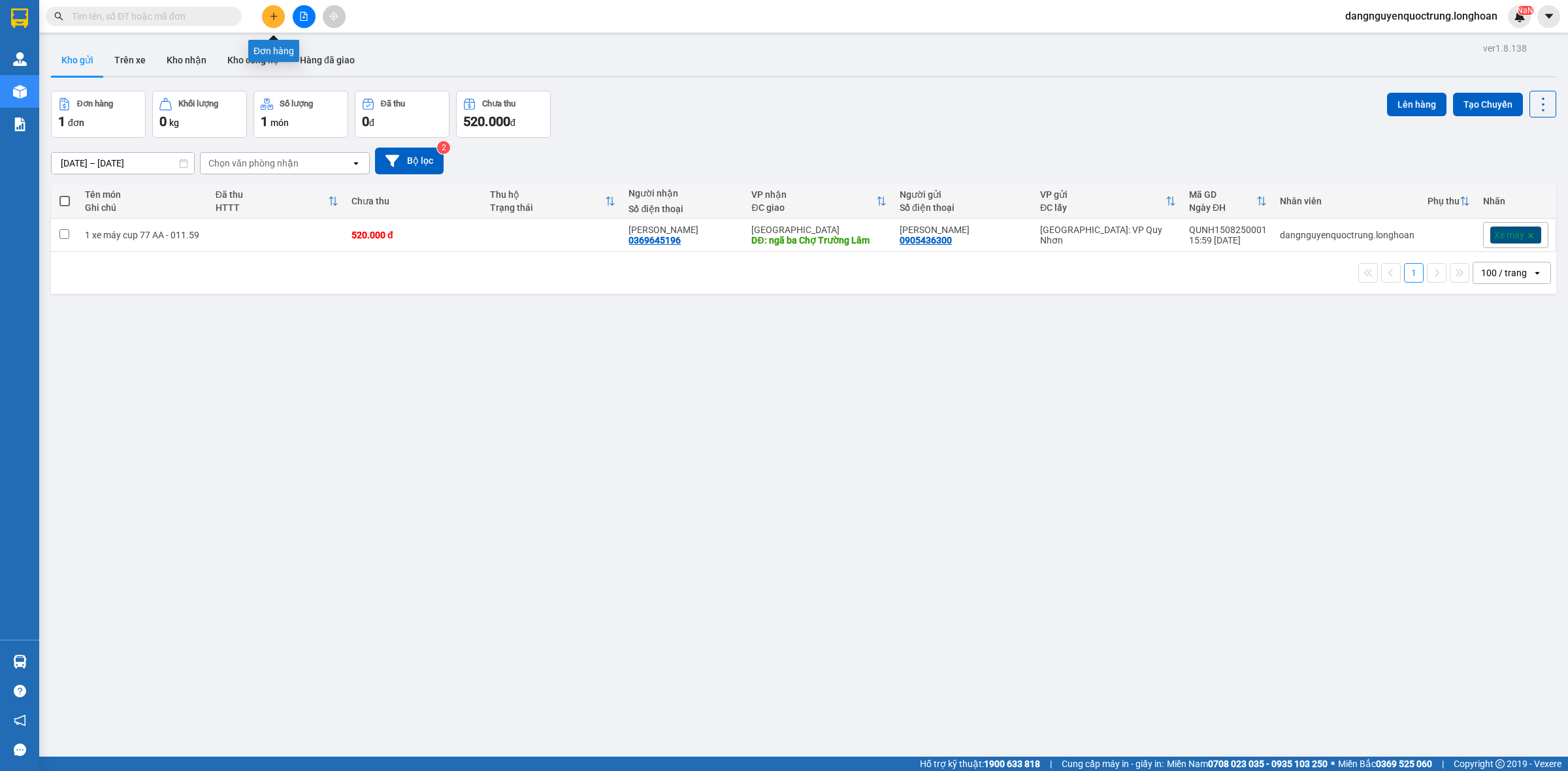
click at [278, 15] on icon "plus" at bounding box center [273, 15] width 9 height 9
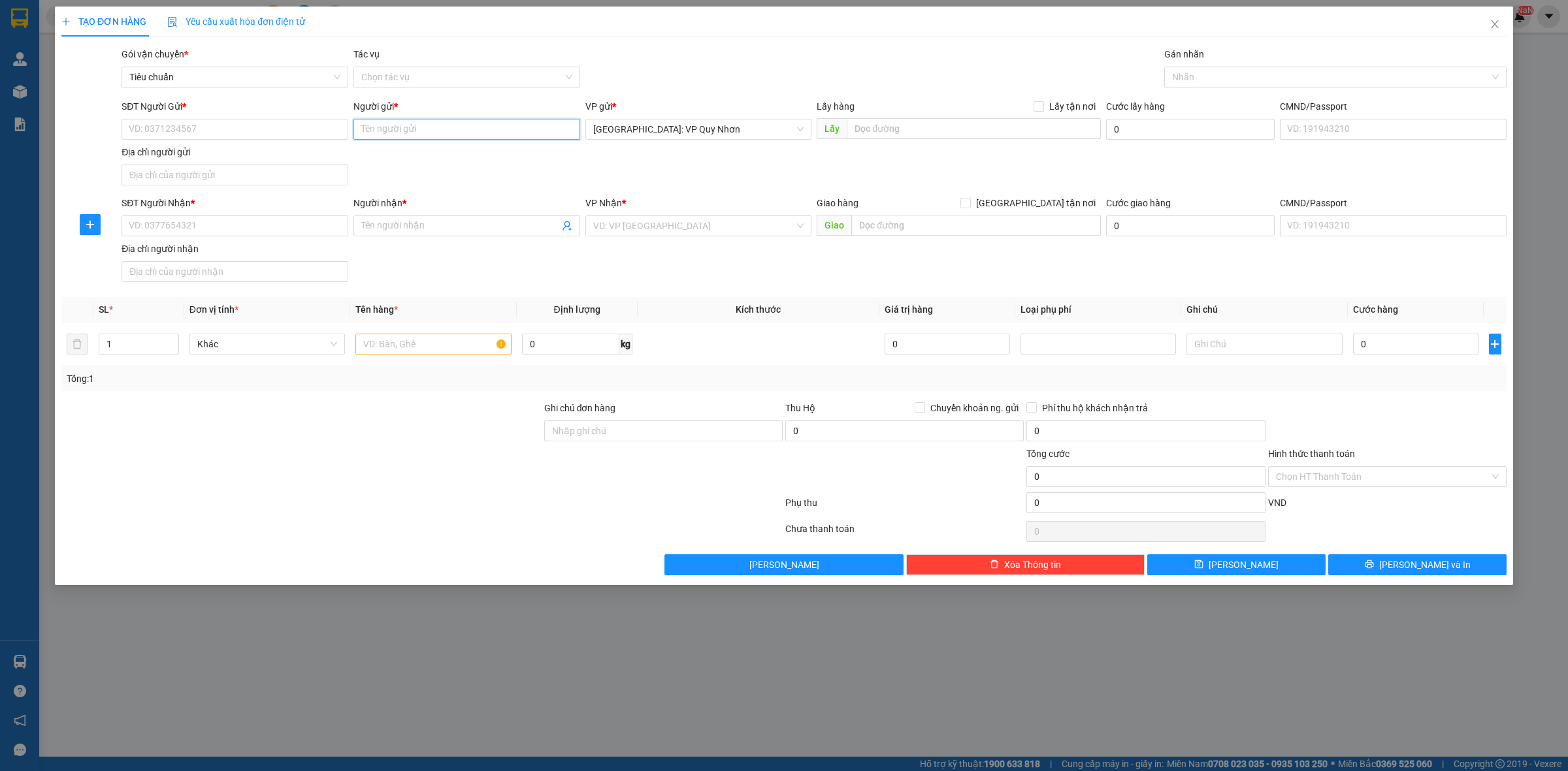
click at [491, 131] on input "Người gửi *" at bounding box center [467, 129] width 226 height 21
type input "Bảo Uyên"
click at [275, 133] on input "SĐT Người Gửi *" at bounding box center [235, 129] width 226 height 21
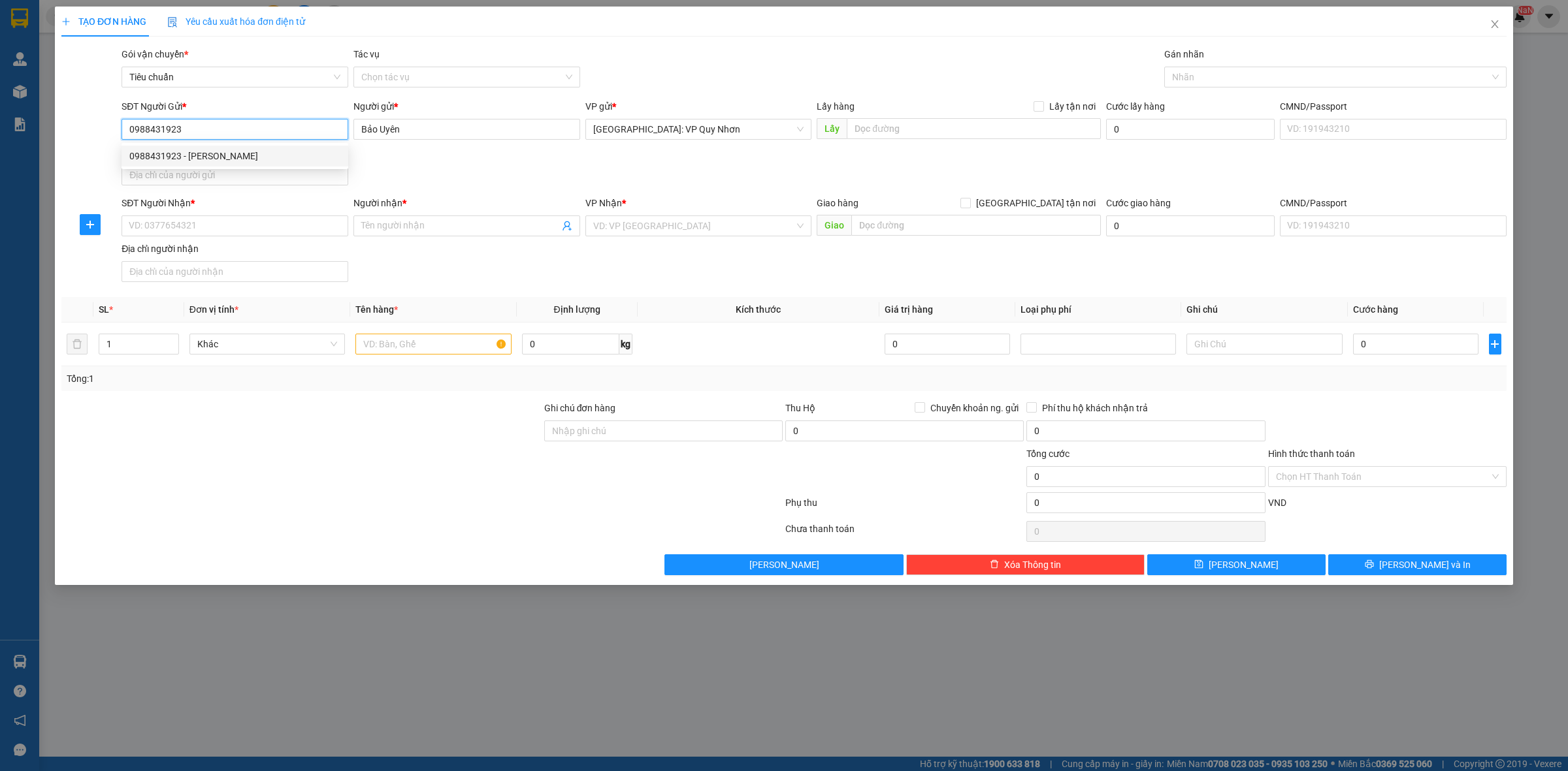
type input "0988431923"
click at [494, 178] on div "SĐT Người Gửi * 0988431923 Người gửi * Bảo Uyên VP gửi * [GEOGRAPHIC_DATA]: VP…" at bounding box center [814, 145] width 1390 height 91
click at [455, 223] on input "Người nhận *" at bounding box center [460, 226] width 198 height 15
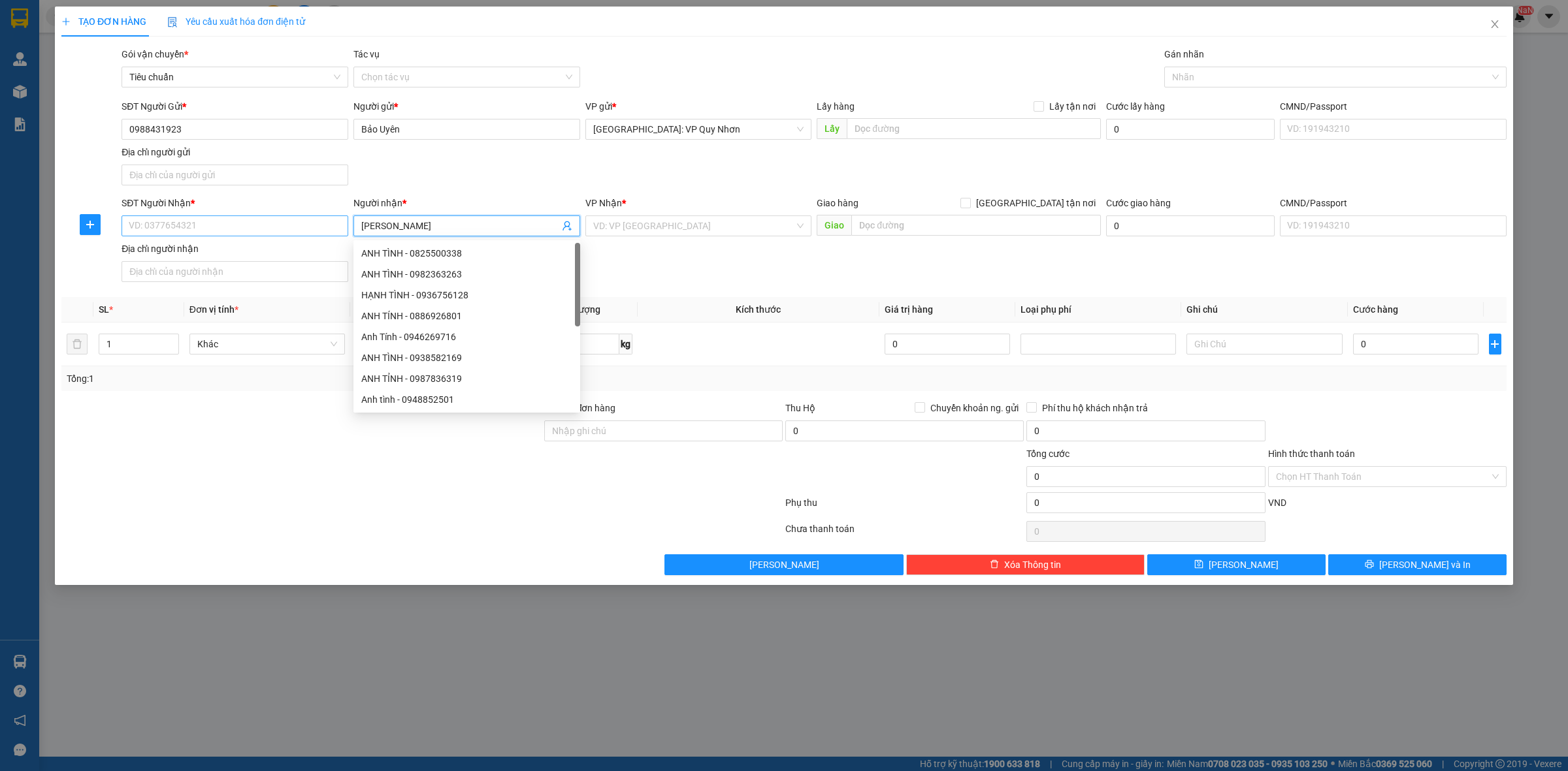
type input "[PERSON_NAME]"
click at [246, 222] on input "SĐT Người Nhận *" at bounding box center [235, 226] width 226 height 21
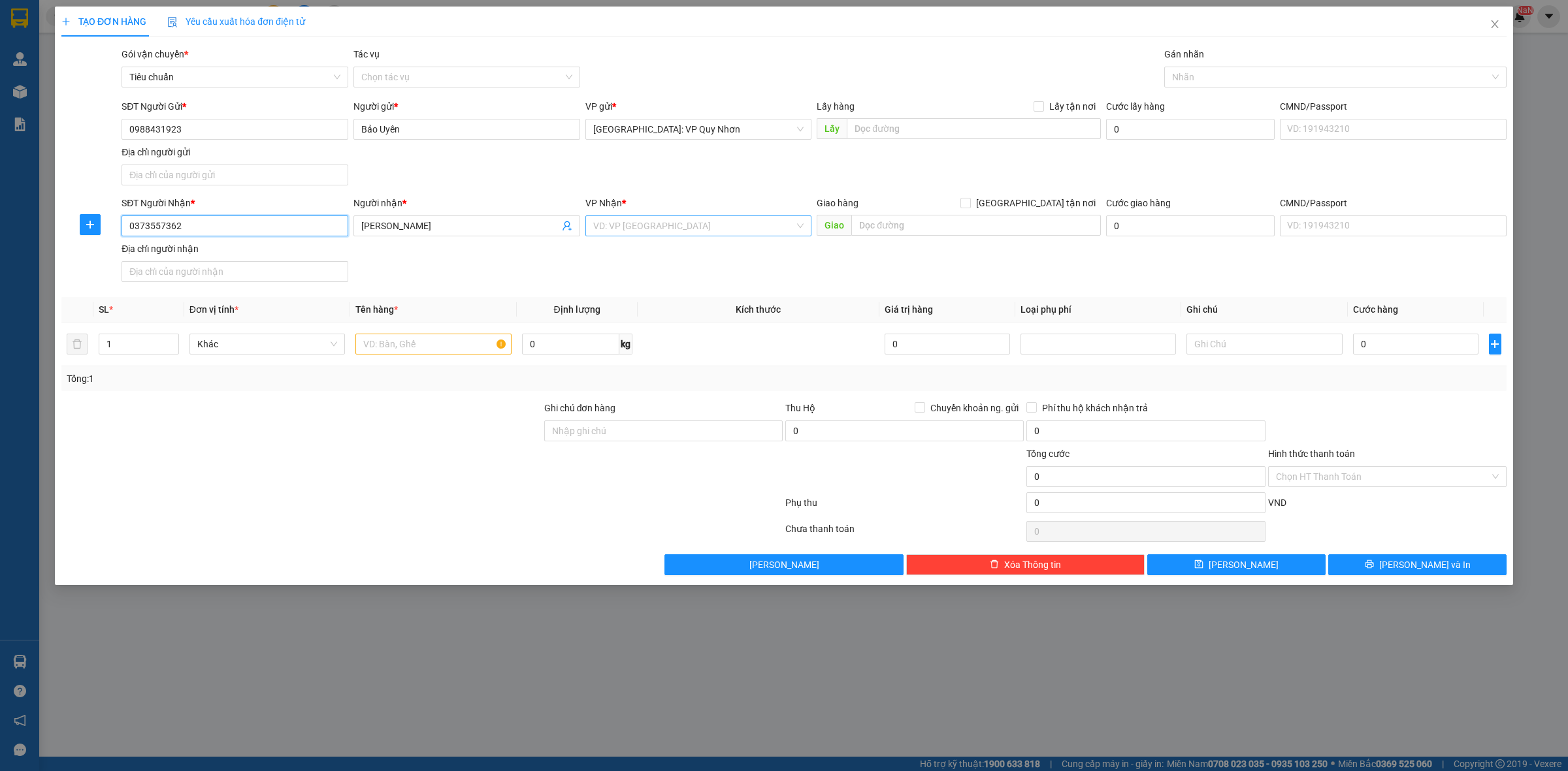
type input "0373557362"
click at [701, 233] on input "search" at bounding box center [694, 226] width 202 height 20
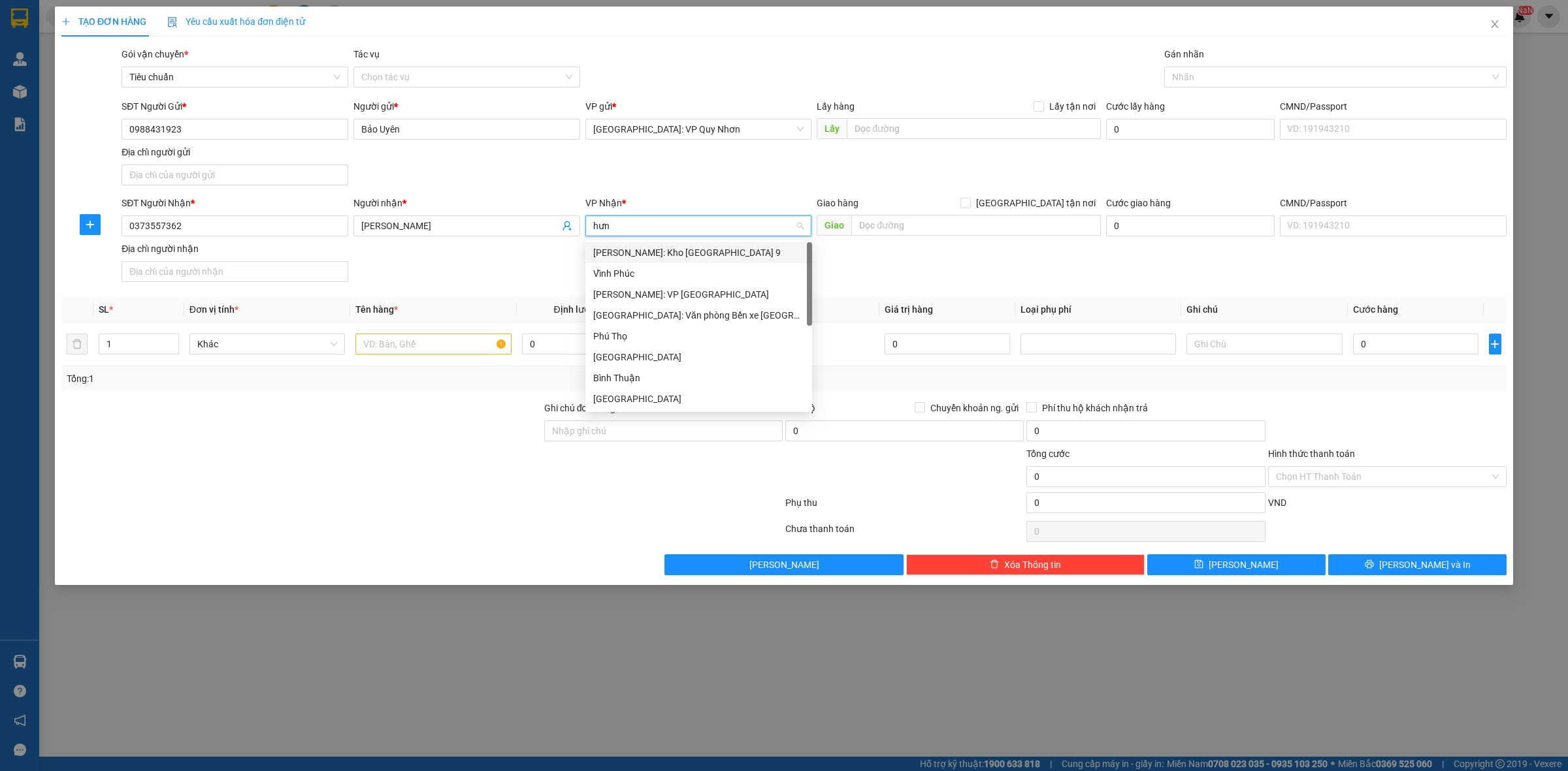
type input "hưng"
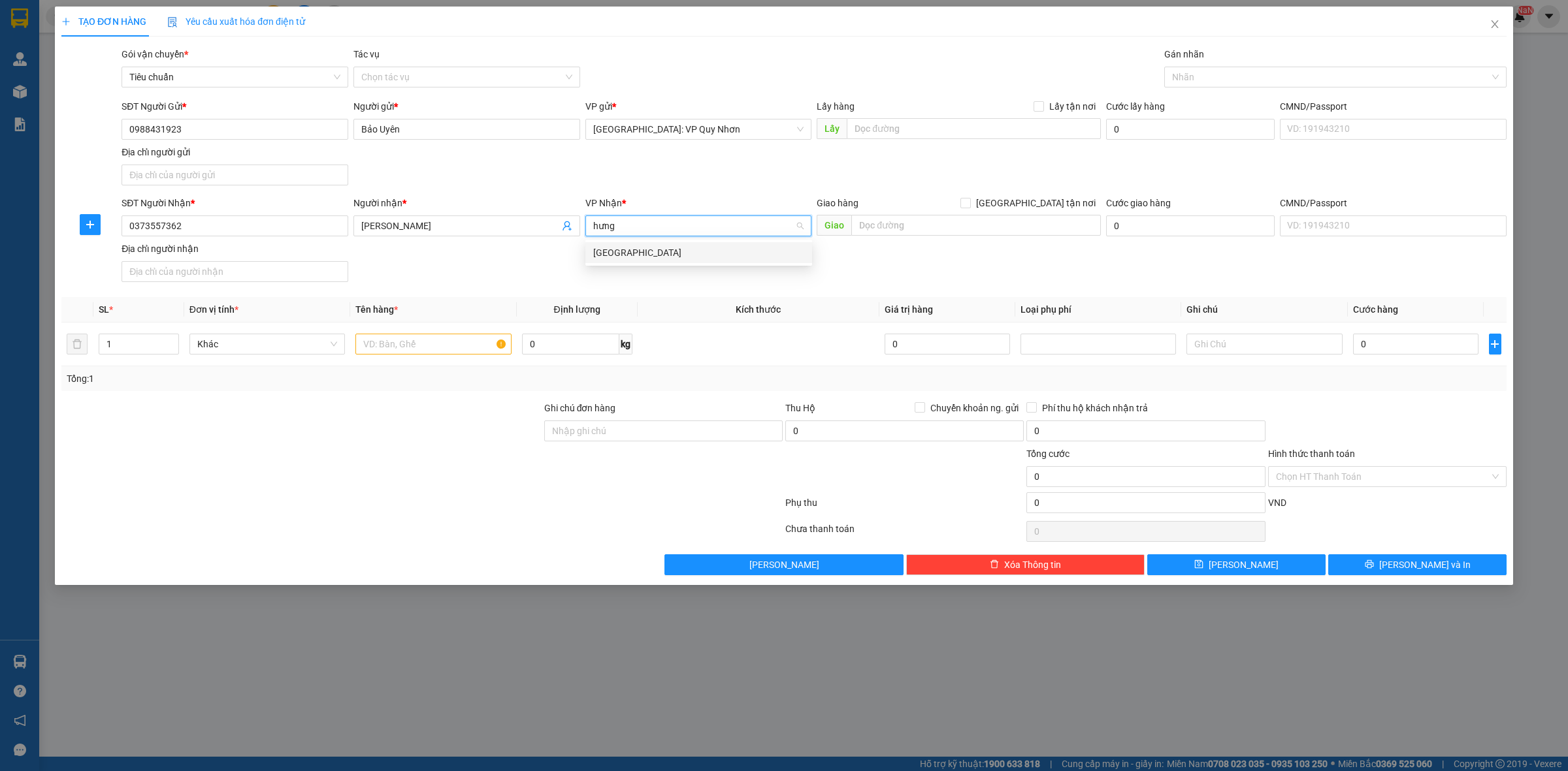
click at [699, 252] on div "[GEOGRAPHIC_DATA]" at bounding box center [698, 253] width 211 height 15
click at [915, 227] on input "text" at bounding box center [976, 226] width 249 height 21
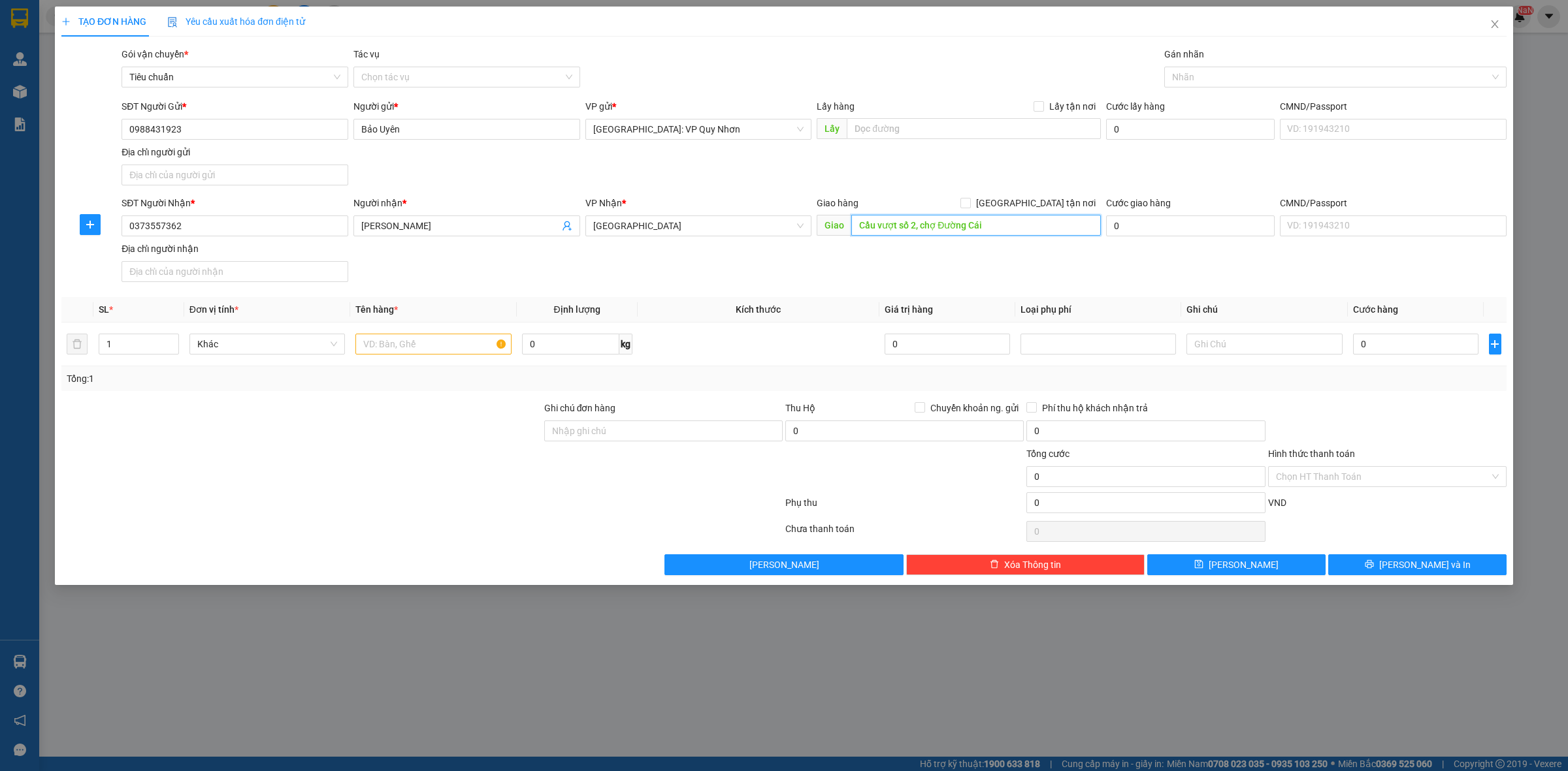
click at [992, 223] on input "Cầu vượt số 2, chợ Đường Cái" at bounding box center [976, 226] width 249 height 21
click at [1002, 227] on input "Cầu vượt số 2, chợ Đường Cái" at bounding box center [976, 226] width 249 height 21
type input "Cầu vượt số 2, chợ Đường Cái, [PERSON_NAME]"
click at [695, 232] on span "[GEOGRAPHIC_DATA]" at bounding box center [698, 226] width 211 height 20
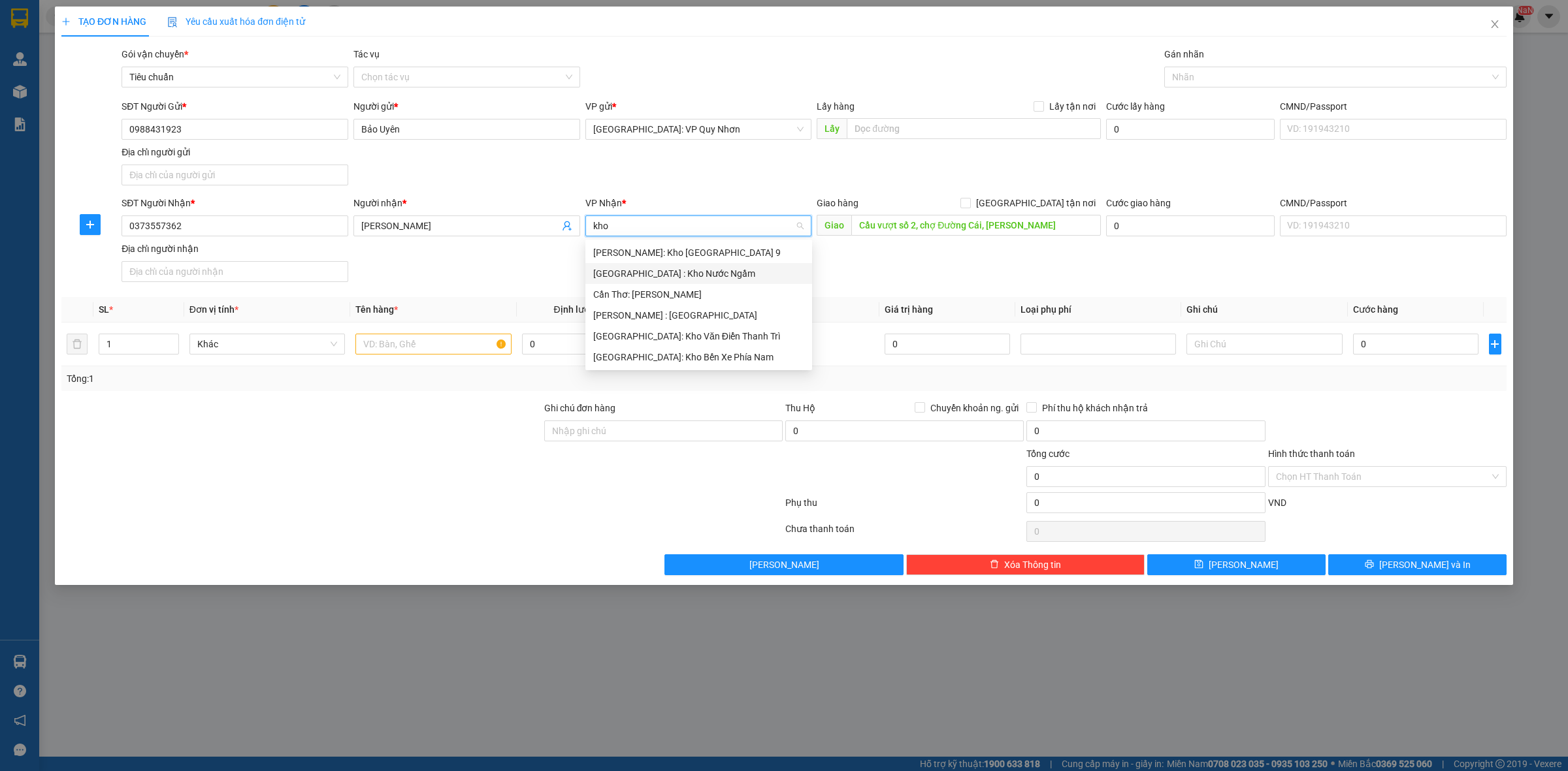
type input "kho"
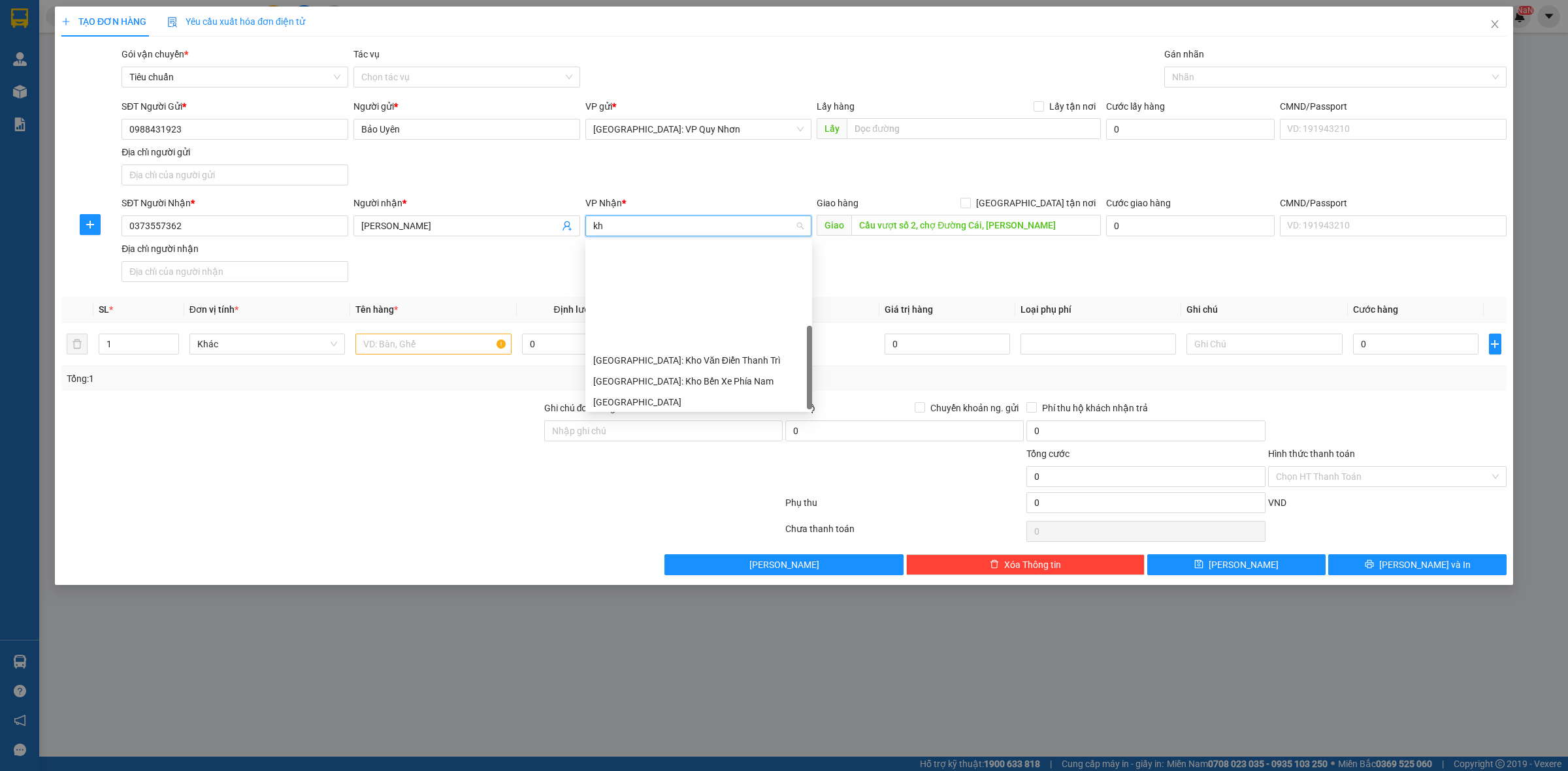
type input "kho"
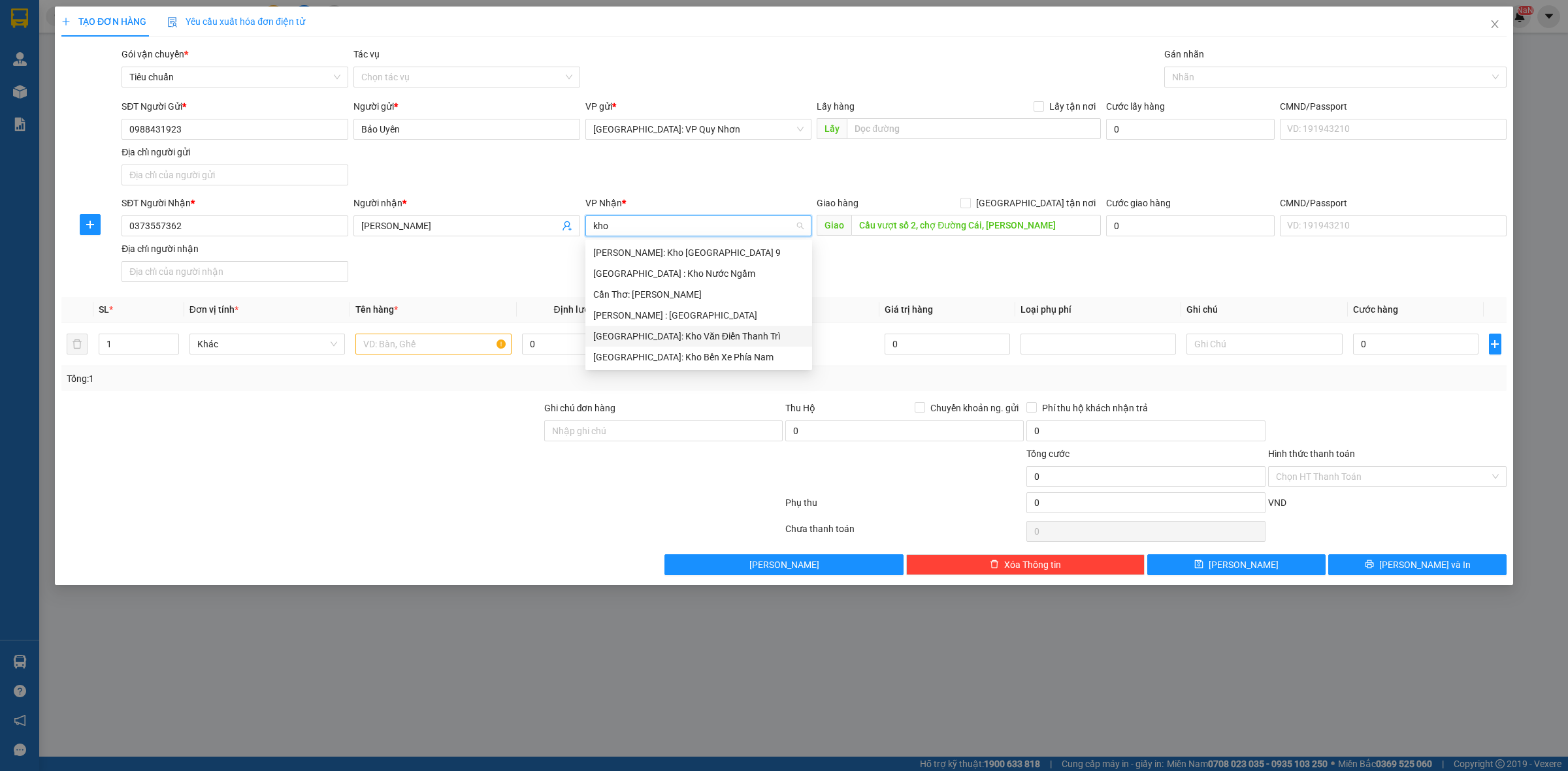
click at [714, 335] on div "[GEOGRAPHIC_DATA]: Kho Văn Điển Thanh Trì" at bounding box center [698, 336] width 211 height 15
type input "kho"
click at [709, 338] on div "[GEOGRAPHIC_DATA]: Kho Văn Điển Thanh Trì" at bounding box center [698, 336] width 211 height 15
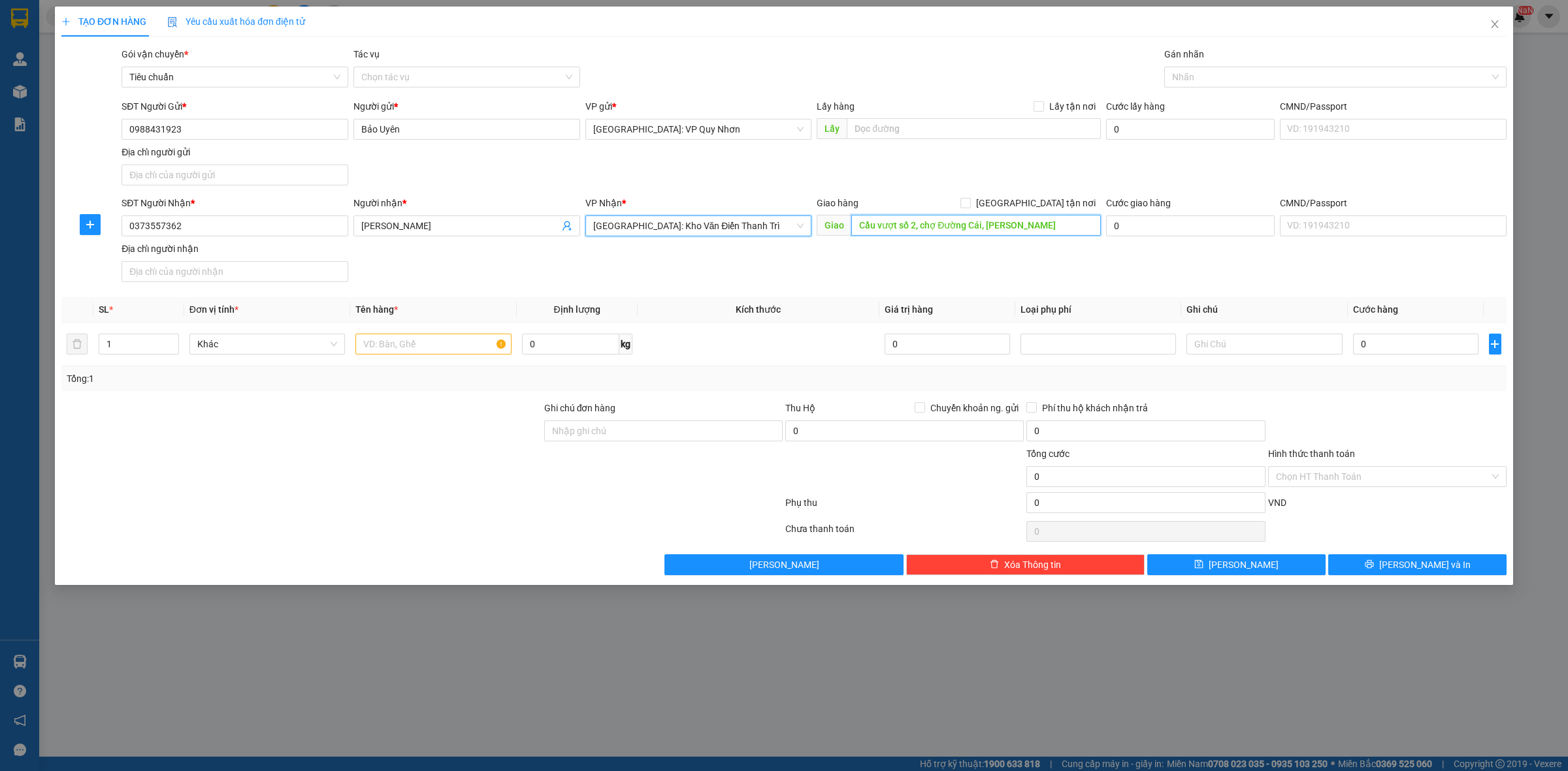
click at [1034, 230] on input "Cầu vượt số 2, chợ Đường Cái, [PERSON_NAME]" at bounding box center [976, 226] width 249 height 21
click at [1034, 227] on input "Cầu vượt số 2, chợ Đường Cái, [PERSON_NAME]" at bounding box center [976, 226] width 249 height 21
click at [1021, 227] on input "Cầu vượt số 2, chợ Đường Cái, [PERSON_NAME]" at bounding box center [976, 226] width 249 height 21
type input "Cầu vượt số 2, chợ Đường Cái, Văn Lâm, [GEOGRAPHIC_DATA]"
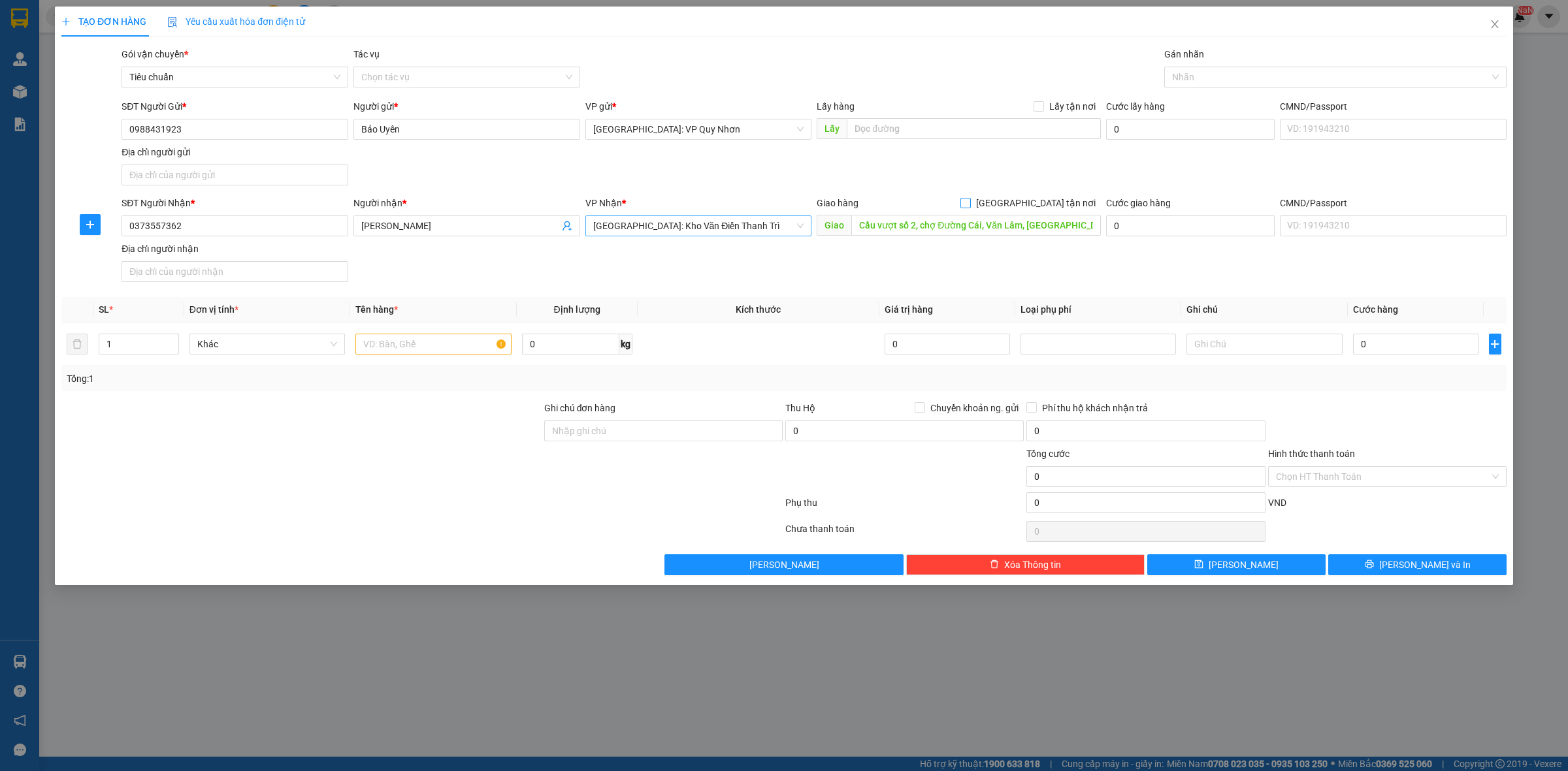
click at [969, 203] on input "[GEOGRAPHIC_DATA] tận nơi" at bounding box center [964, 202] width 9 height 9
checkbox input "true"
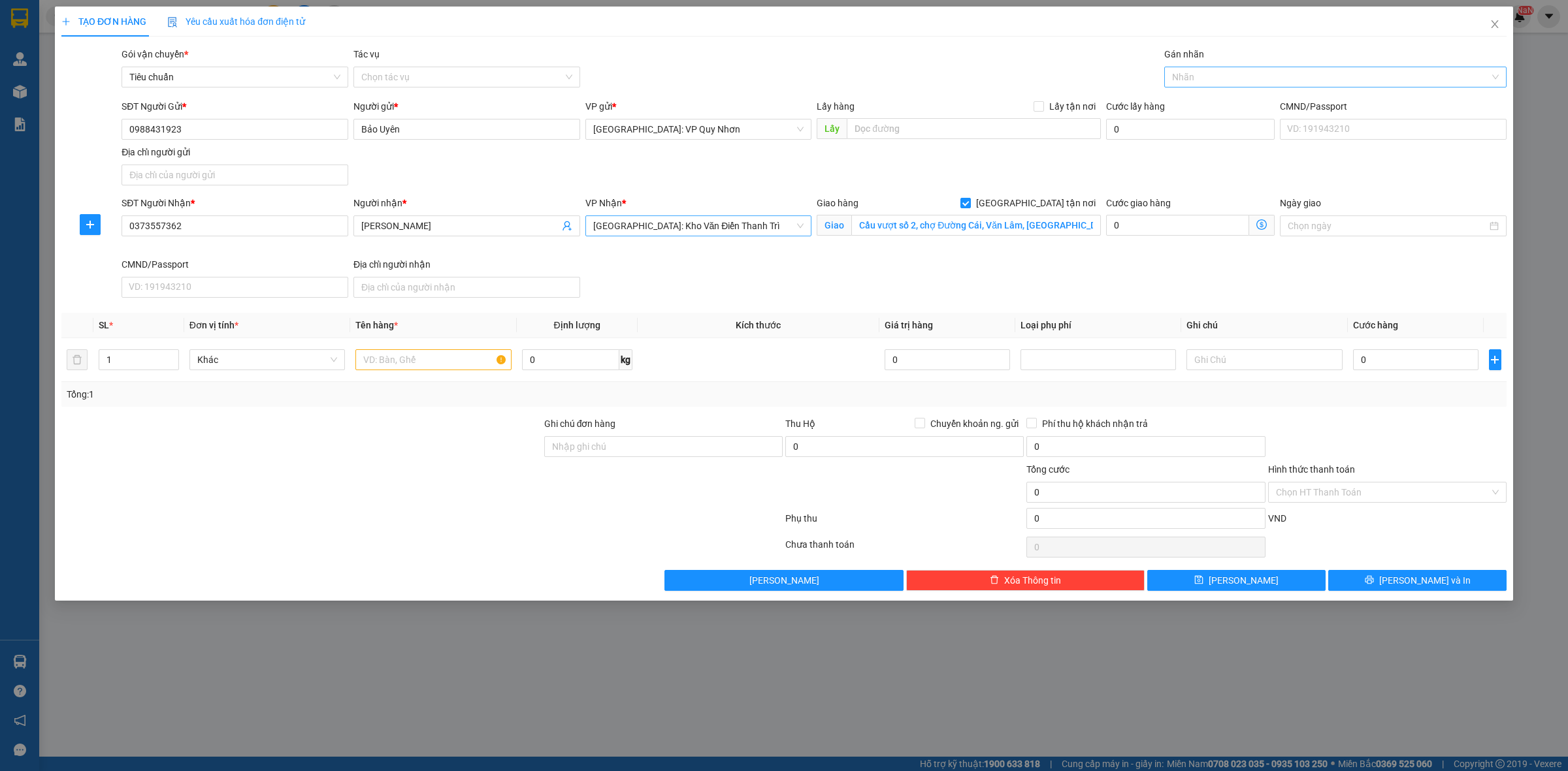
click at [1236, 79] on div at bounding box center [1329, 77] width 323 height 15
type input "xe m"
click at [1217, 100] on div "Xe máy" at bounding box center [1335, 103] width 327 height 15
type input "giao"
click at [1220, 101] on div "[GEOGRAPHIC_DATA] tận nơi" at bounding box center [1335, 103] width 327 height 15
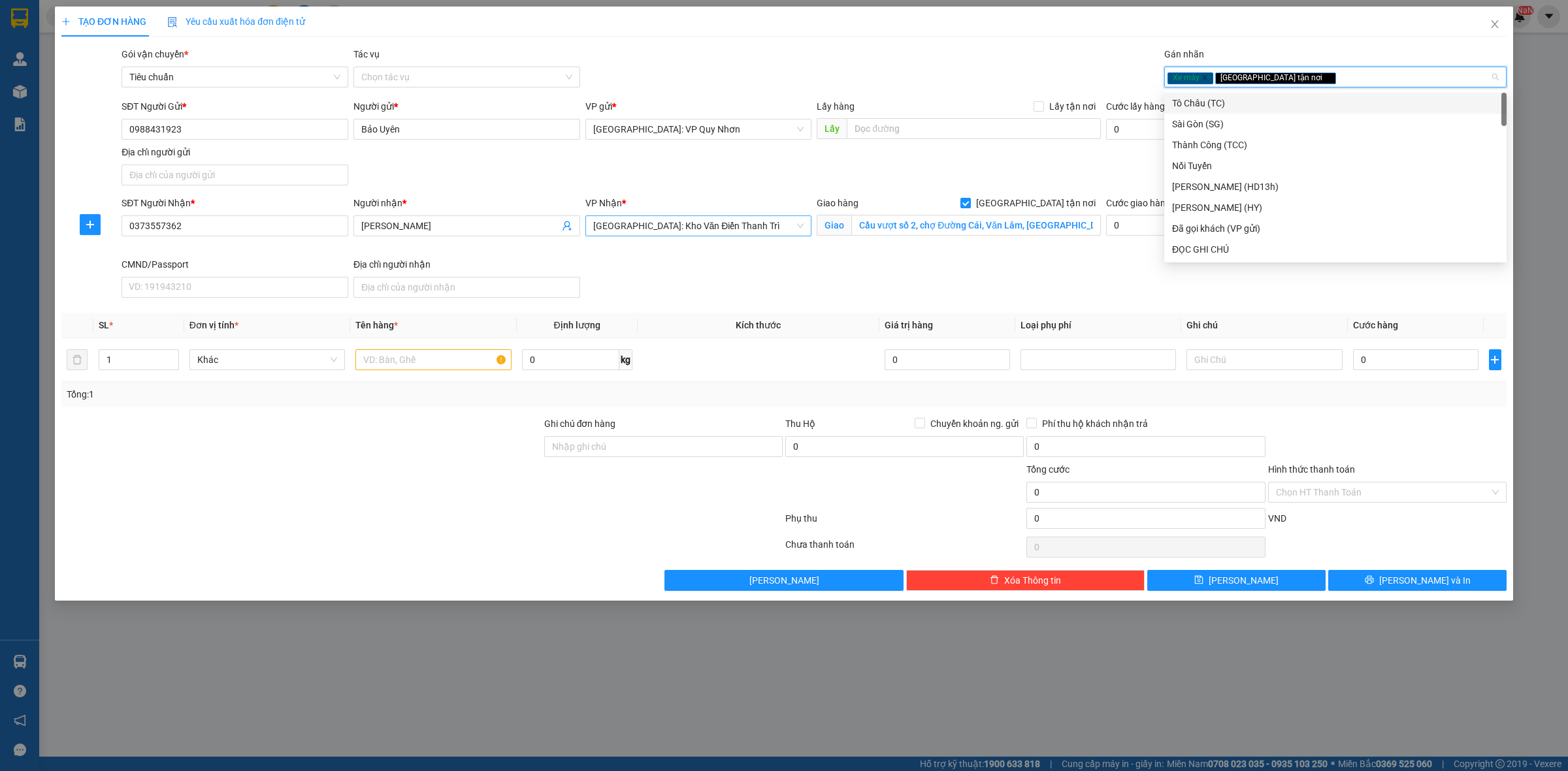
click at [903, 74] on div "Gói vận chuyển * Tiêu chuẩn Tác vụ Chọn tác vụ Gán nhãn Xe máy Giao tận nơi" at bounding box center [814, 70] width 1390 height 46
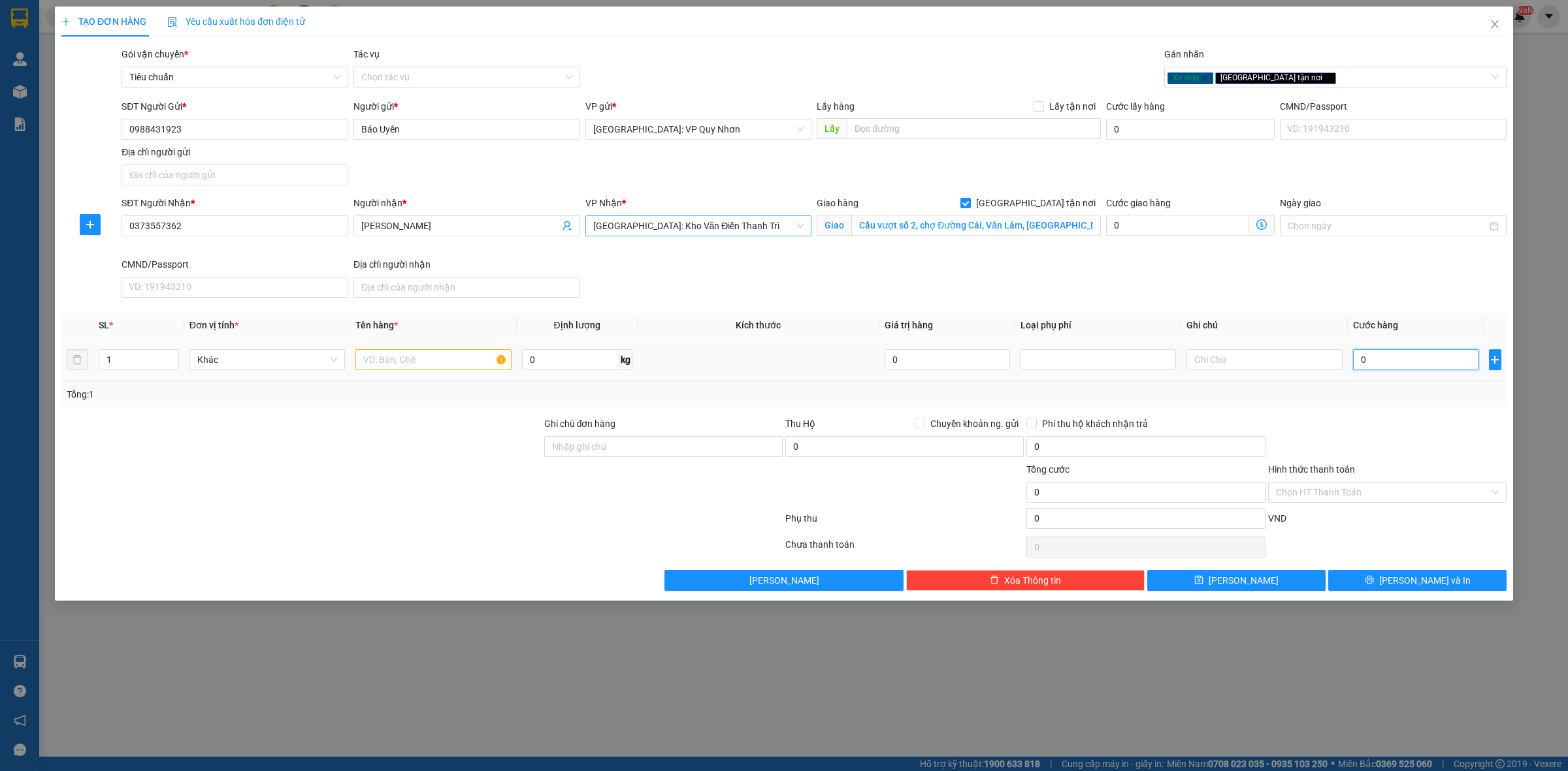
click at [1400, 366] on input "0" at bounding box center [1416, 360] width 125 height 21
type input "9"
type input "92"
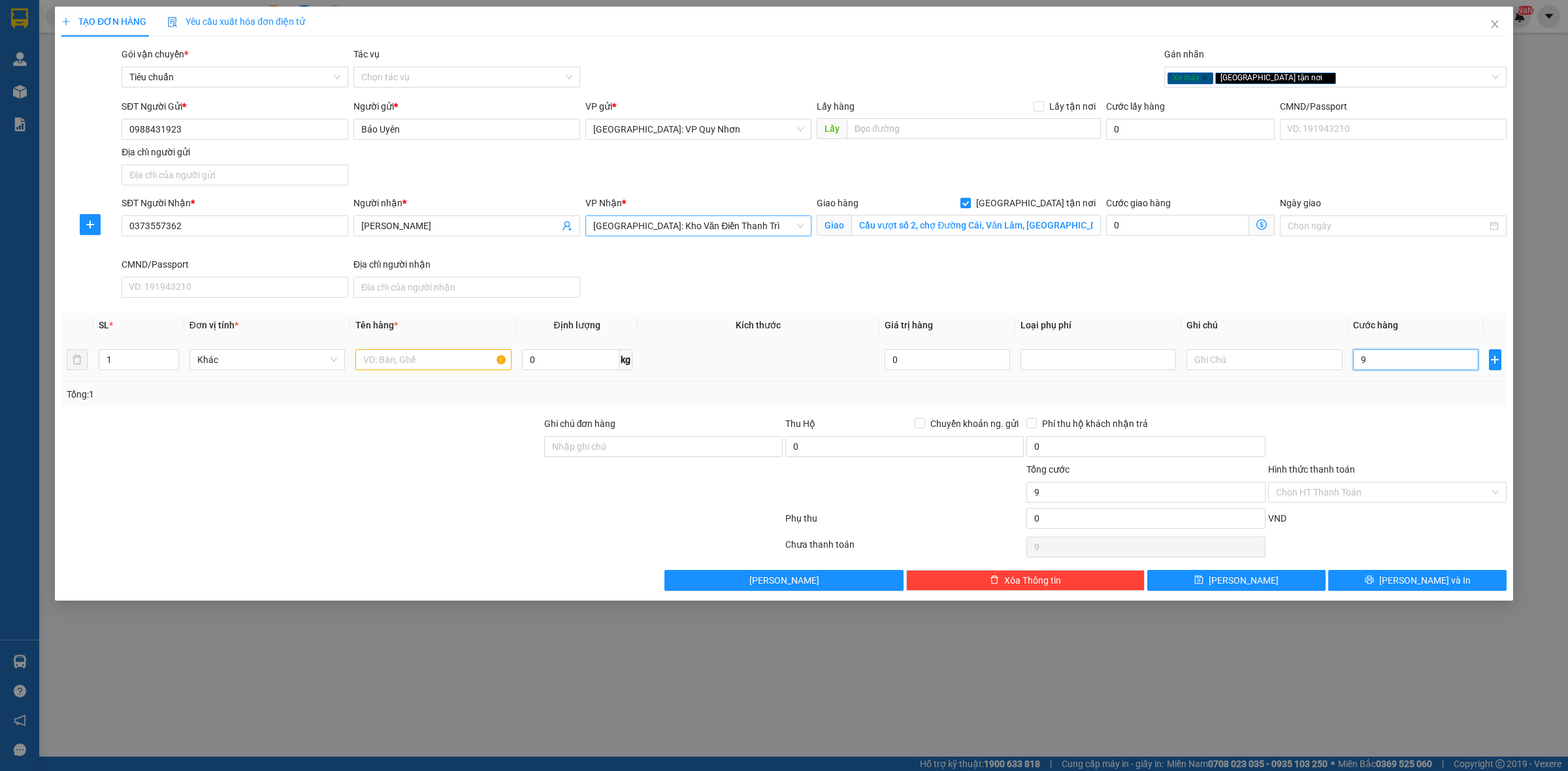
type input "92"
type input "920"
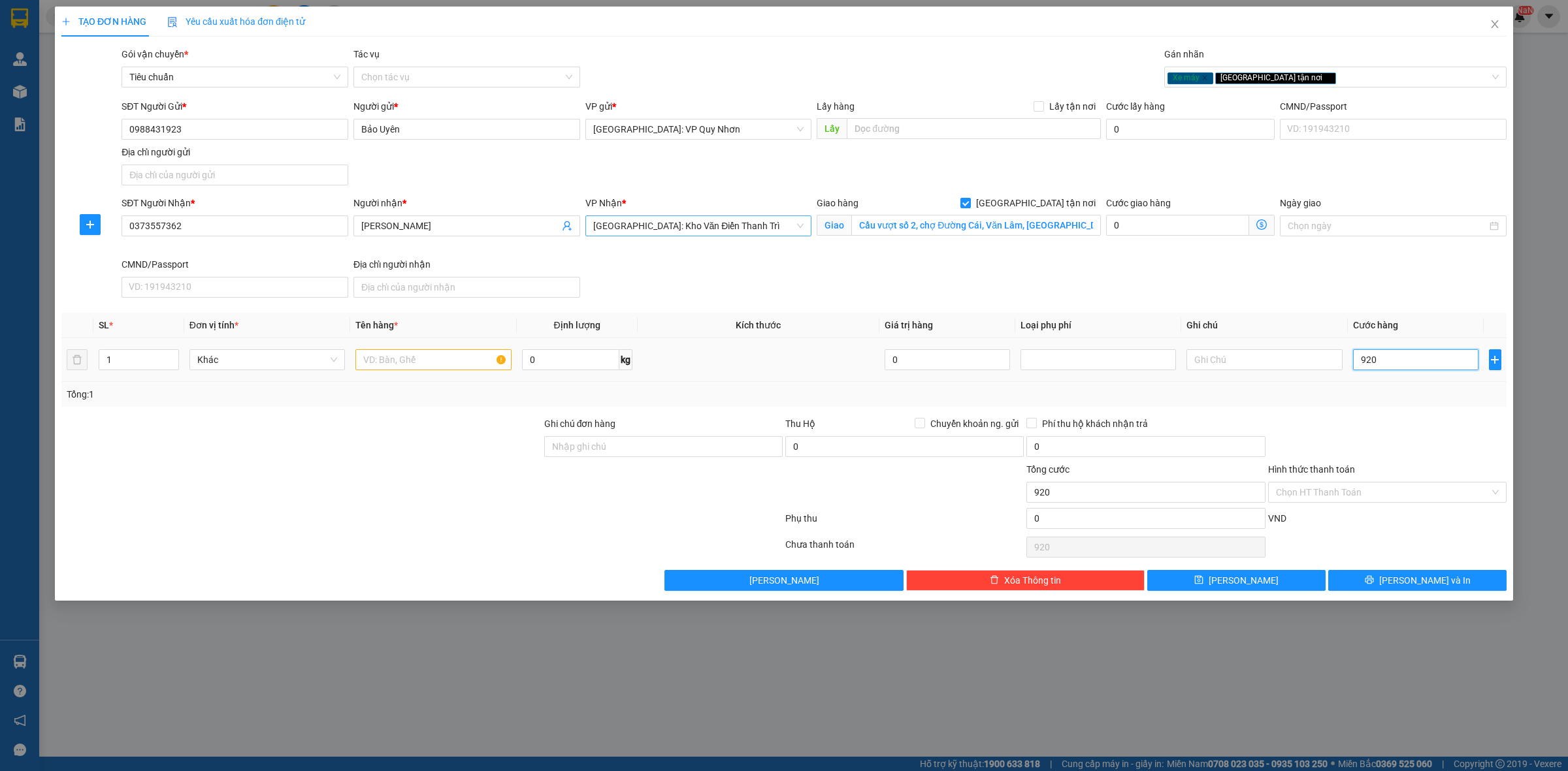
type input "9.200"
type input "92.000"
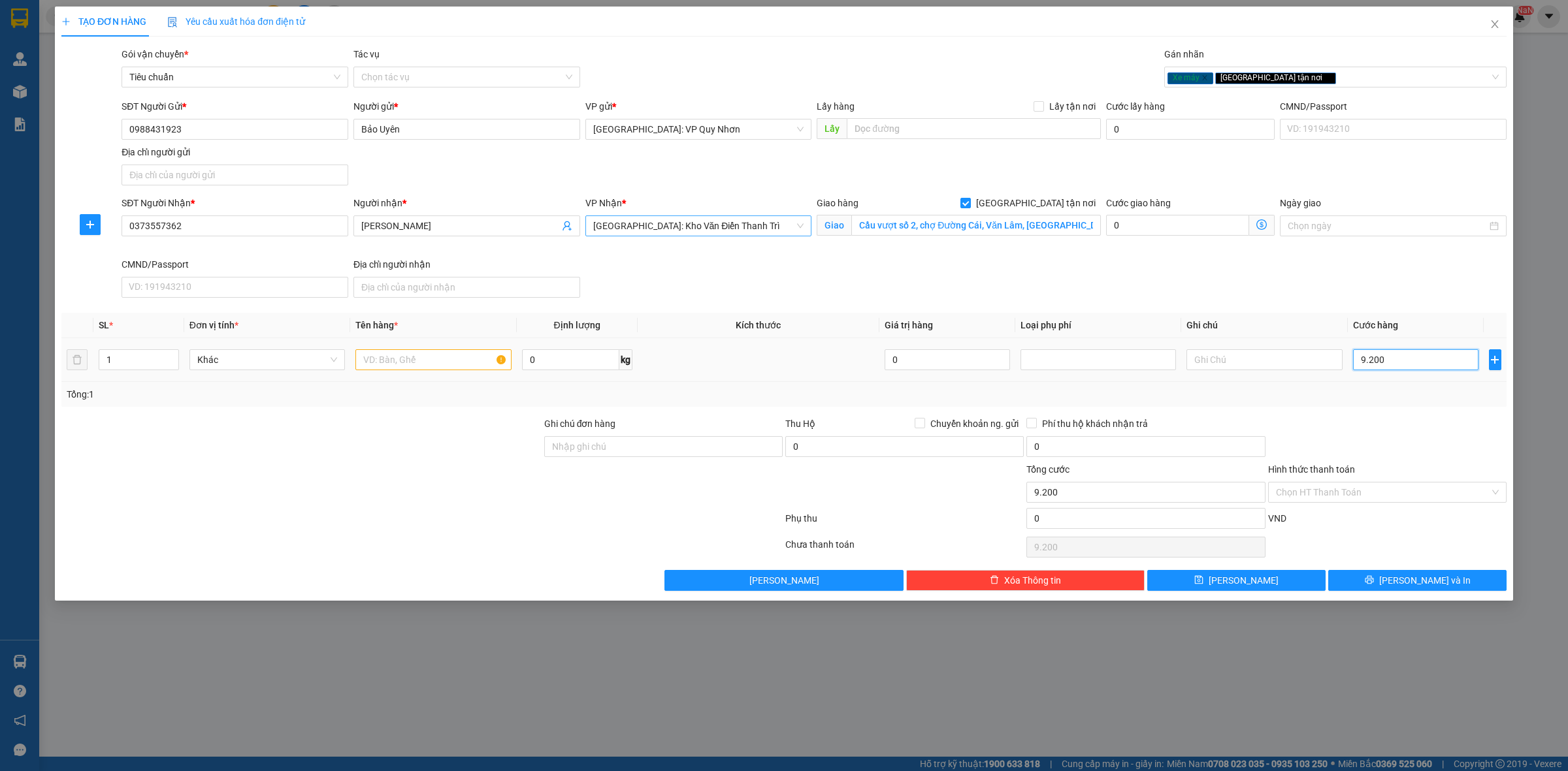
type input "92.000"
type input "920.000"
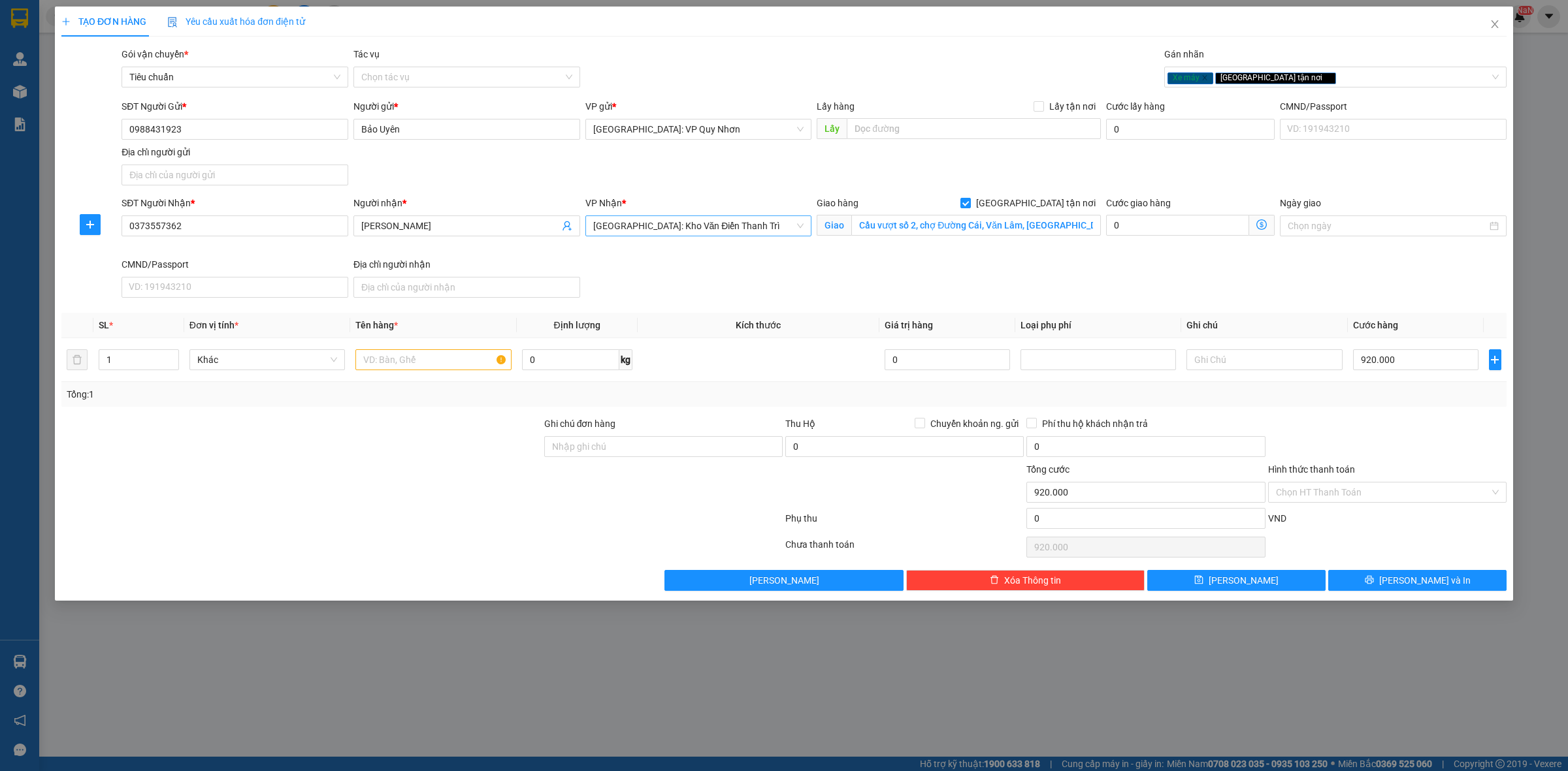
click at [1339, 482] on div "Hình thức thanh toán" at bounding box center [1387, 472] width 239 height 20
click at [1337, 490] on input "Hình thức thanh toán" at bounding box center [1383, 493] width 213 height 20
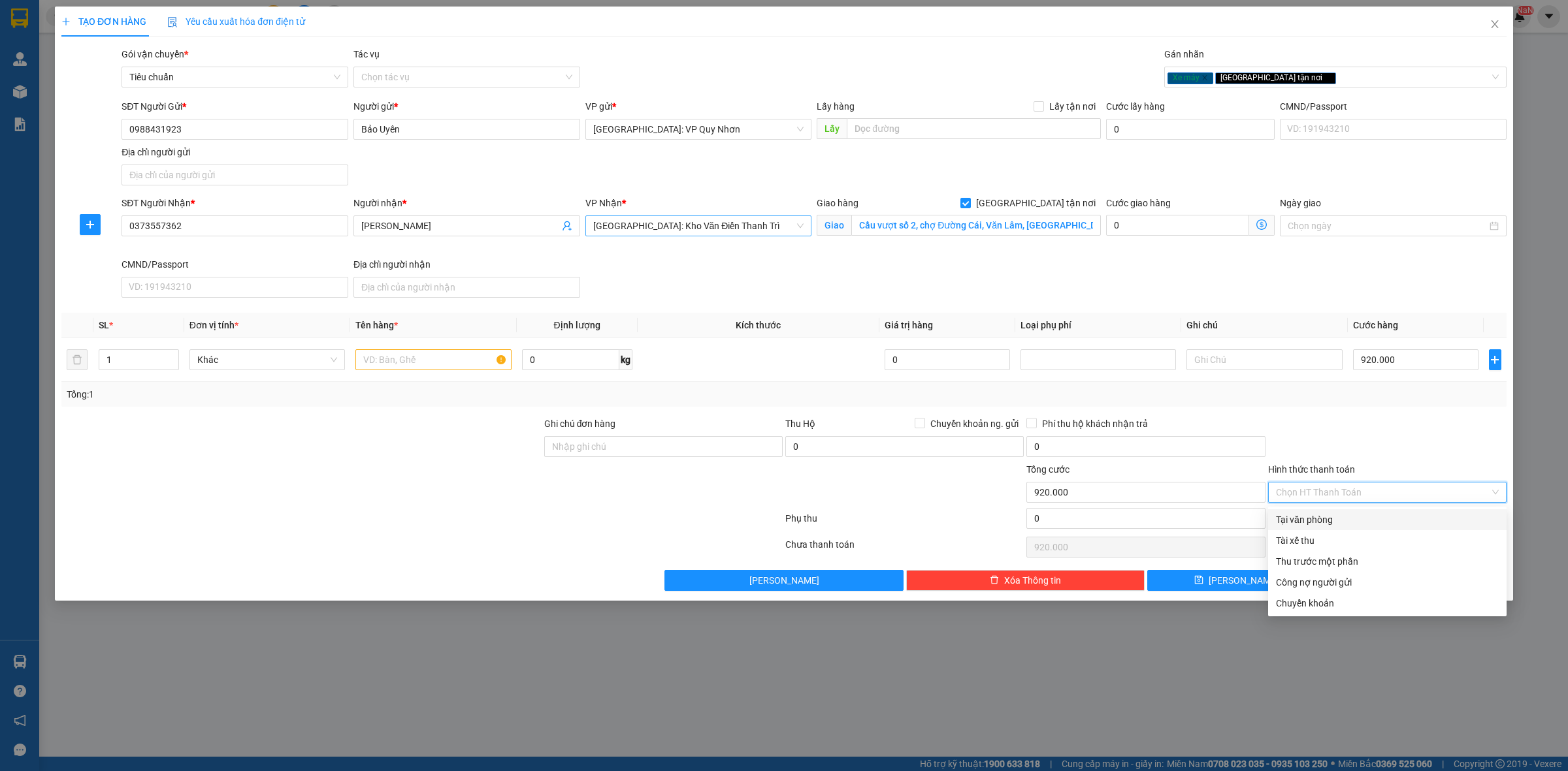
click at [1338, 521] on div "Tại văn phòng" at bounding box center [1388, 520] width 223 height 15
type input "0"
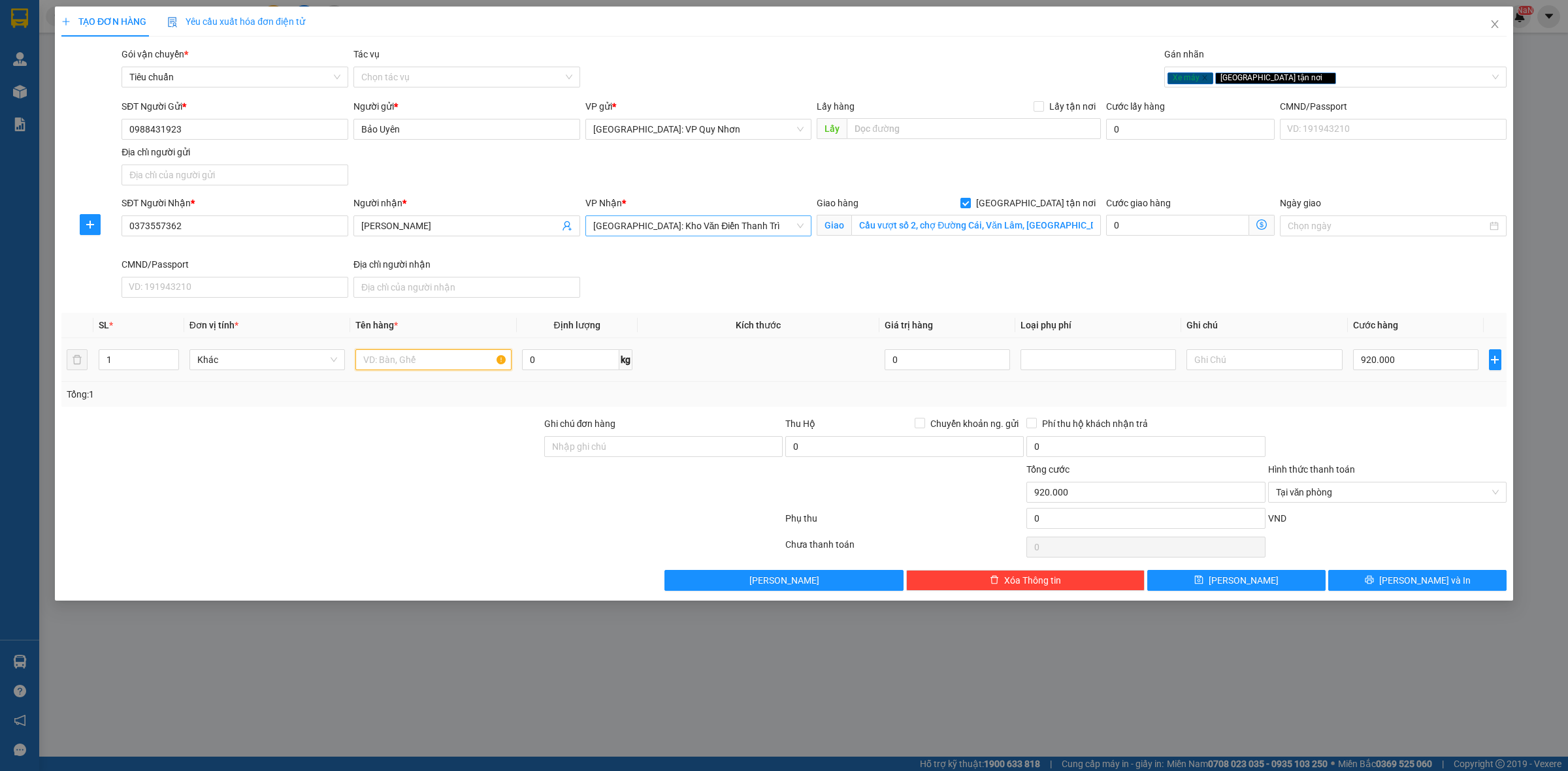
click at [469, 366] on input "text" at bounding box center [433, 360] width 156 height 21
click at [1363, 493] on span "Tại văn phòng" at bounding box center [1388, 493] width 223 height 20
type input "1 xe máy sirius 77G1 - 139.89"
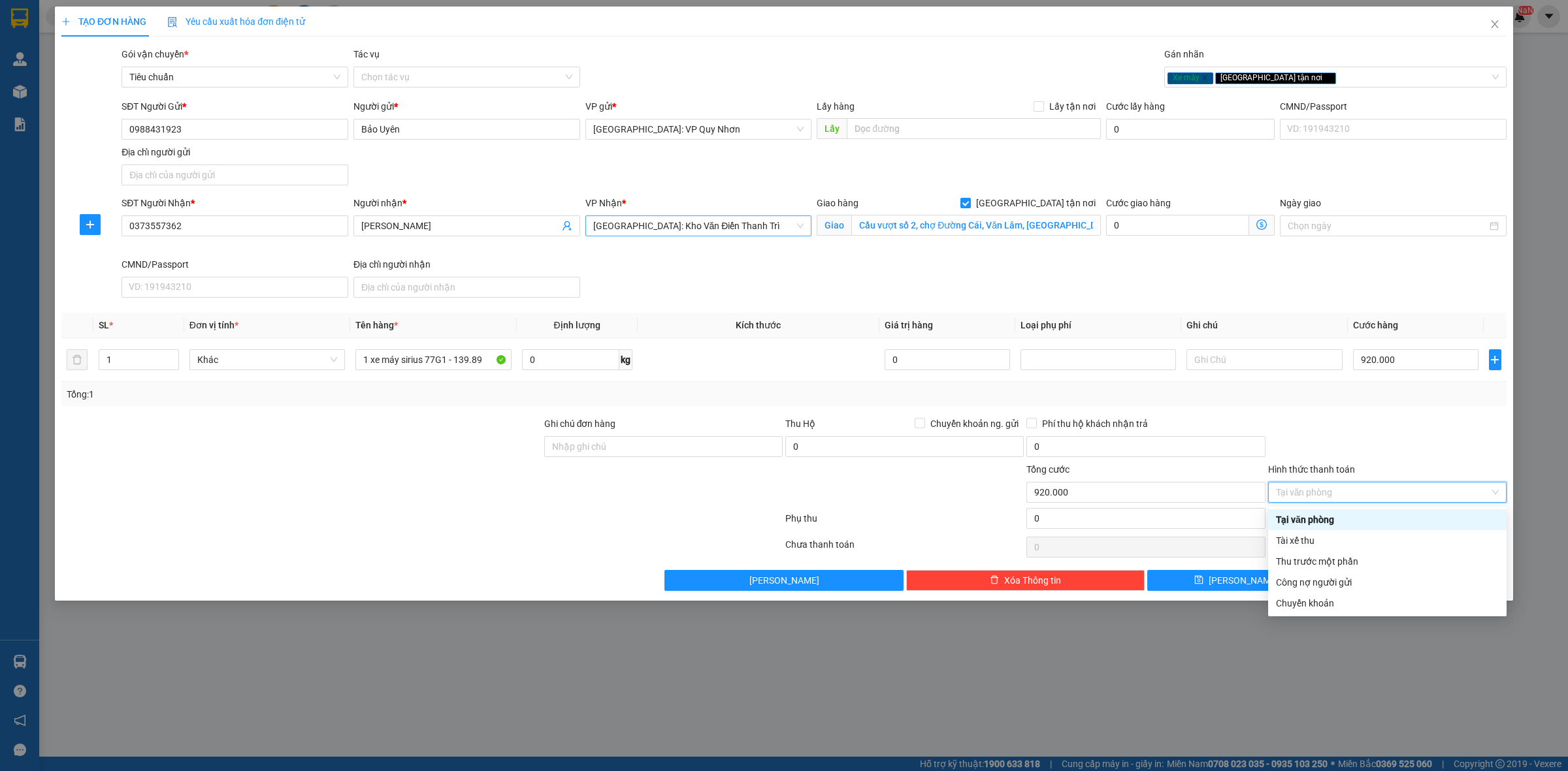
click at [1327, 518] on div "Tại văn phòng" at bounding box center [1388, 520] width 223 height 15
click at [1347, 519] on div "Tại văn phòng" at bounding box center [1388, 520] width 223 height 15
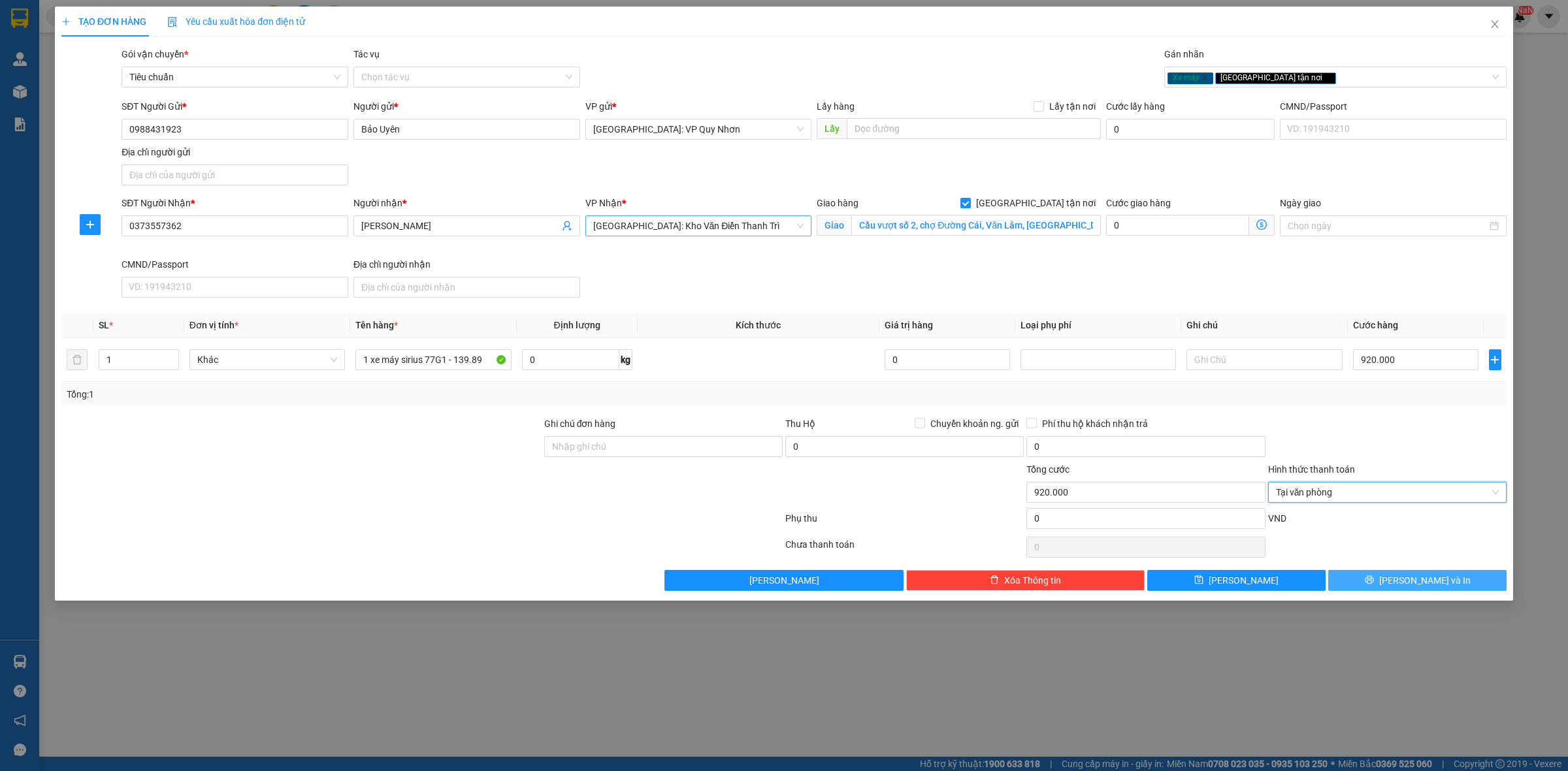
click at [1412, 576] on span "[PERSON_NAME] và In" at bounding box center [1425, 580] width 91 height 15
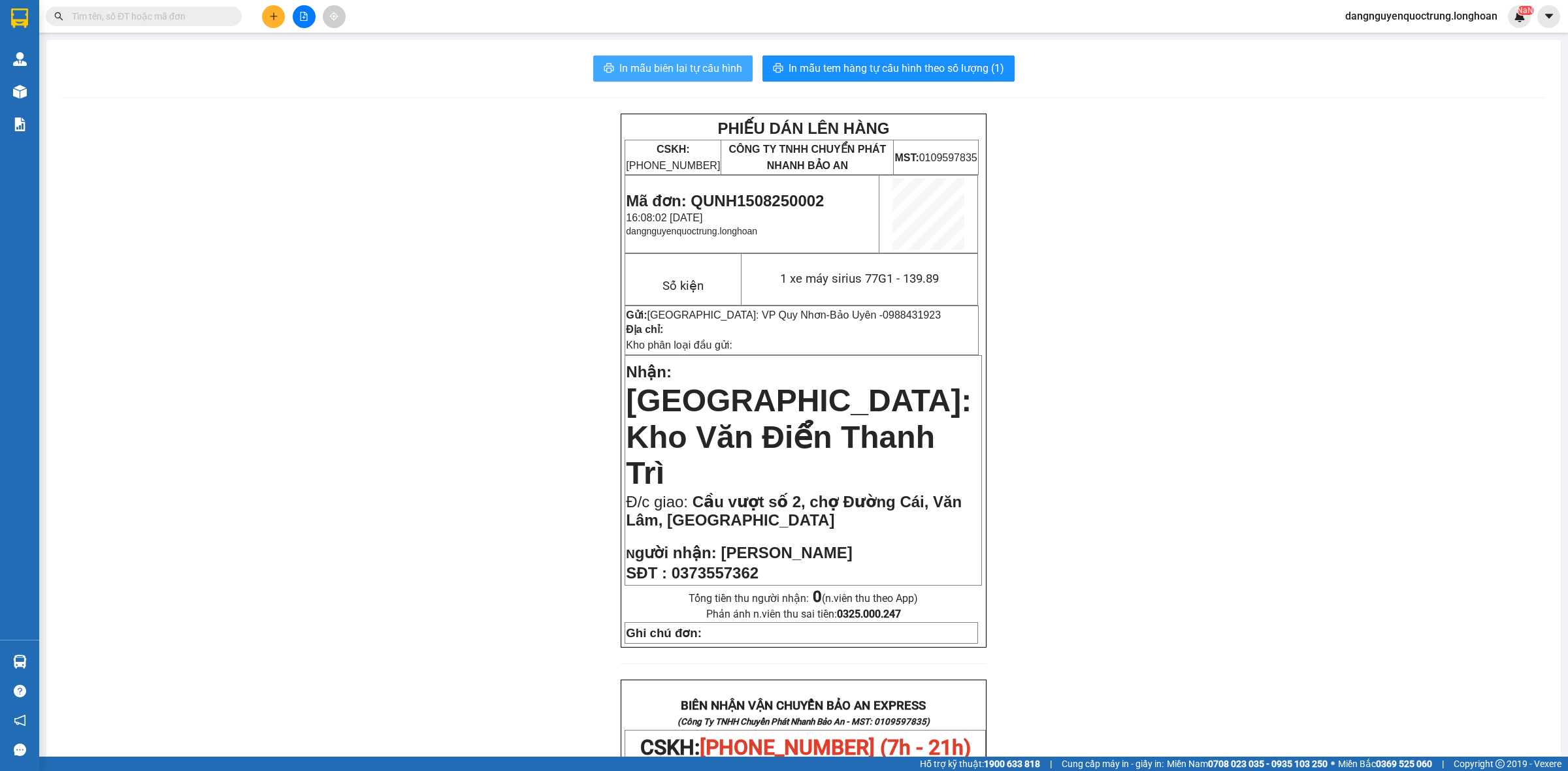
click at [685, 73] on span "In mẫu biên lai tự cấu hình" at bounding box center [680, 68] width 123 height 16
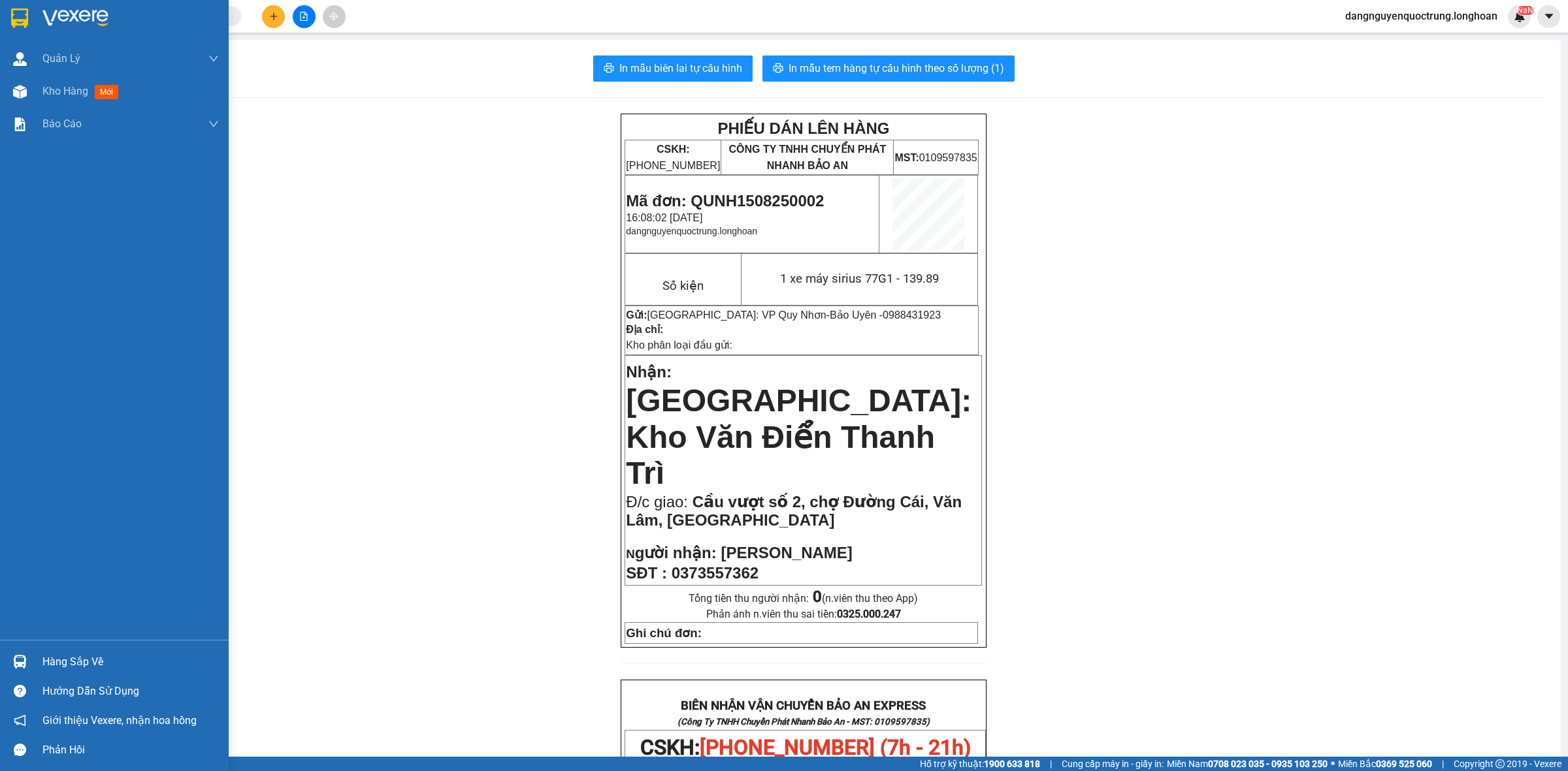
click at [21, 7] on div at bounding box center [20, 18] width 23 height 23
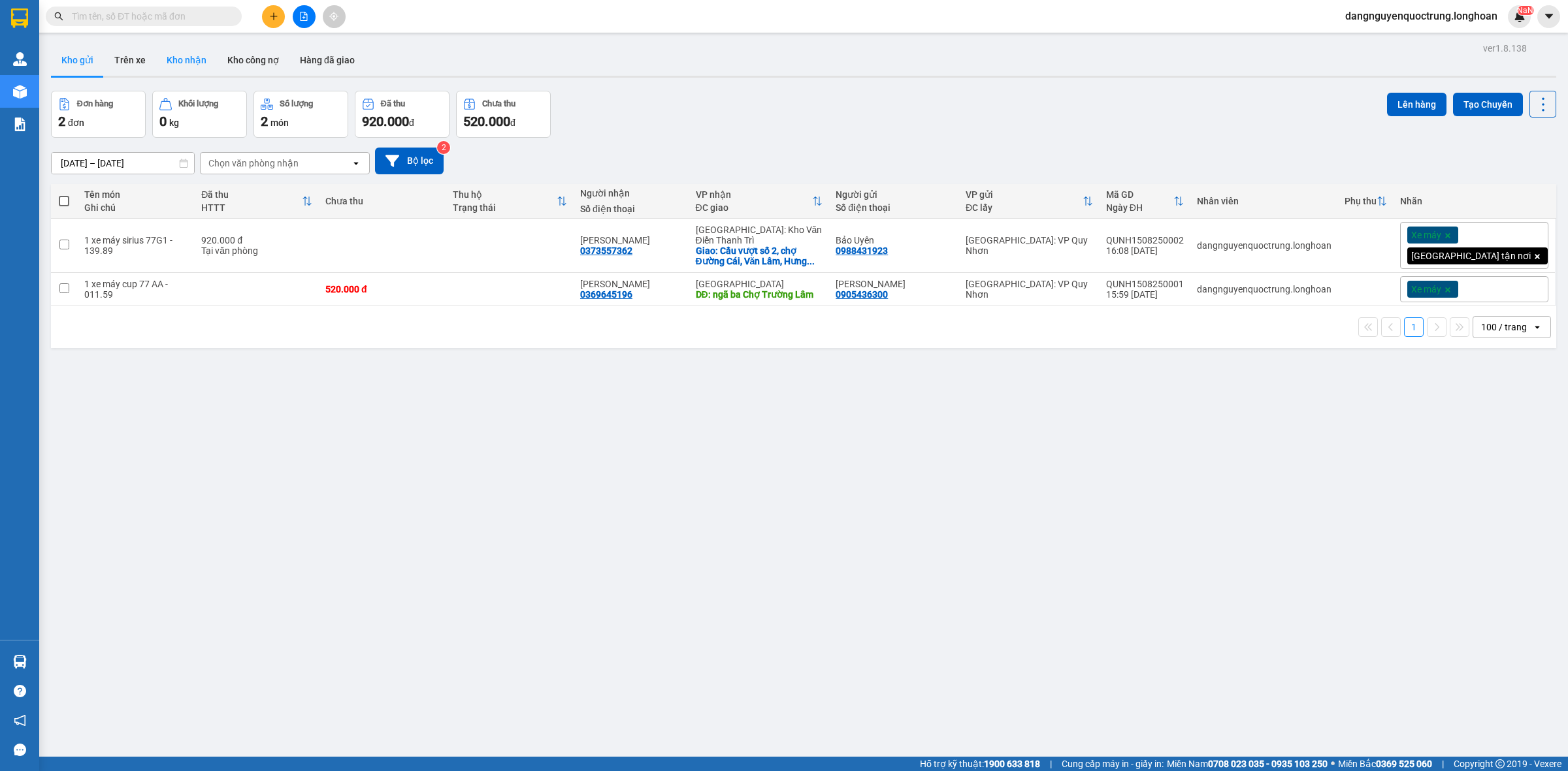
click at [185, 59] on button "Kho nhận" at bounding box center [187, 60] width 61 height 32
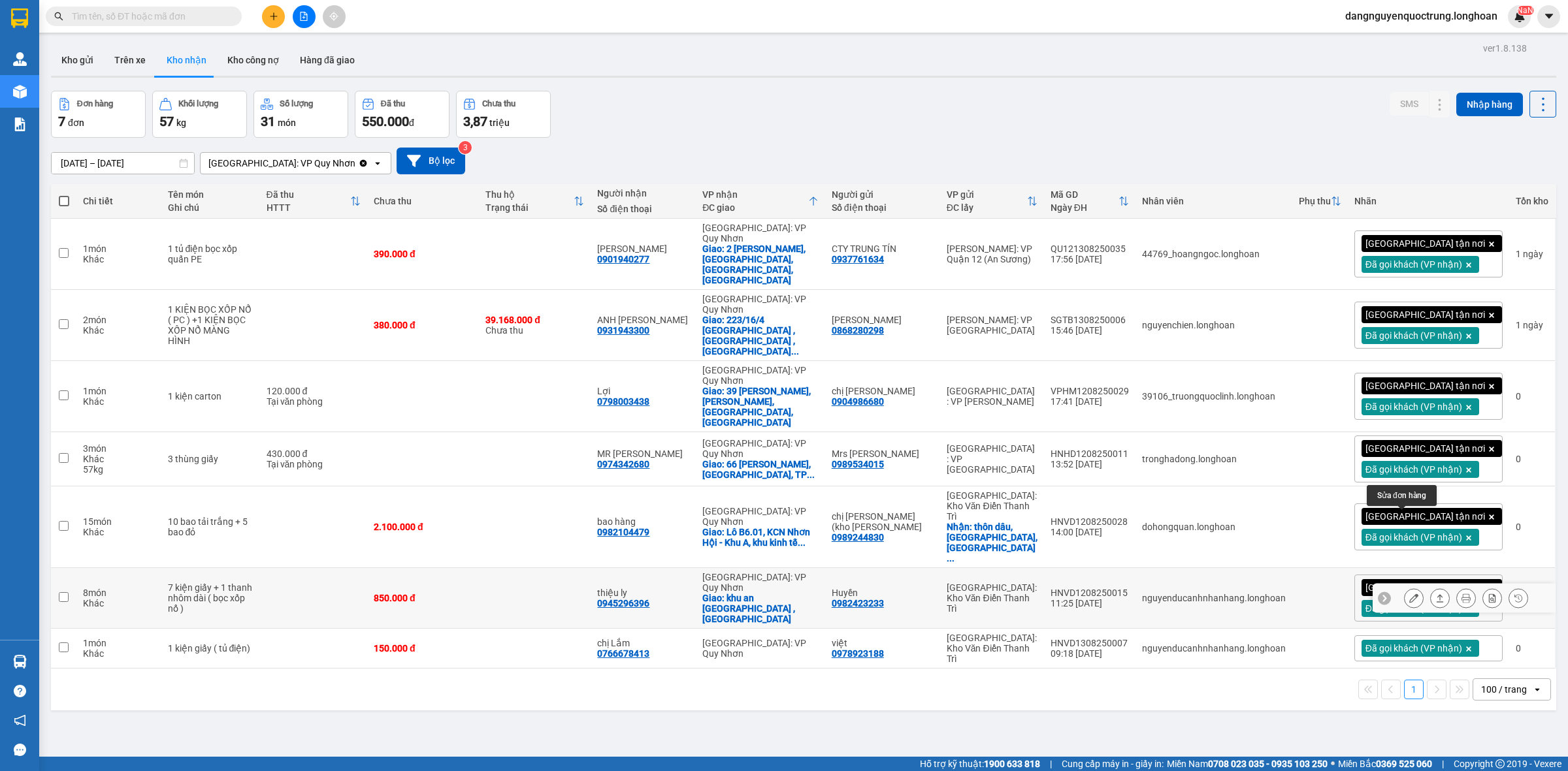
click at [1409, 594] on icon at bounding box center [1413, 598] width 9 height 9
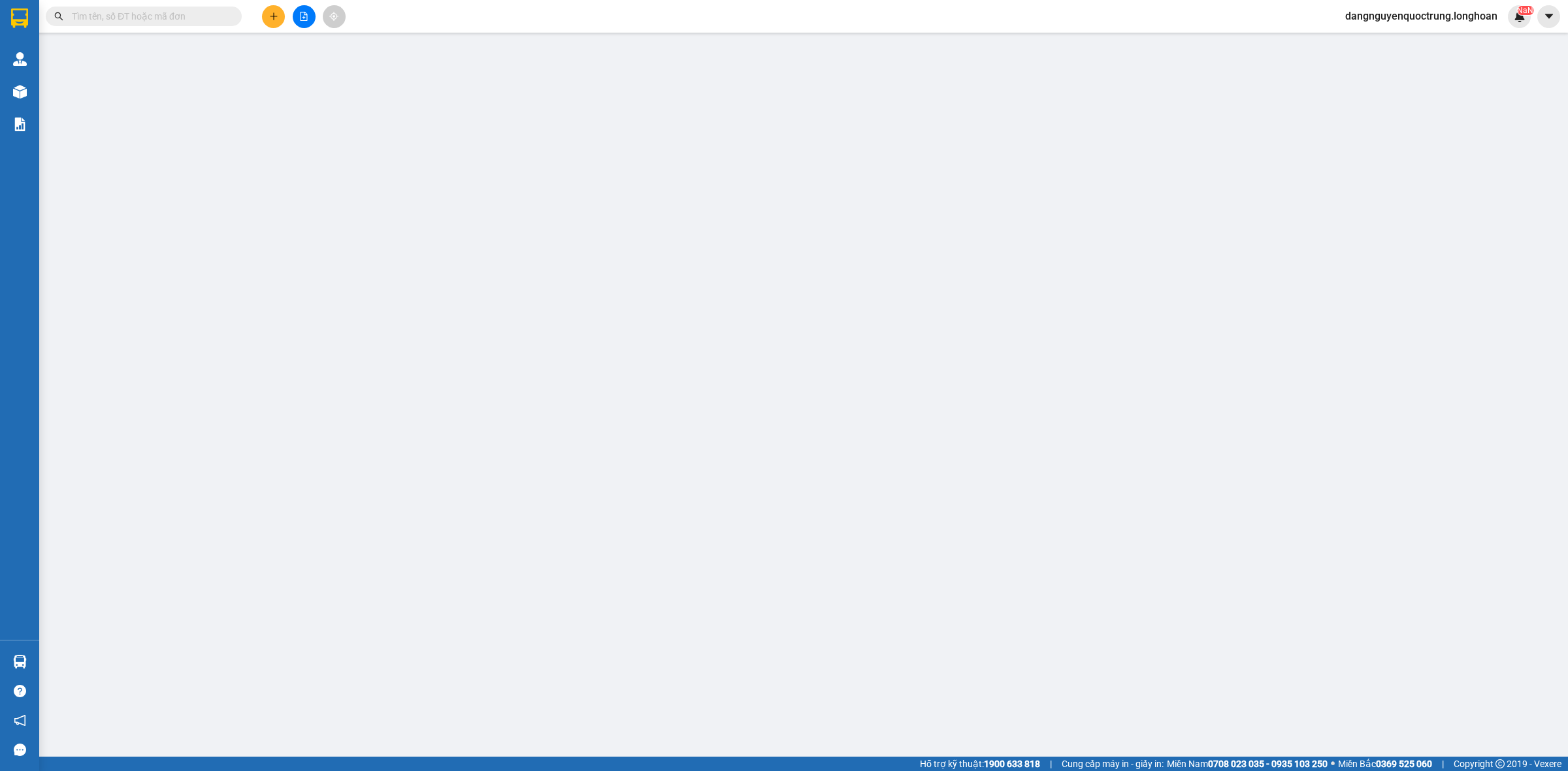
type input "0982423233"
type input "Huyền"
type input "0945296396"
type input "thiệu ly"
checkbox input "true"
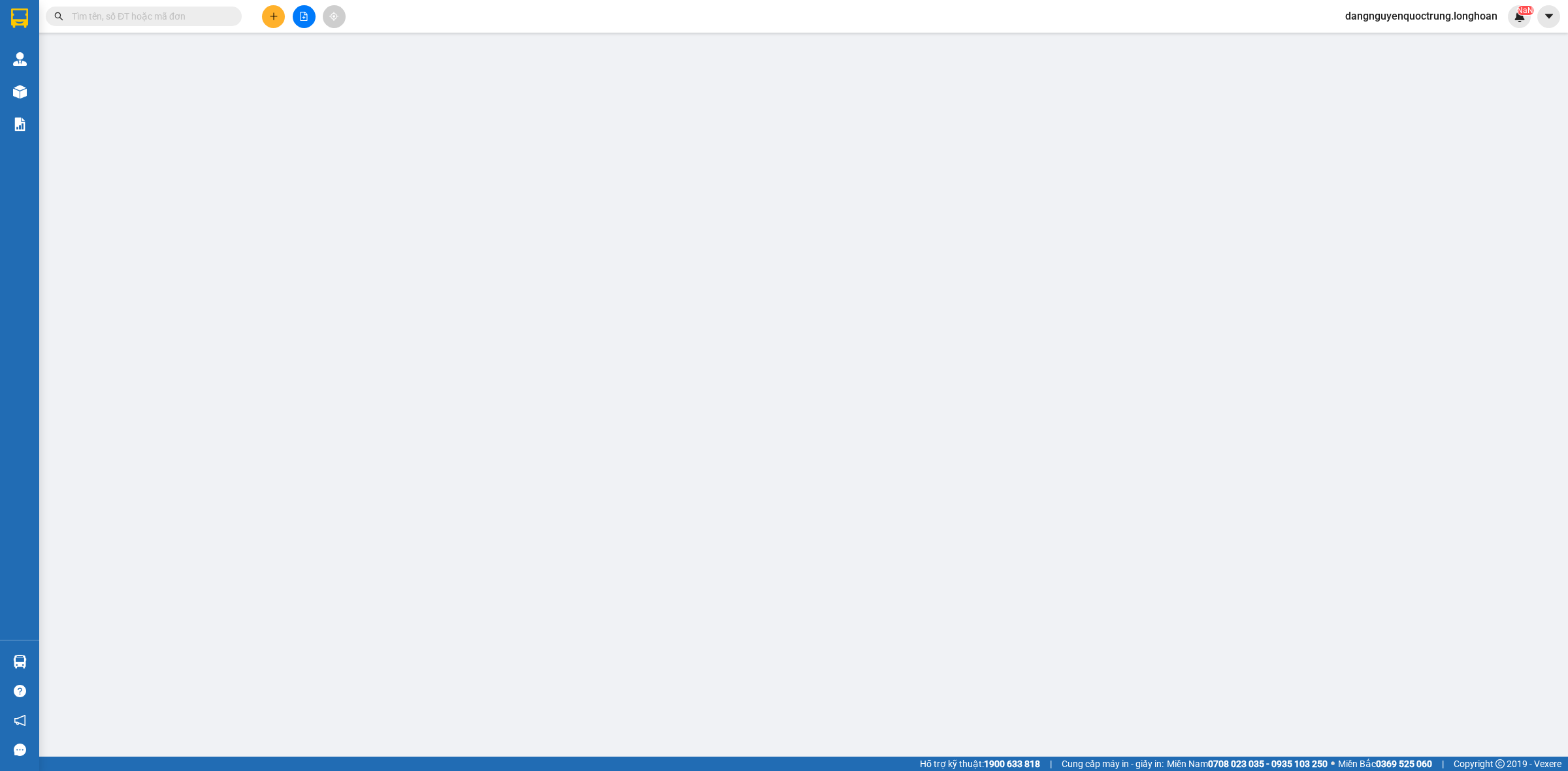
type input "khu an [GEOGRAPHIC_DATA] ,[GEOGRAPHIC_DATA]"
type input "hàng giao nguyên kiện, hư vỡ ko đền"
type input "850.000"
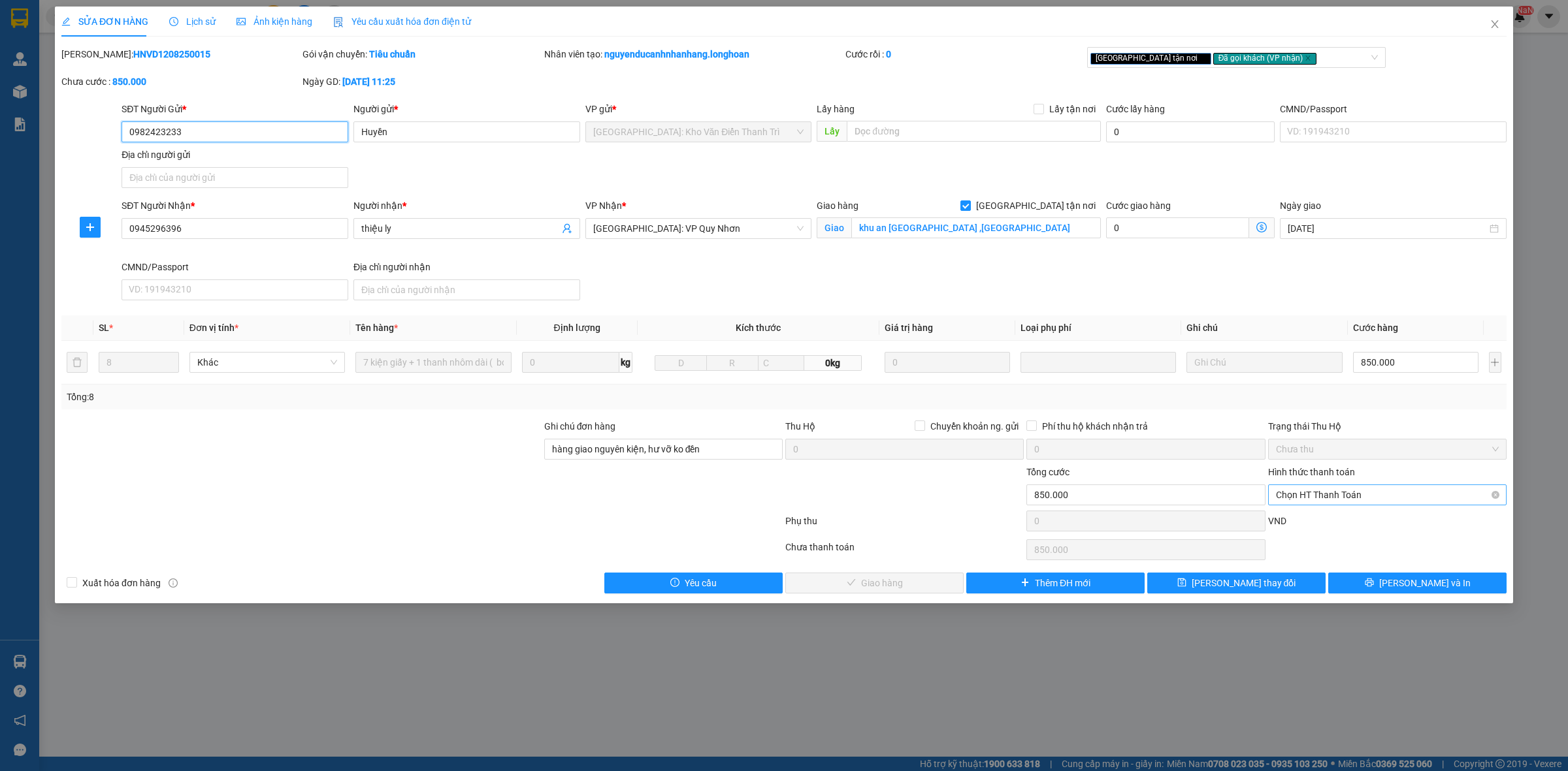
click at [1339, 500] on span "Chọn HT Thanh Toán" at bounding box center [1388, 495] width 223 height 20
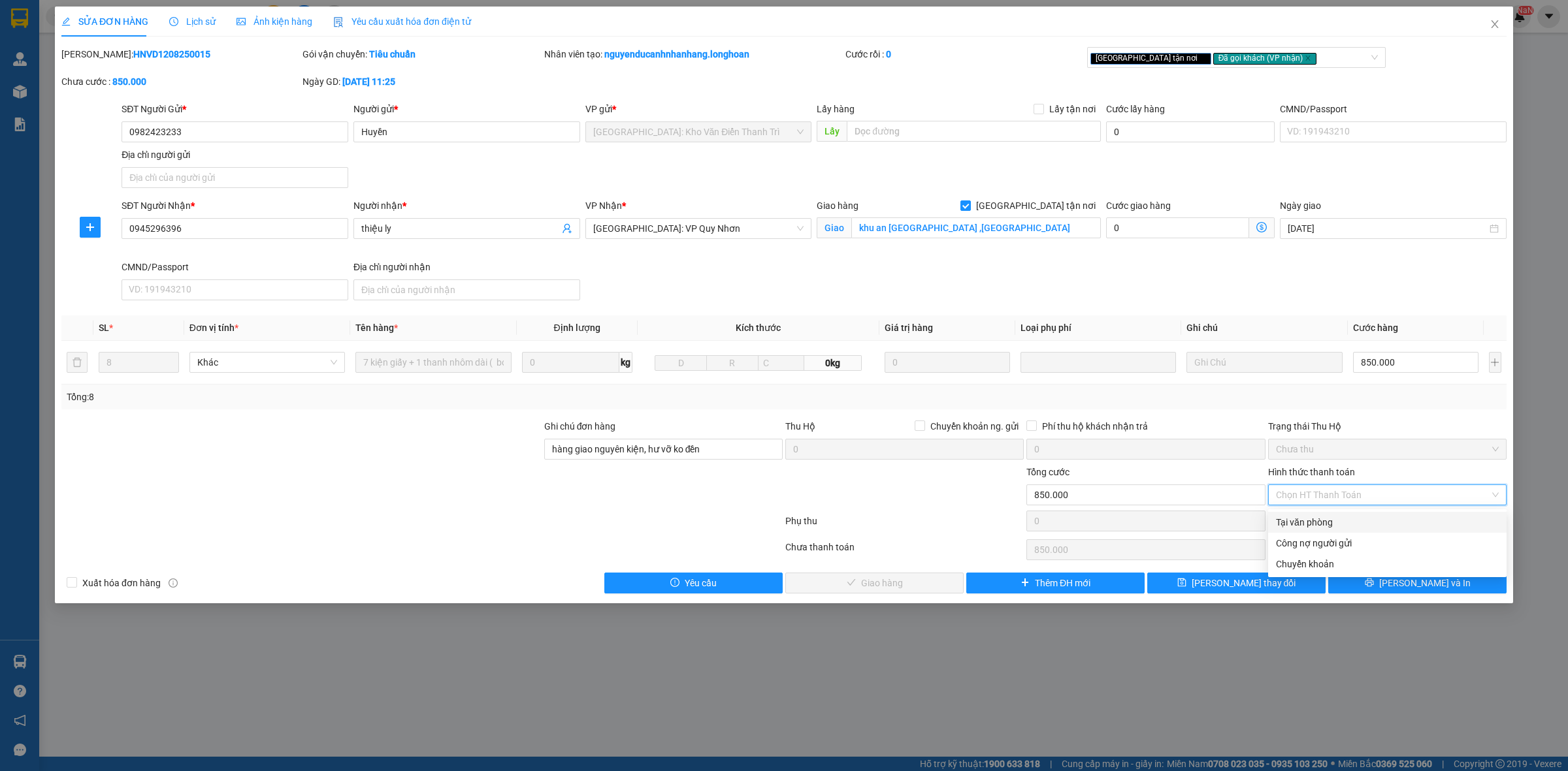
click at [1324, 523] on div "Tại văn phòng" at bounding box center [1388, 523] width 223 height 15
type input "0"
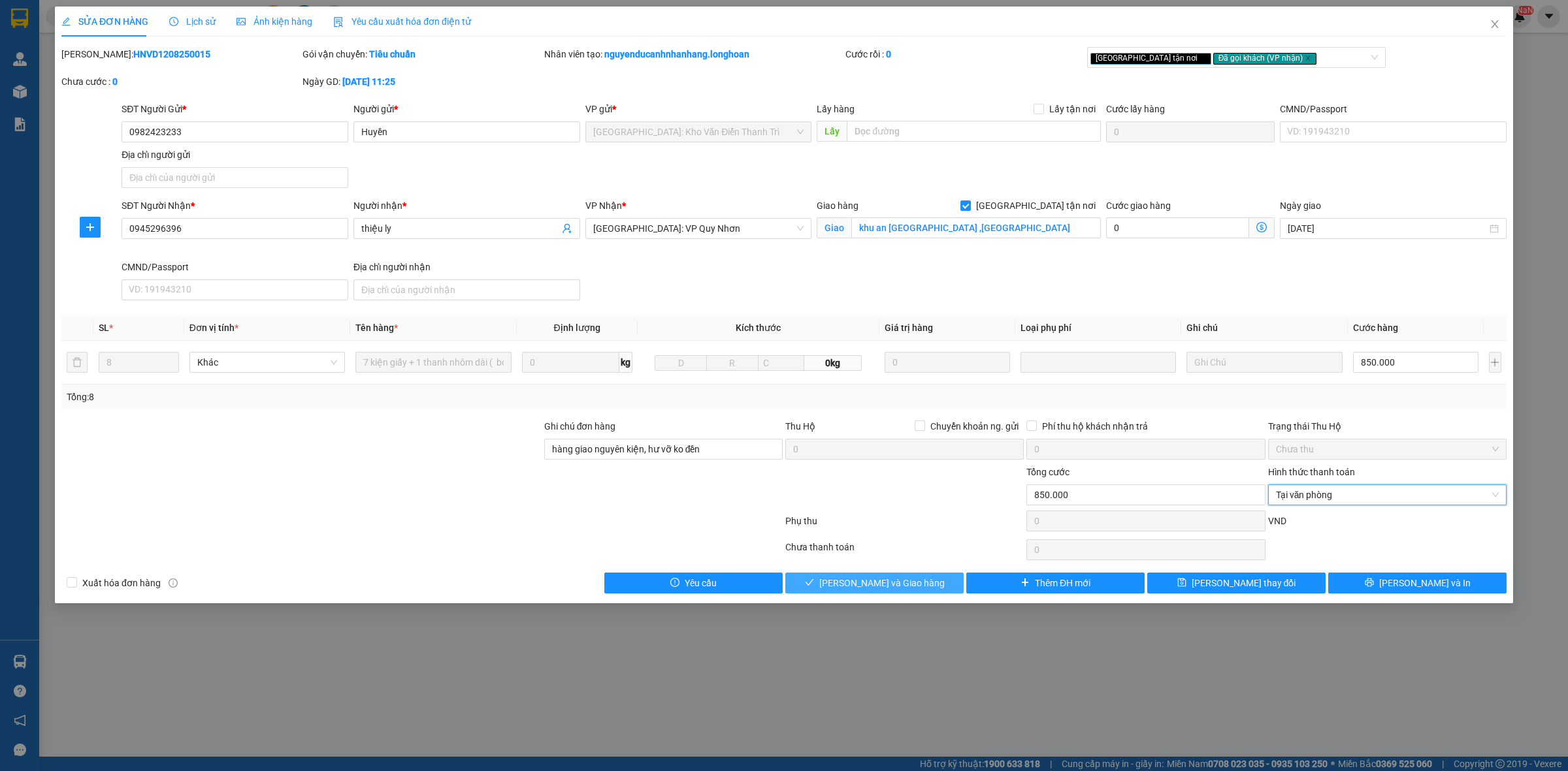
click at [885, 582] on span "[PERSON_NAME] và Giao hàng" at bounding box center [882, 584] width 125 height 15
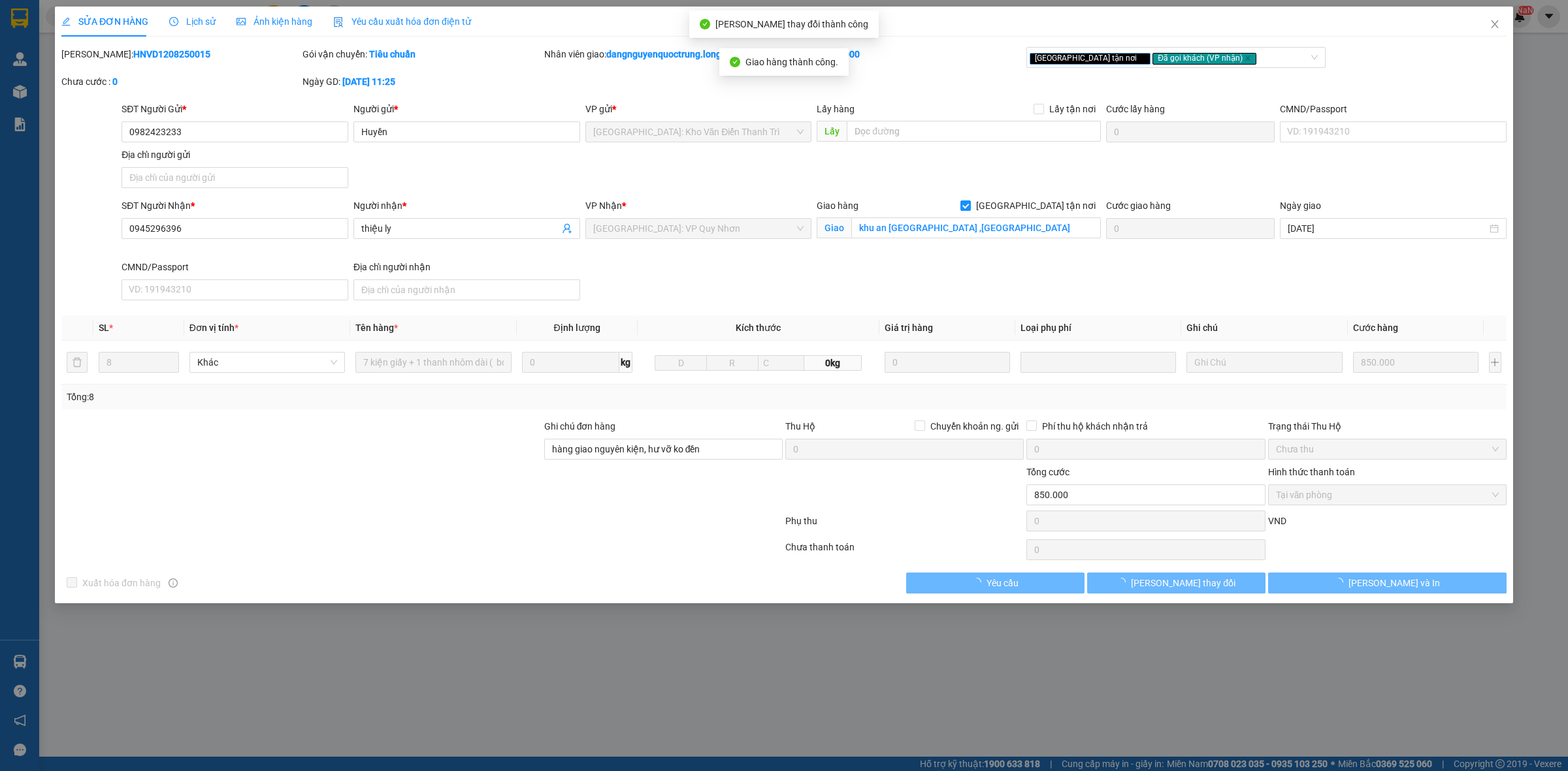
click at [828, 685] on div "SỬA ĐƠN HÀNG Lịch sử Ảnh kiện hàng Yêu cầu xuất hóa đơn điện tử Total Paid Fee …" at bounding box center [784, 385] width 1568 height 771
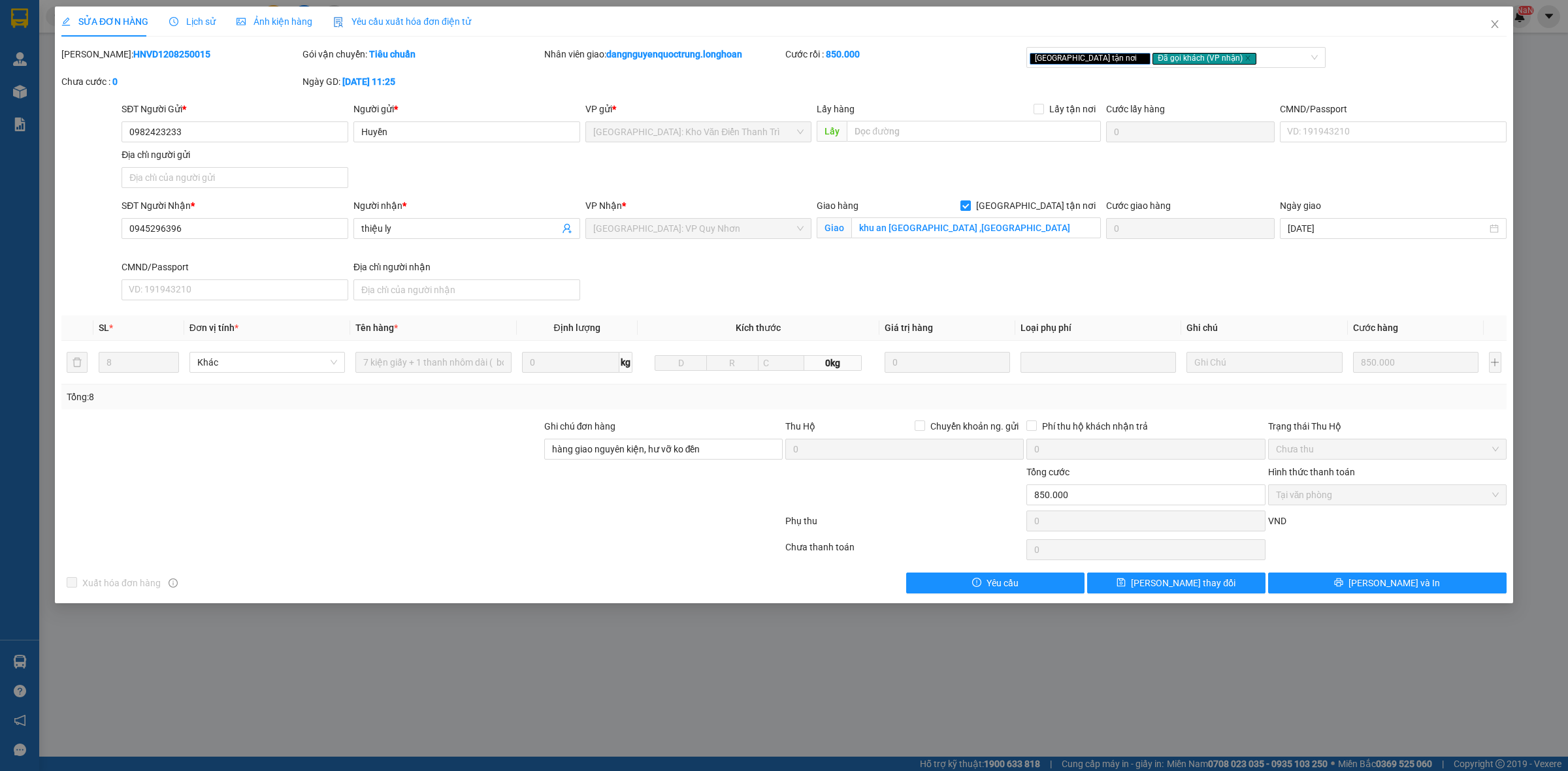
click at [701, 656] on div "SỬA ĐƠN HÀNG Lịch sử Ảnh kiện hàng Yêu cầu xuất hóa đơn điện tử Total Paid Fee …" at bounding box center [784, 385] width 1568 height 771
click at [1493, 21] on icon "close" at bounding box center [1495, 24] width 7 height 8
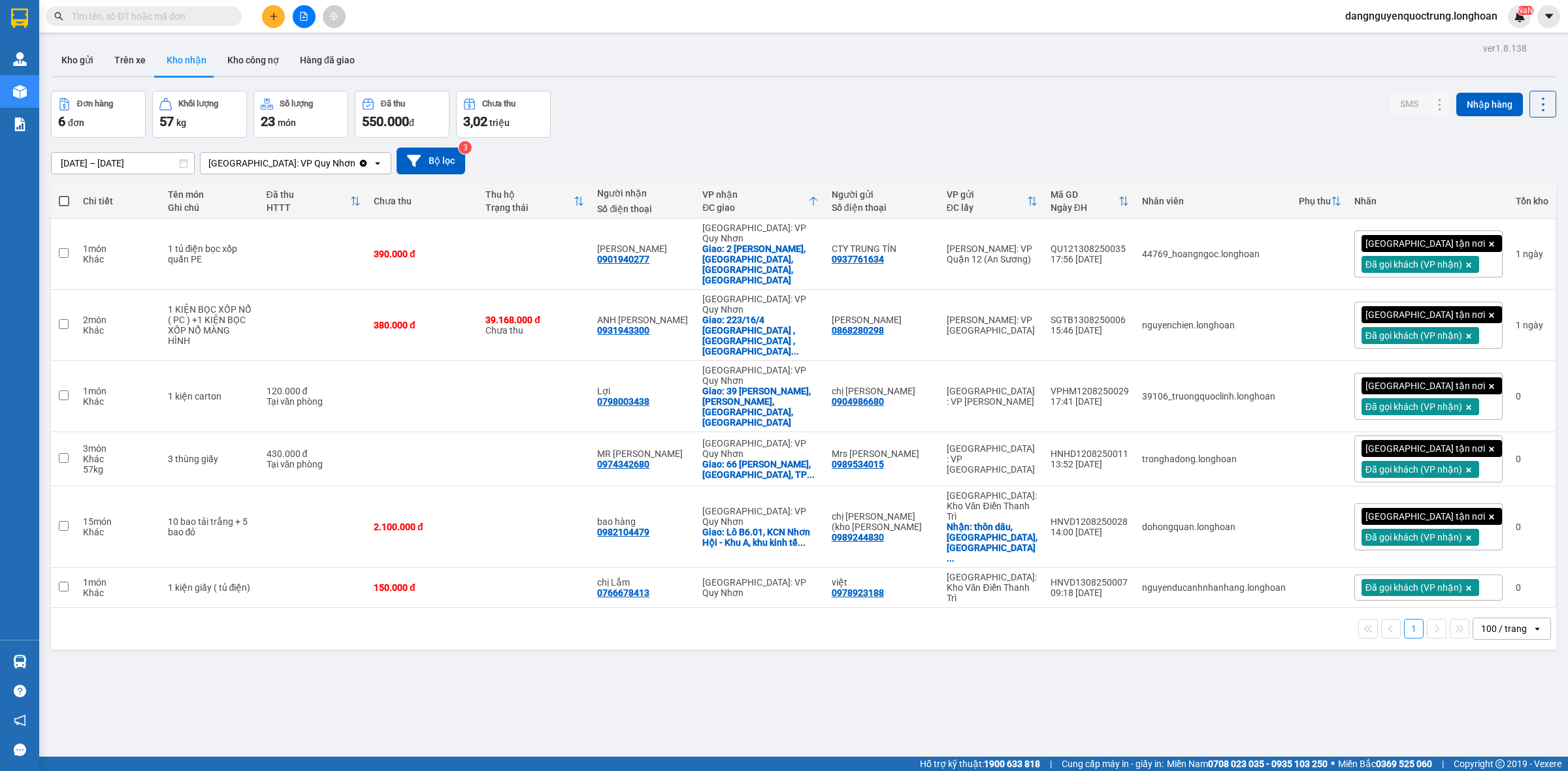
click at [589, 595] on div "ver 1.8.138 Kho gửi Trên xe Kho nhận Kho công nợ Hàng đã giao Đơn hàng 6 đơn Kh…" at bounding box center [803, 424] width 1516 height 771
click at [1409, 321] on icon at bounding box center [1413, 325] width 9 height 9
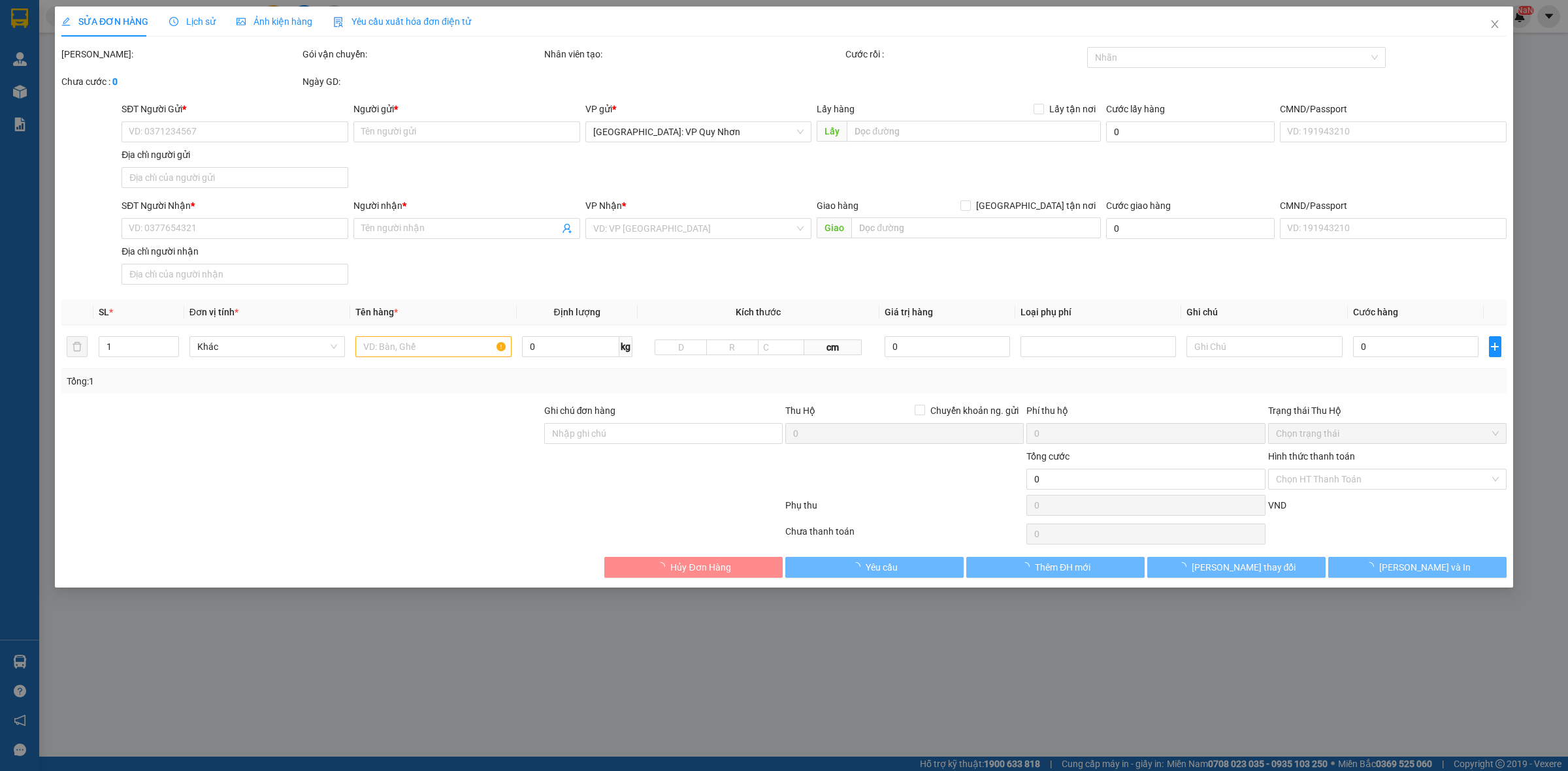
type input "0868280298"
type input "[PERSON_NAME]"
type input "0931943300"
type input "ANH [PERSON_NAME]"
checkbox input "true"
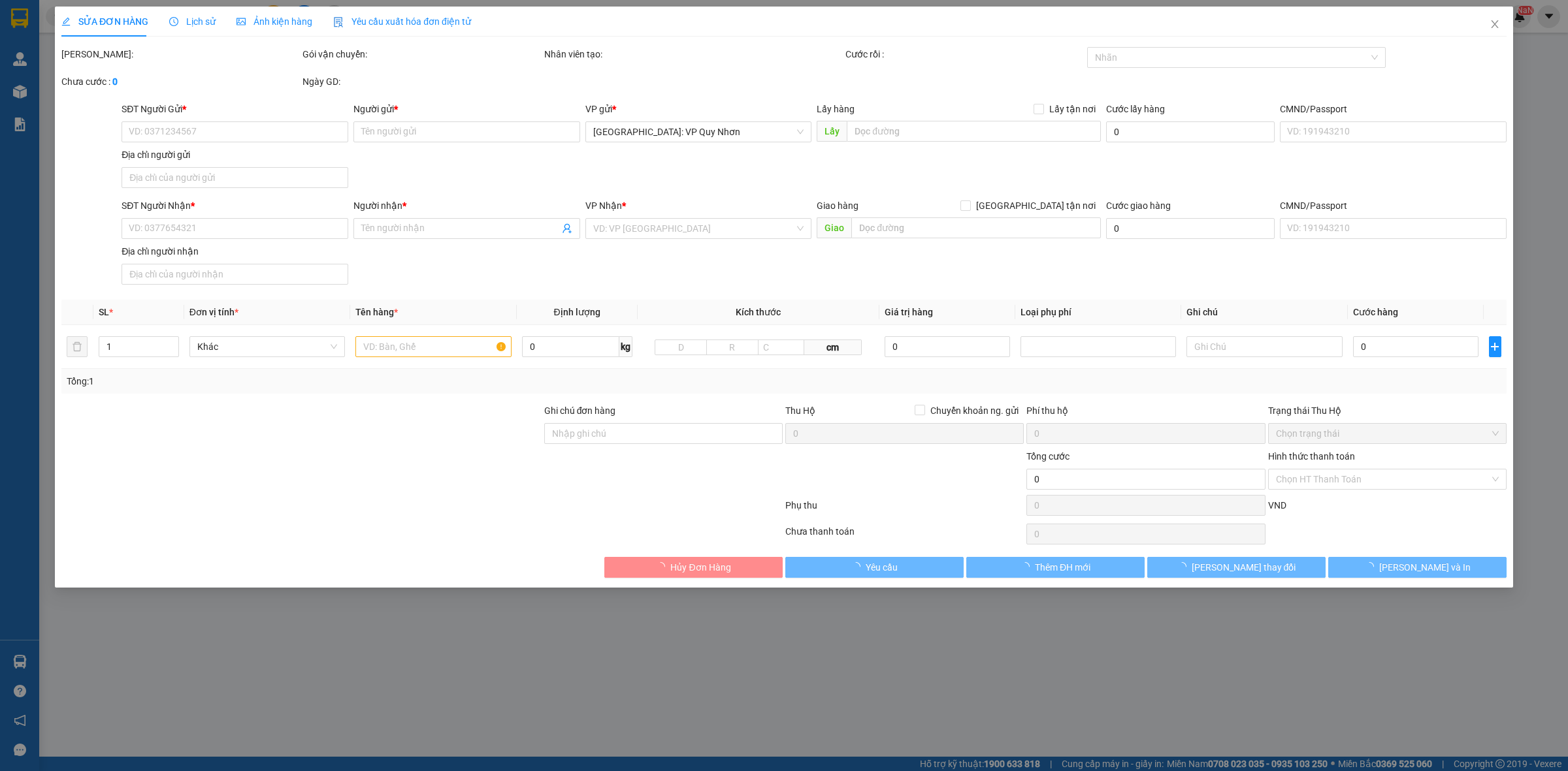
type input "223/16/4 [GEOGRAPHIC_DATA] , [GEOGRAPHIC_DATA] , [GEOGRAPHIC_DATA]"
type input "NHẬN NGUYÊN KIỆN GIAO NGUYÊN KIỆN, HƯ VỠ K ĐỀN"
type input "380.000"
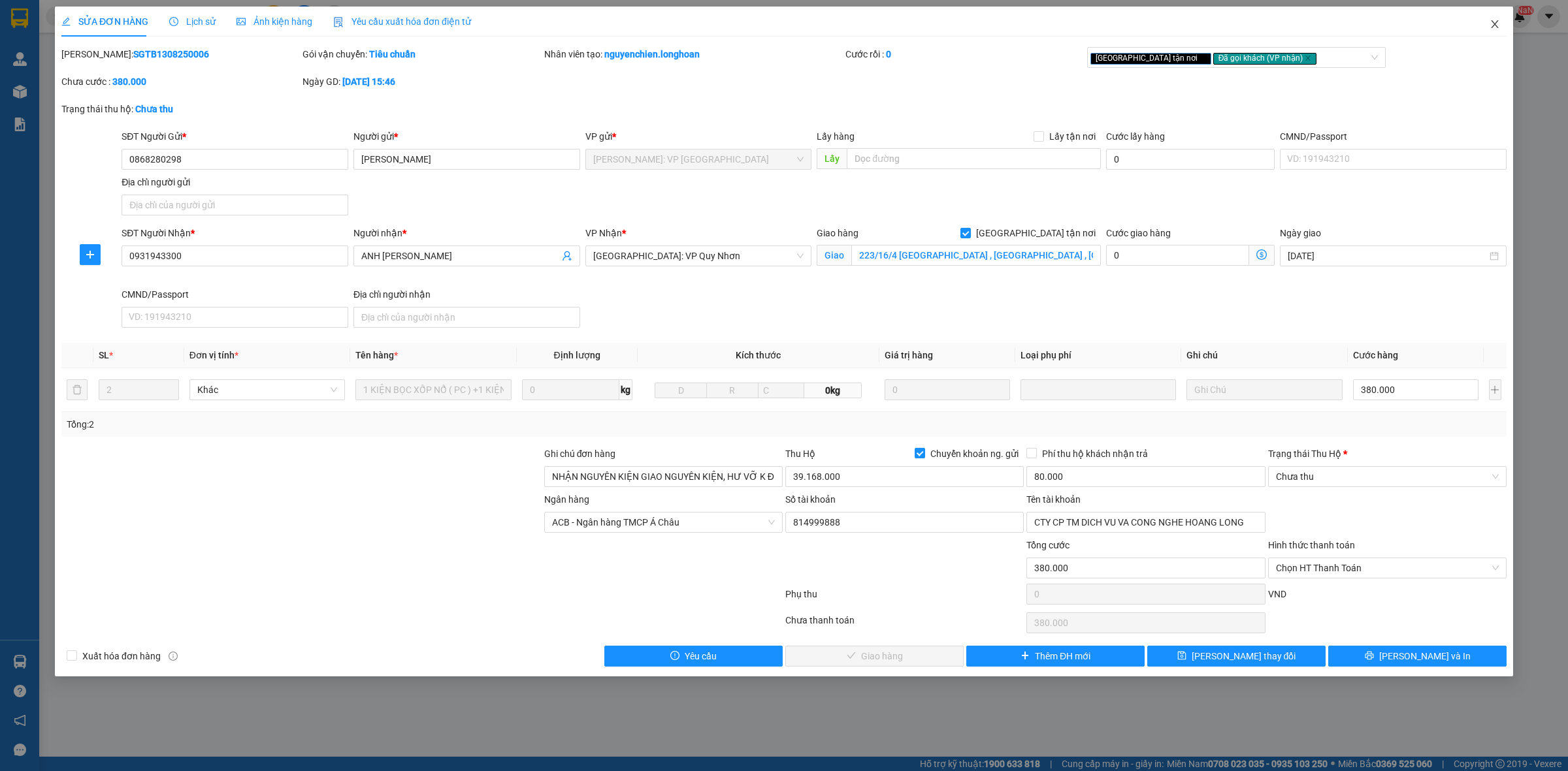
click at [1491, 21] on icon "close" at bounding box center [1495, 24] width 7 height 8
